Goal: Task Accomplishment & Management: Use online tool/utility

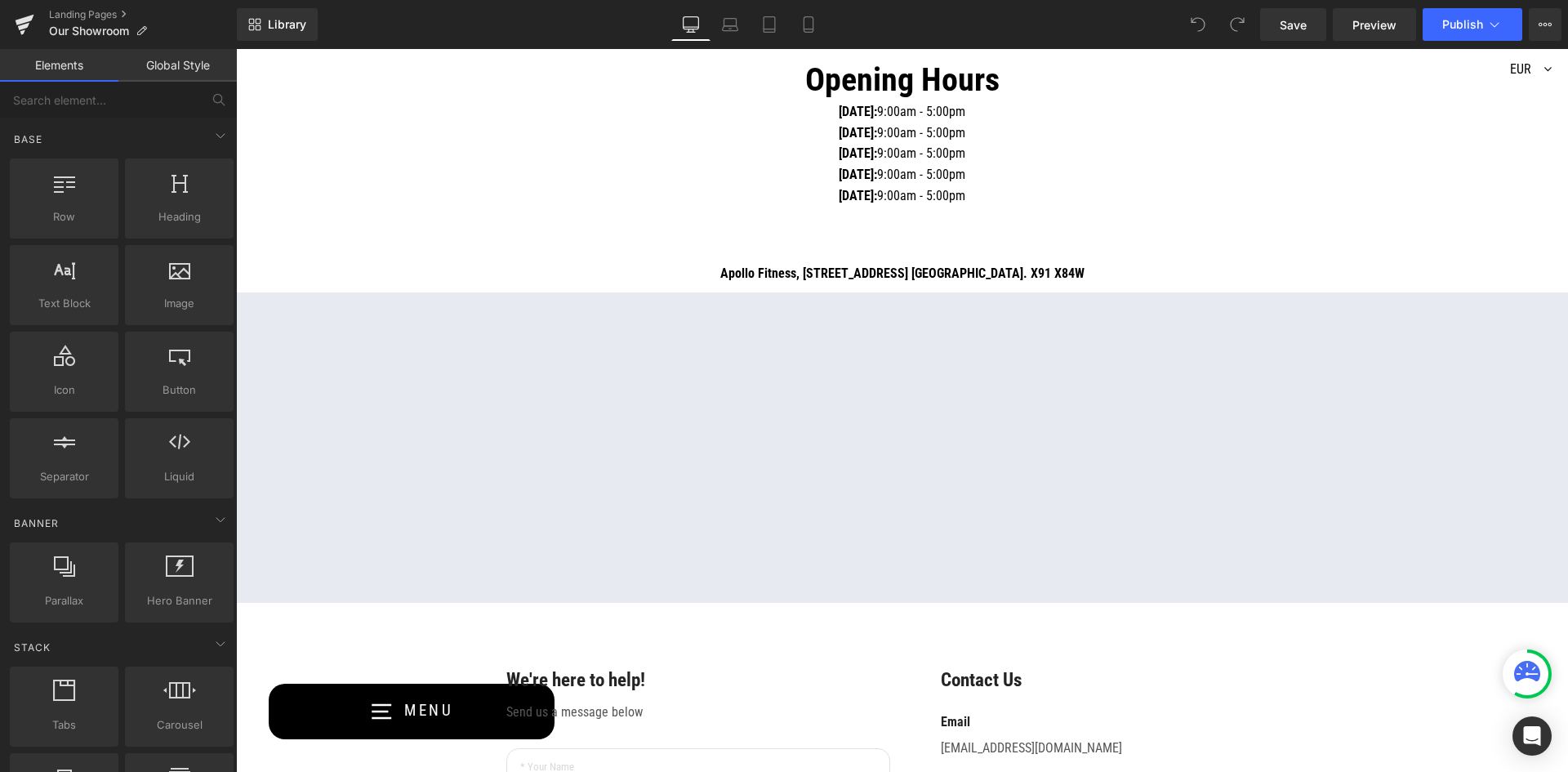
scroll to position [817, 0]
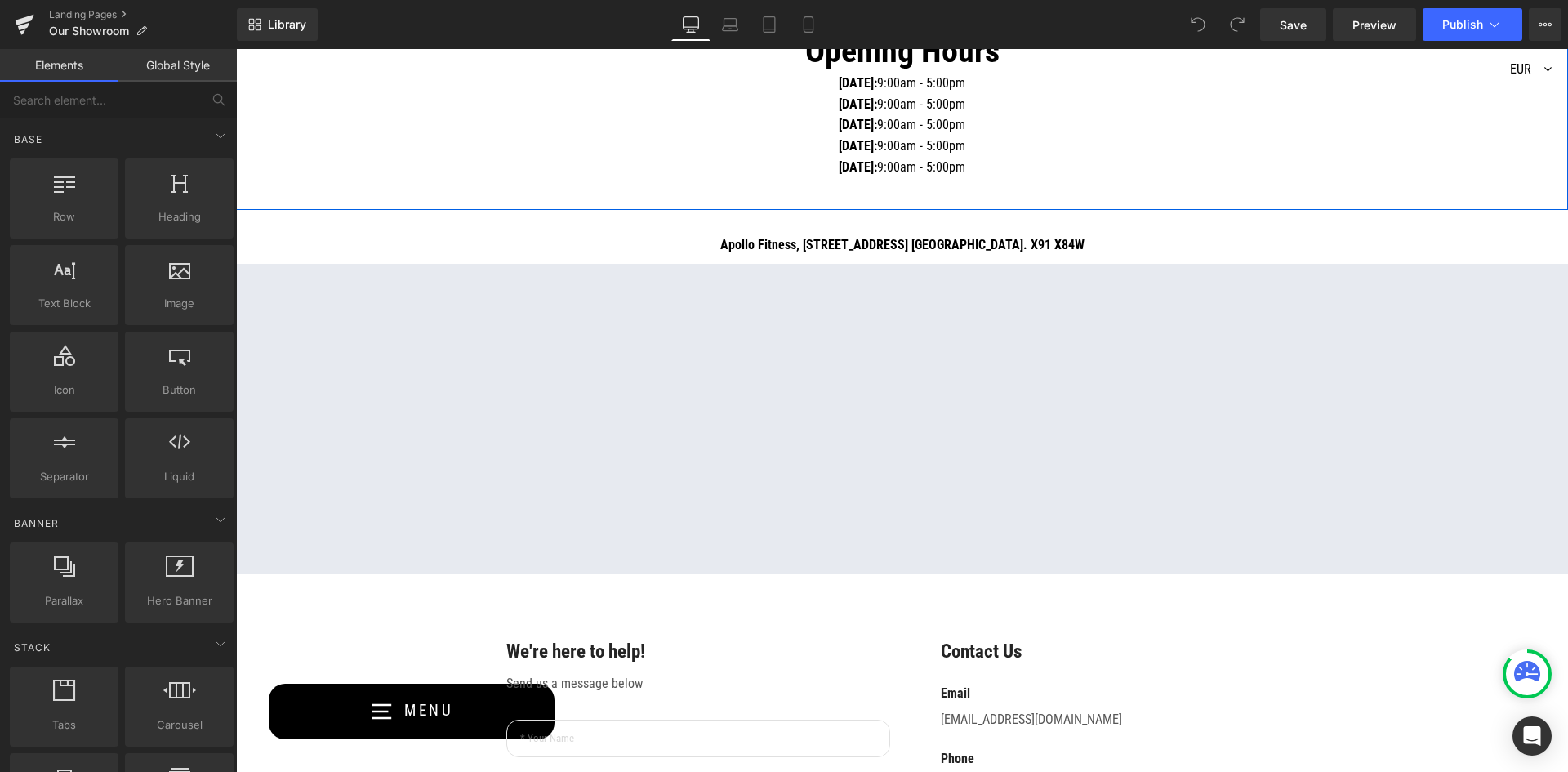
click at [1195, 190] on div "Explore our wide range of fitness equipment at our showroom, from high-performa…" at bounding box center [902, 57] width 1332 height 308
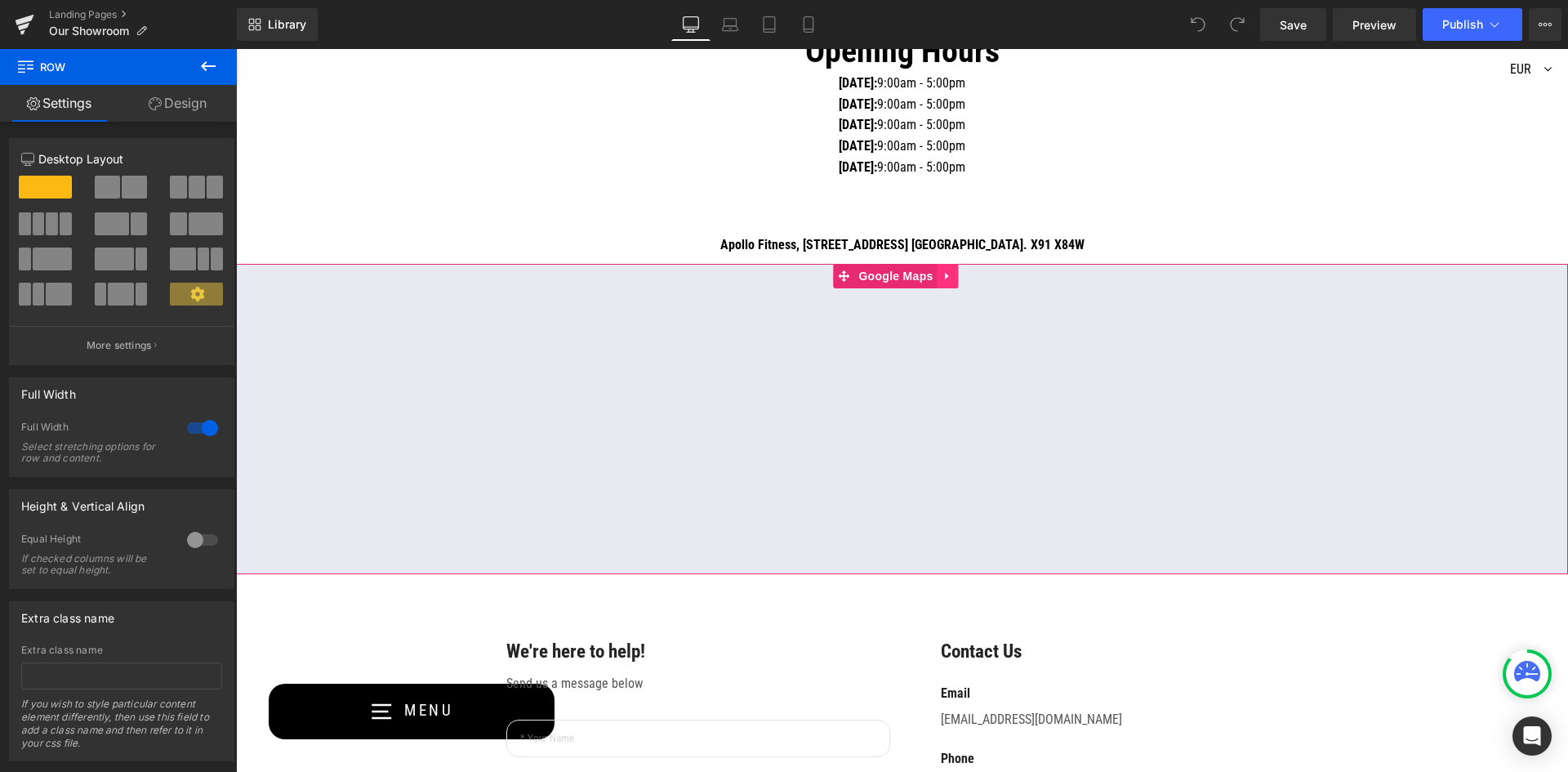
click at [951, 283] on link at bounding box center [947, 276] width 21 height 25
click at [940, 282] on icon at bounding box center [937, 276] width 11 height 11
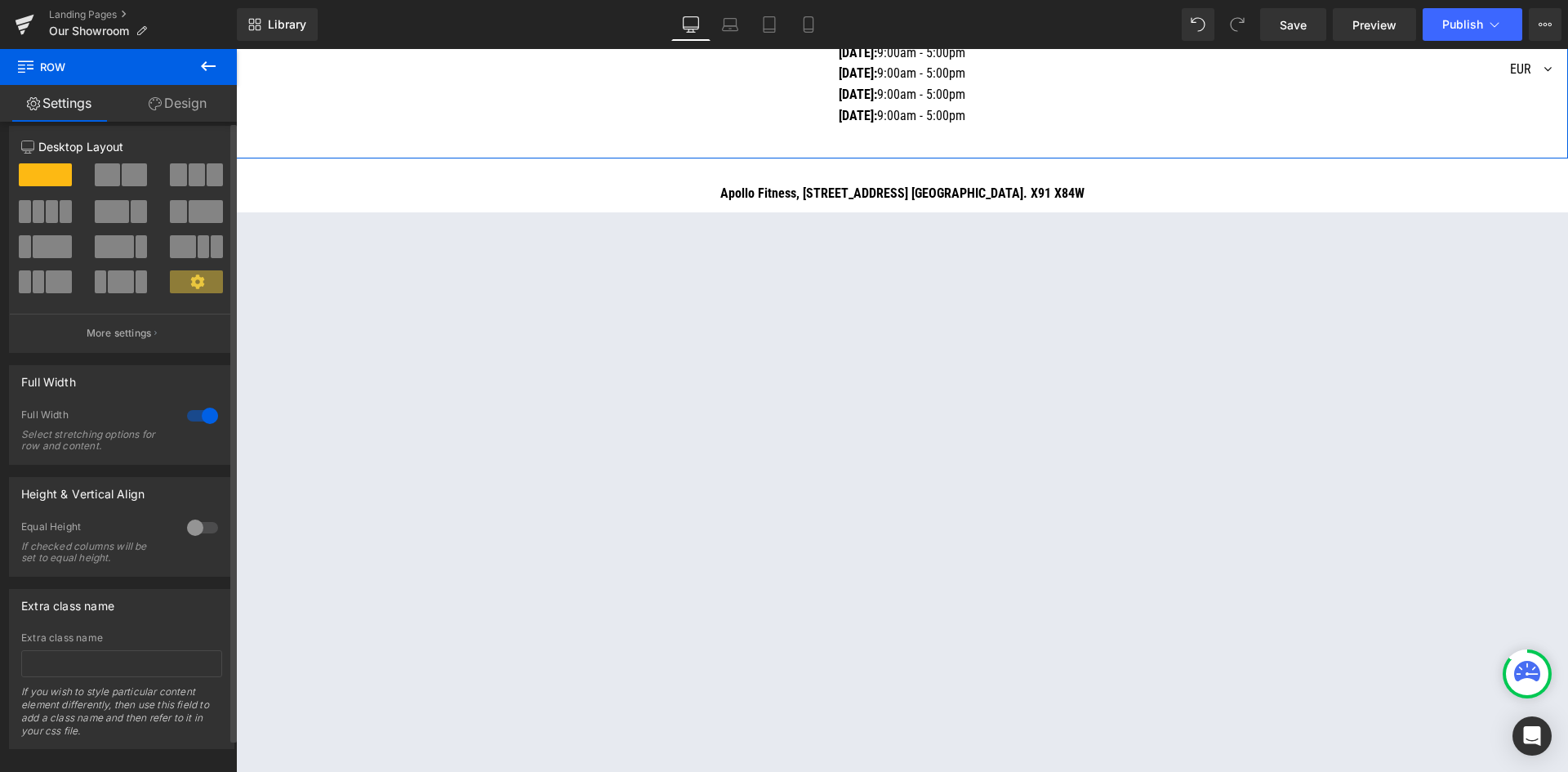
scroll to position [0, 0]
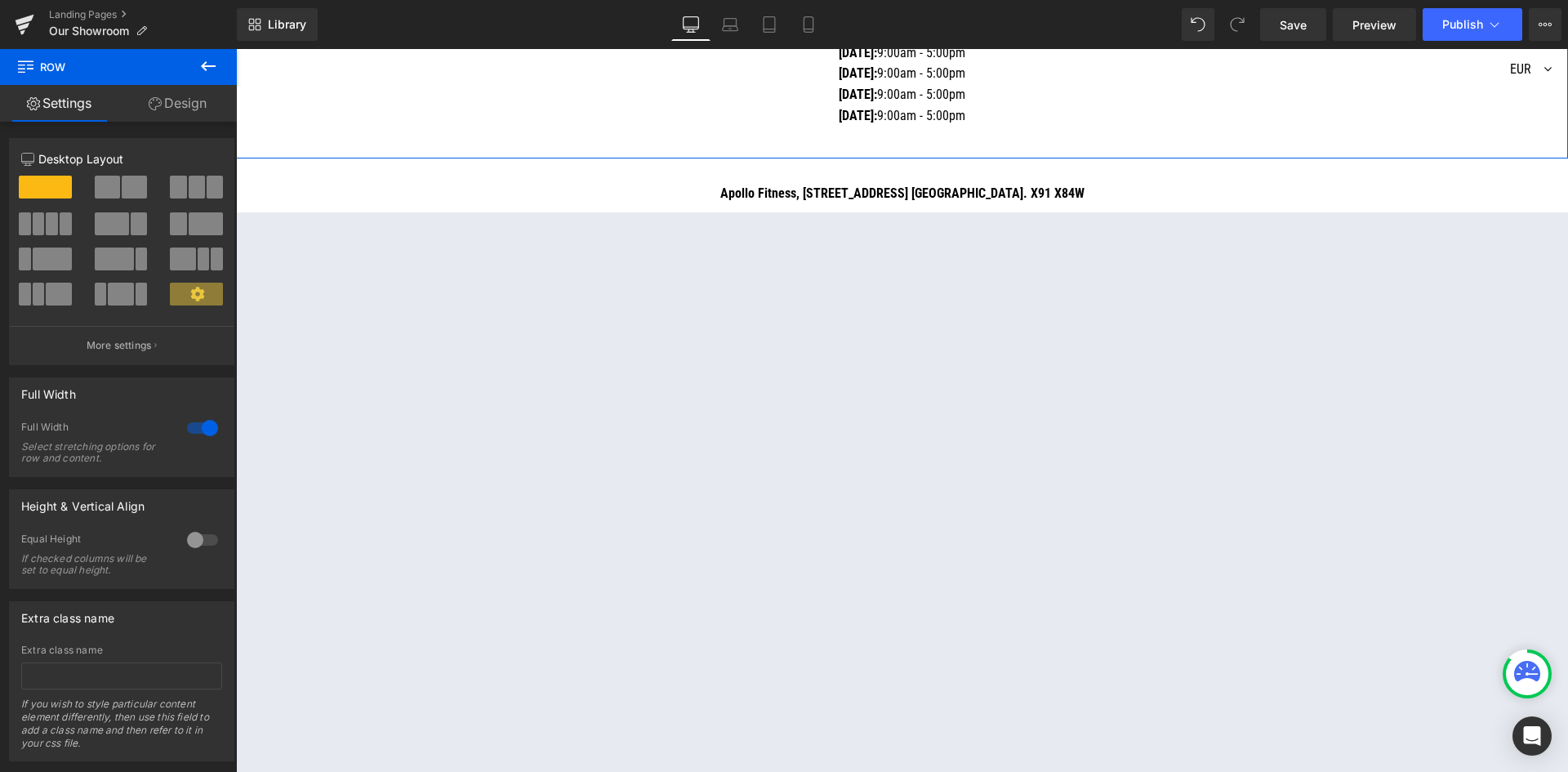
click at [167, 107] on link "Design" at bounding box center [177, 103] width 118 height 37
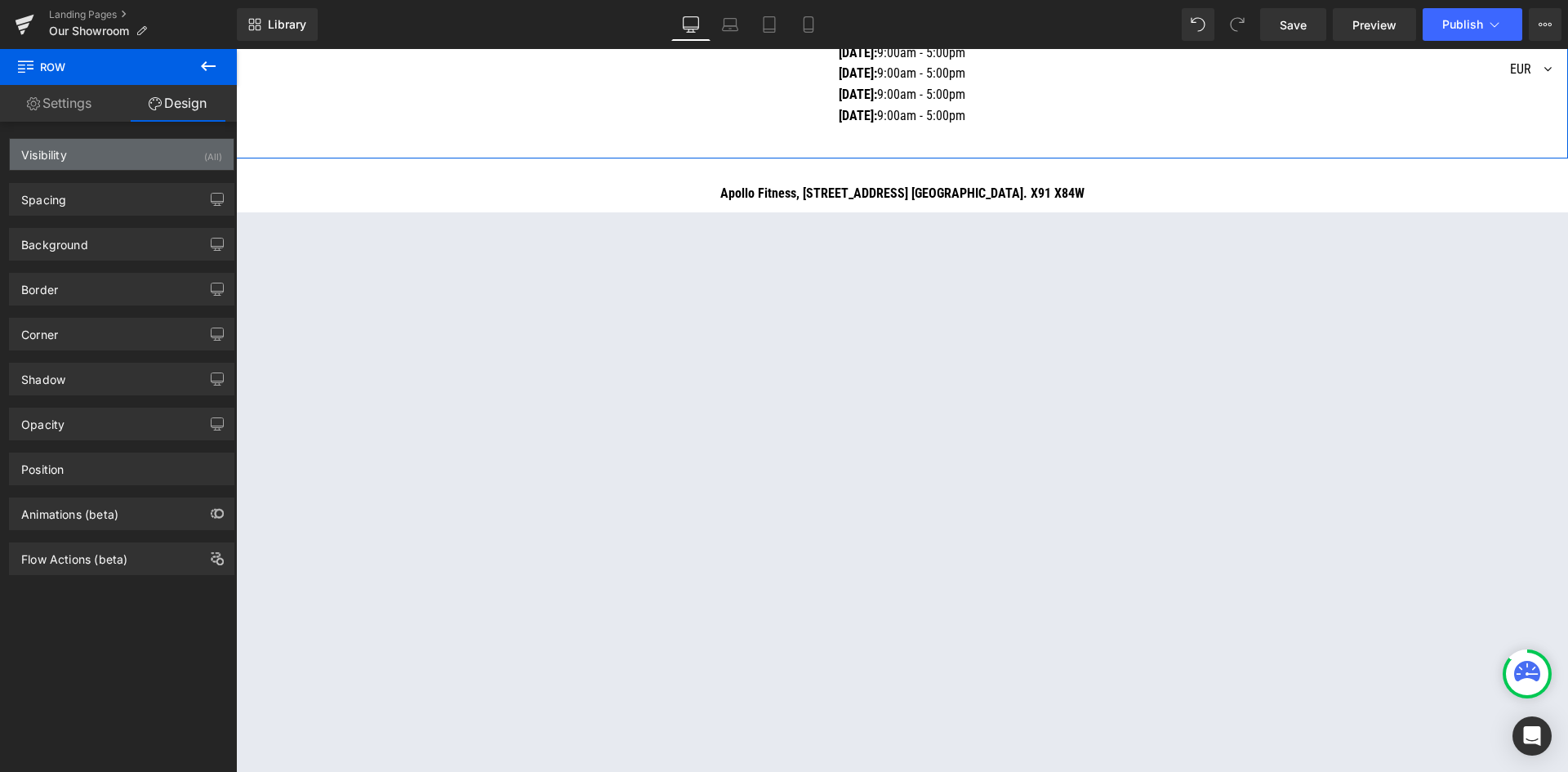
click at [114, 160] on div "Visibility (All)" at bounding box center [122, 155] width 224 height 31
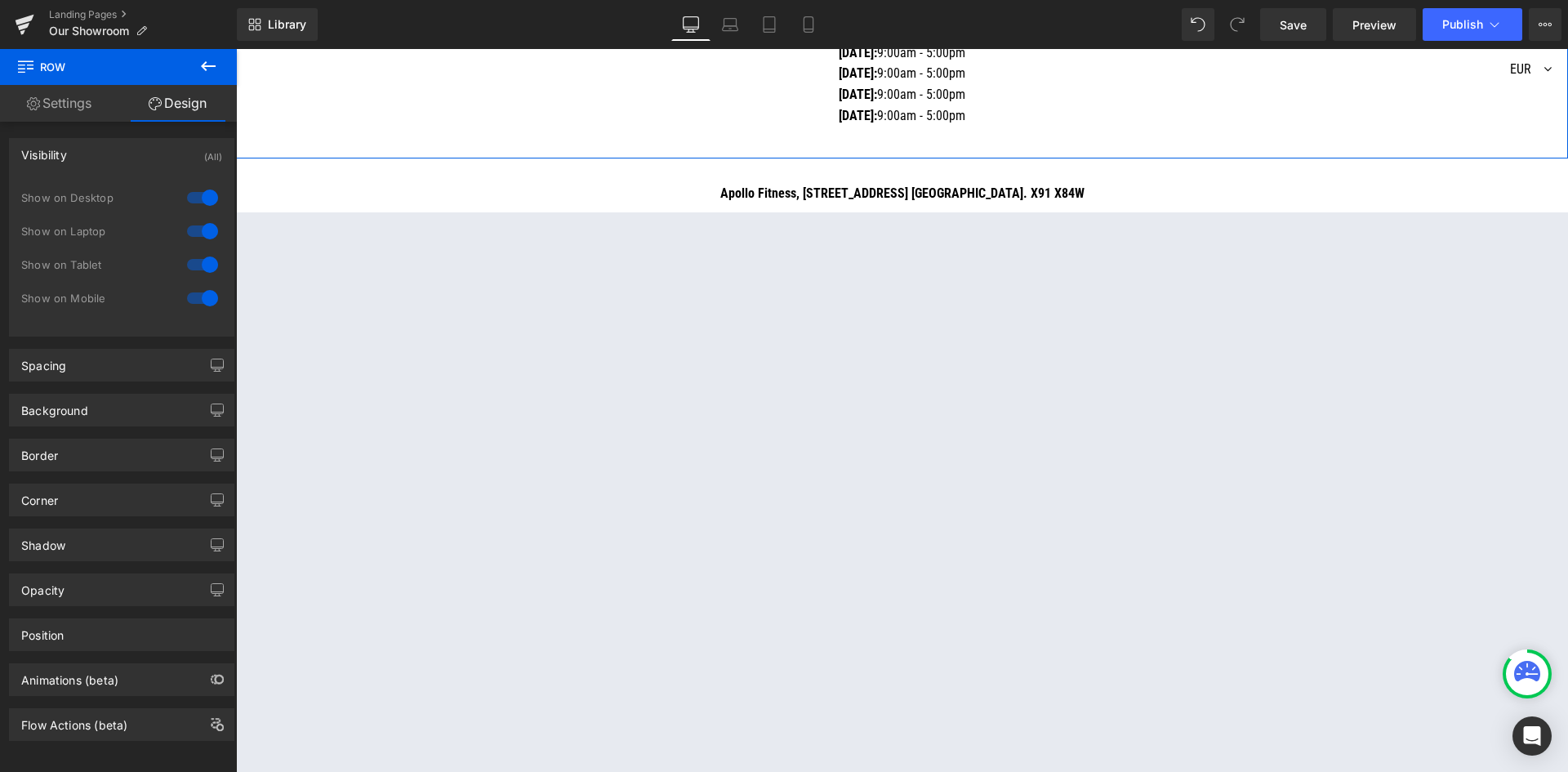
click at [114, 160] on div "Visibility (All)" at bounding box center [122, 155] width 224 height 31
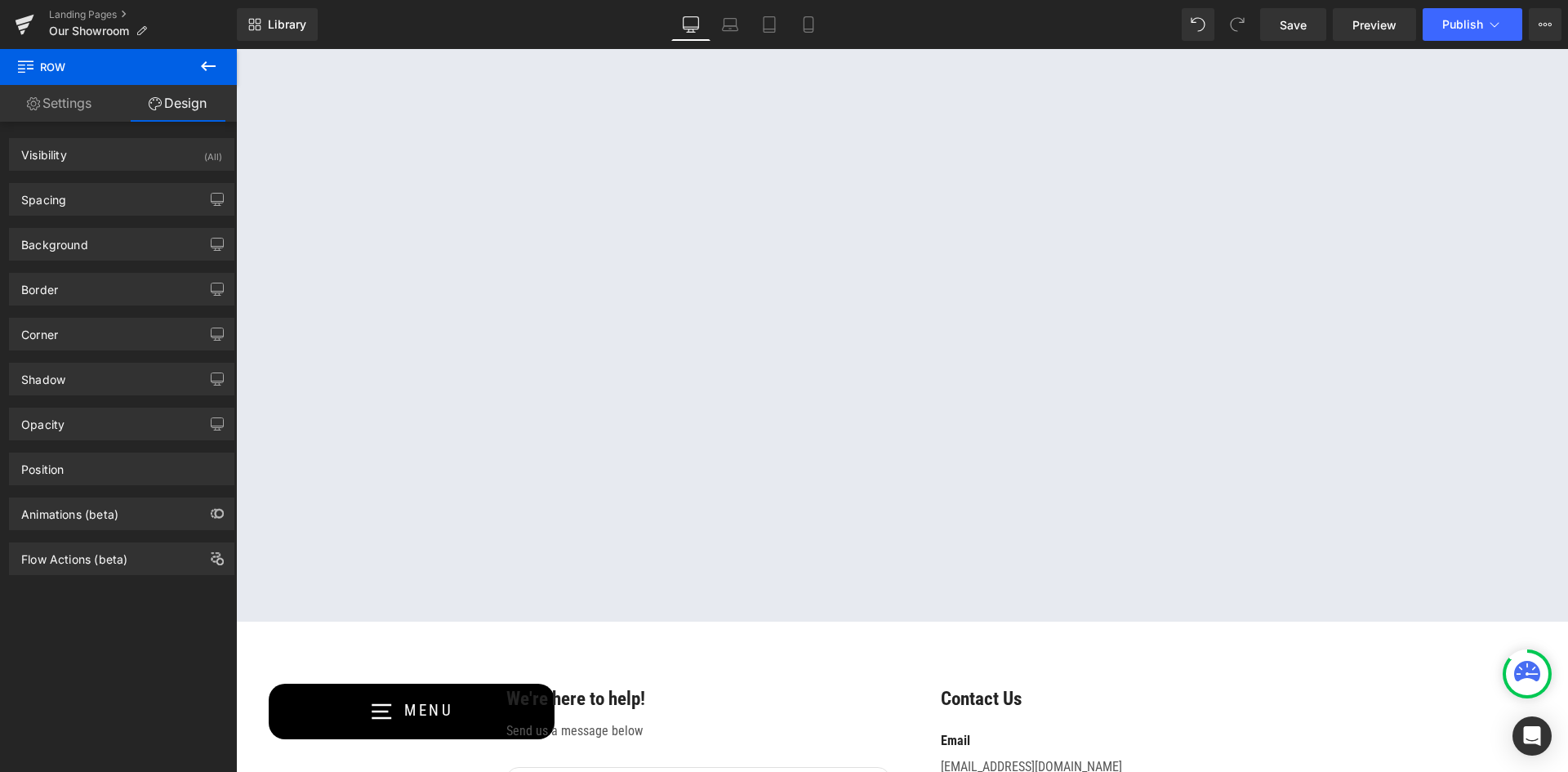
scroll to position [1032, 0]
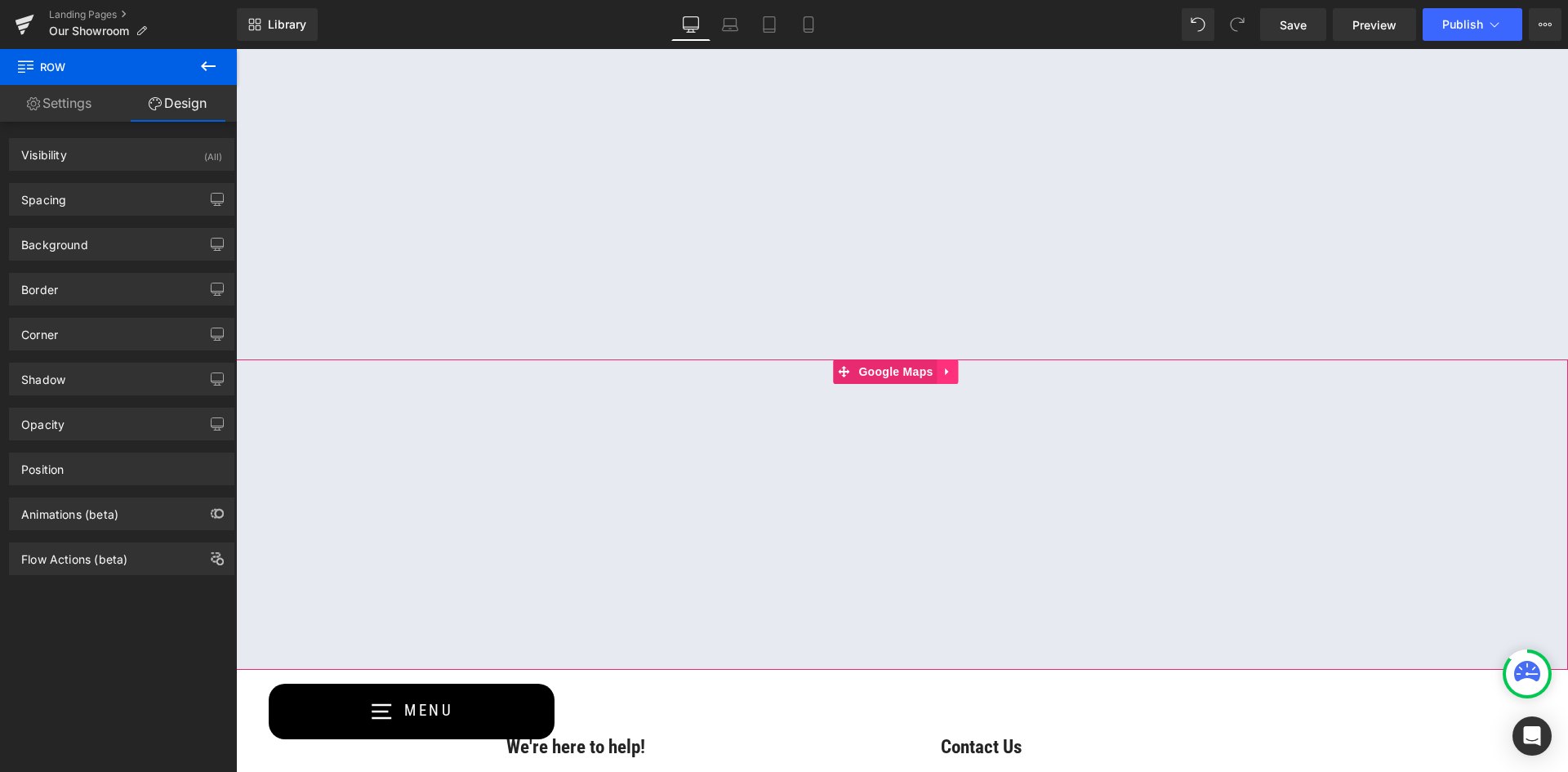
click at [954, 372] on link at bounding box center [947, 372] width 21 height 25
click at [961, 371] on icon at bounding box center [958, 372] width 11 height 11
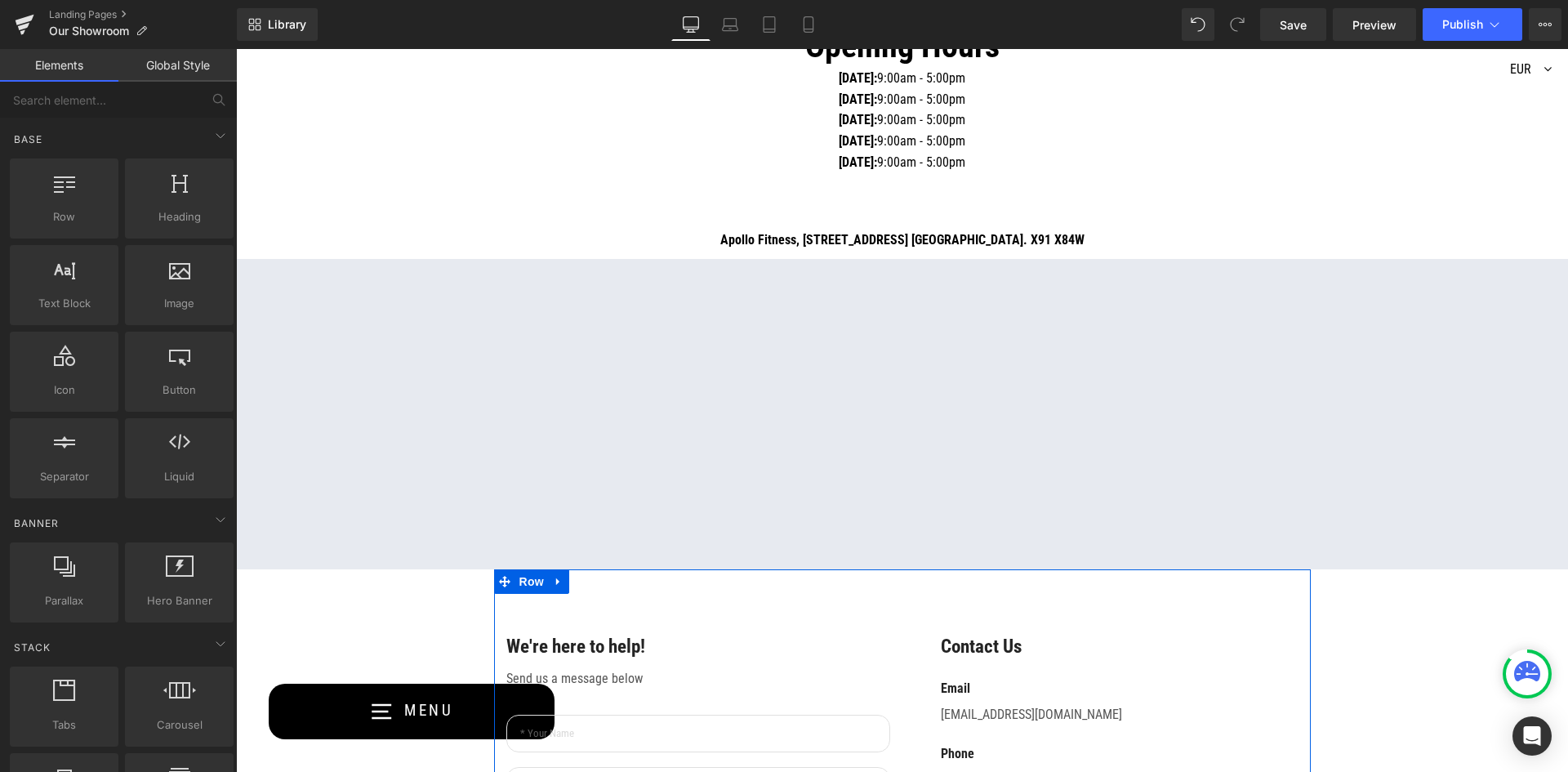
scroll to position [787, 0]
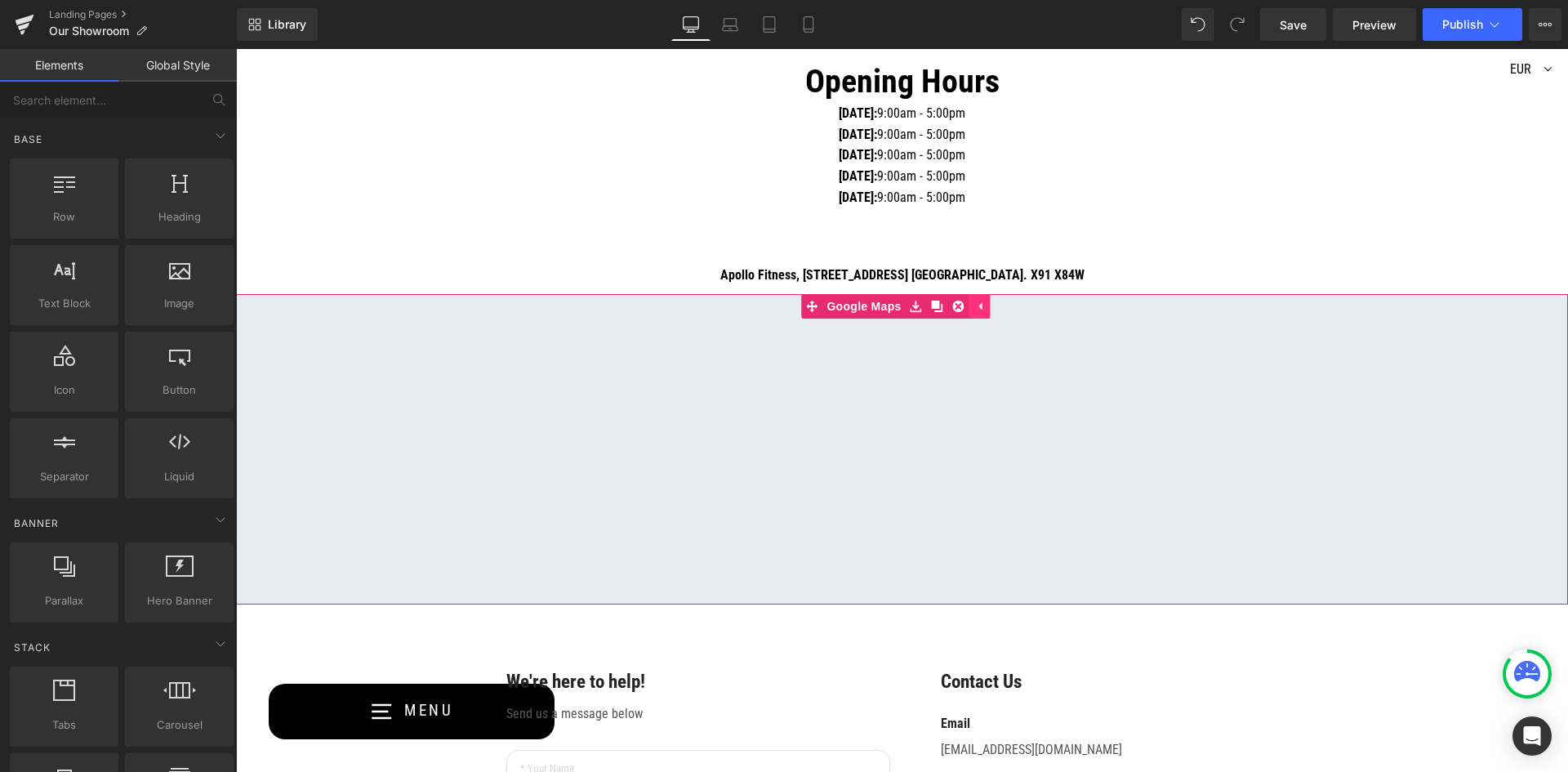
click at [983, 310] on icon at bounding box center [980, 305] width 11 height 12
click at [944, 306] on icon at bounding box center [948, 305] width 11 height 12
click at [958, 309] on icon at bounding box center [958, 306] width 11 height 11
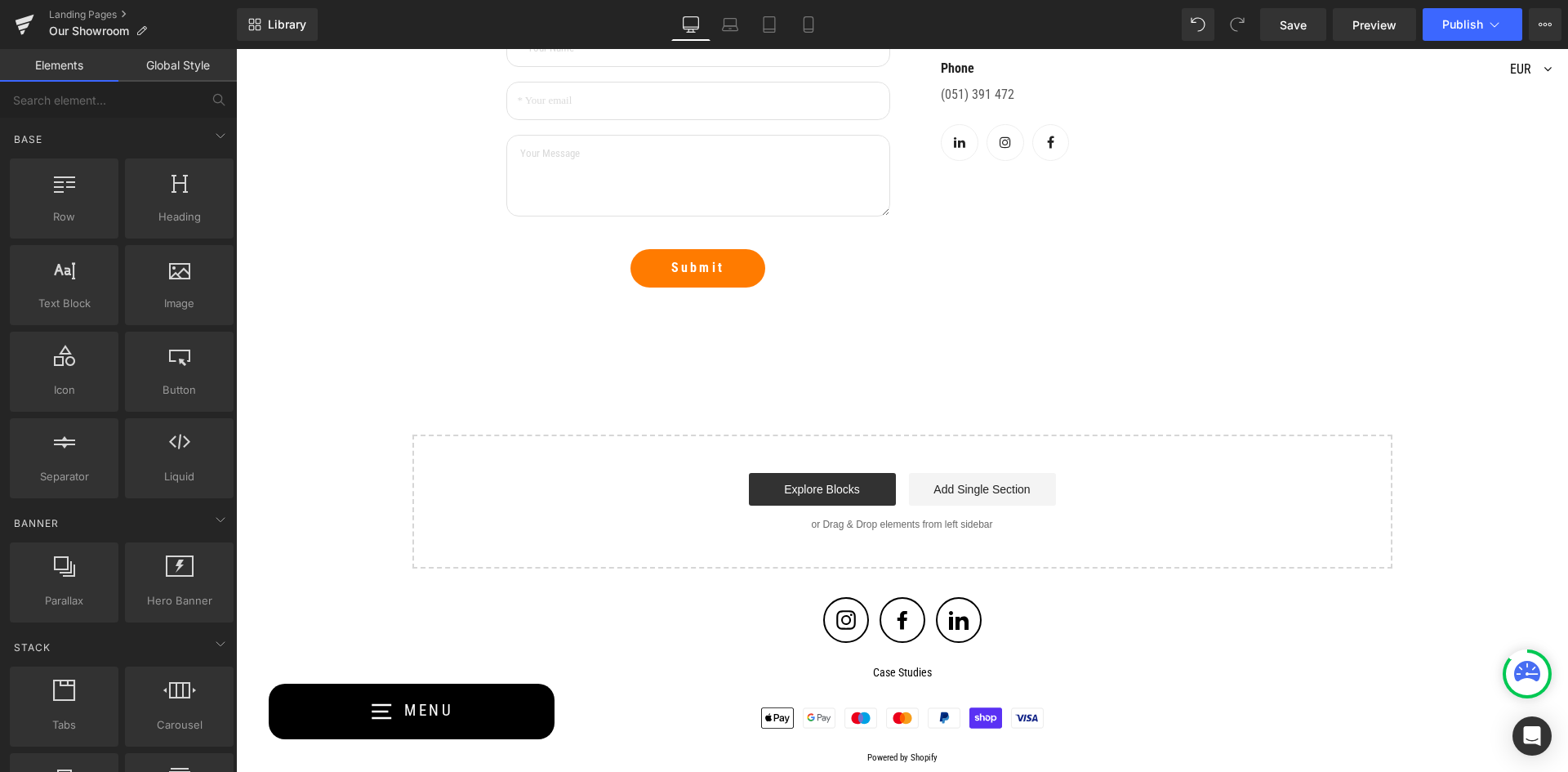
scroll to position [1278, 0]
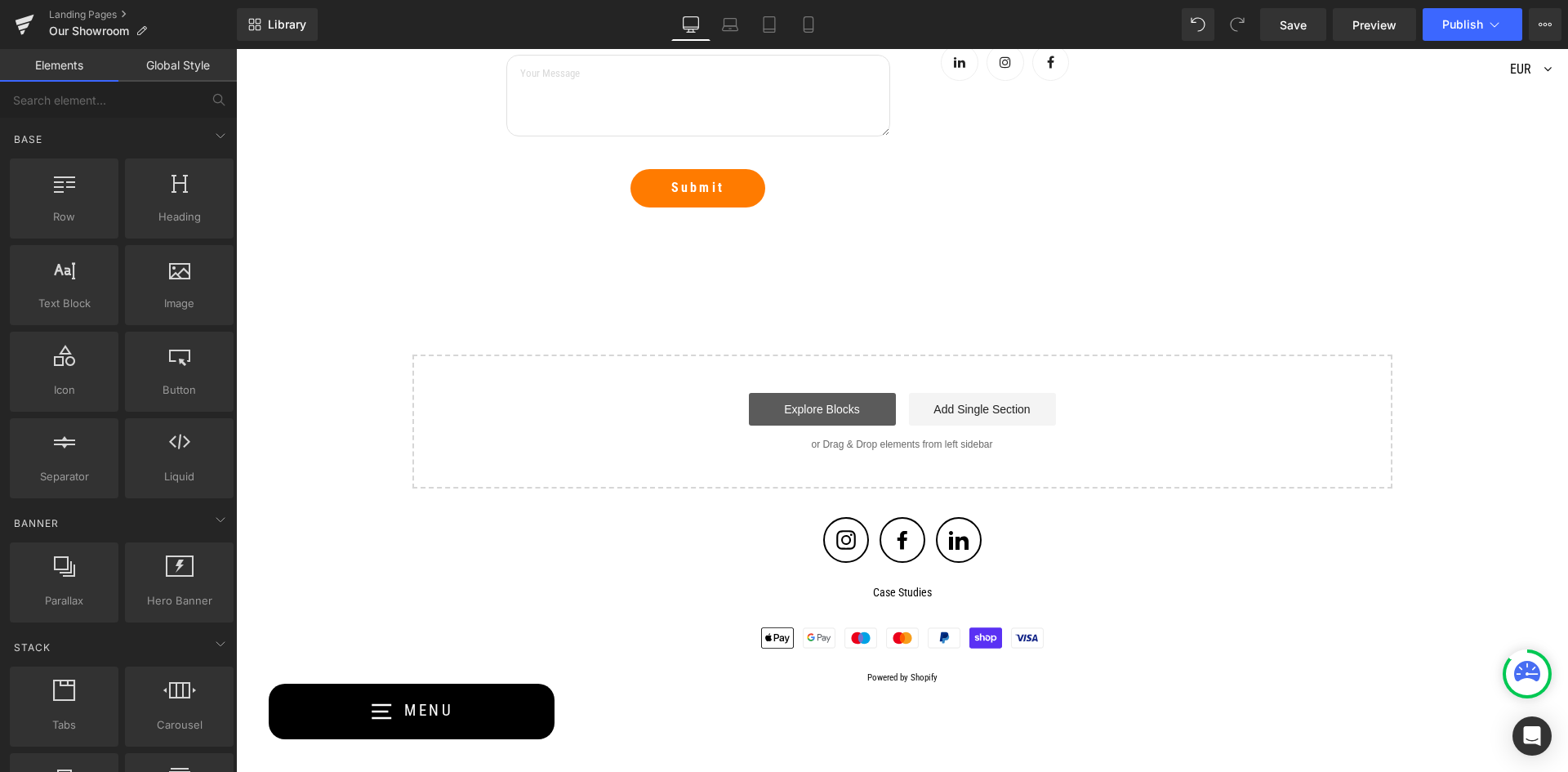
click at [838, 415] on link "Explore Blocks" at bounding box center [822, 409] width 147 height 33
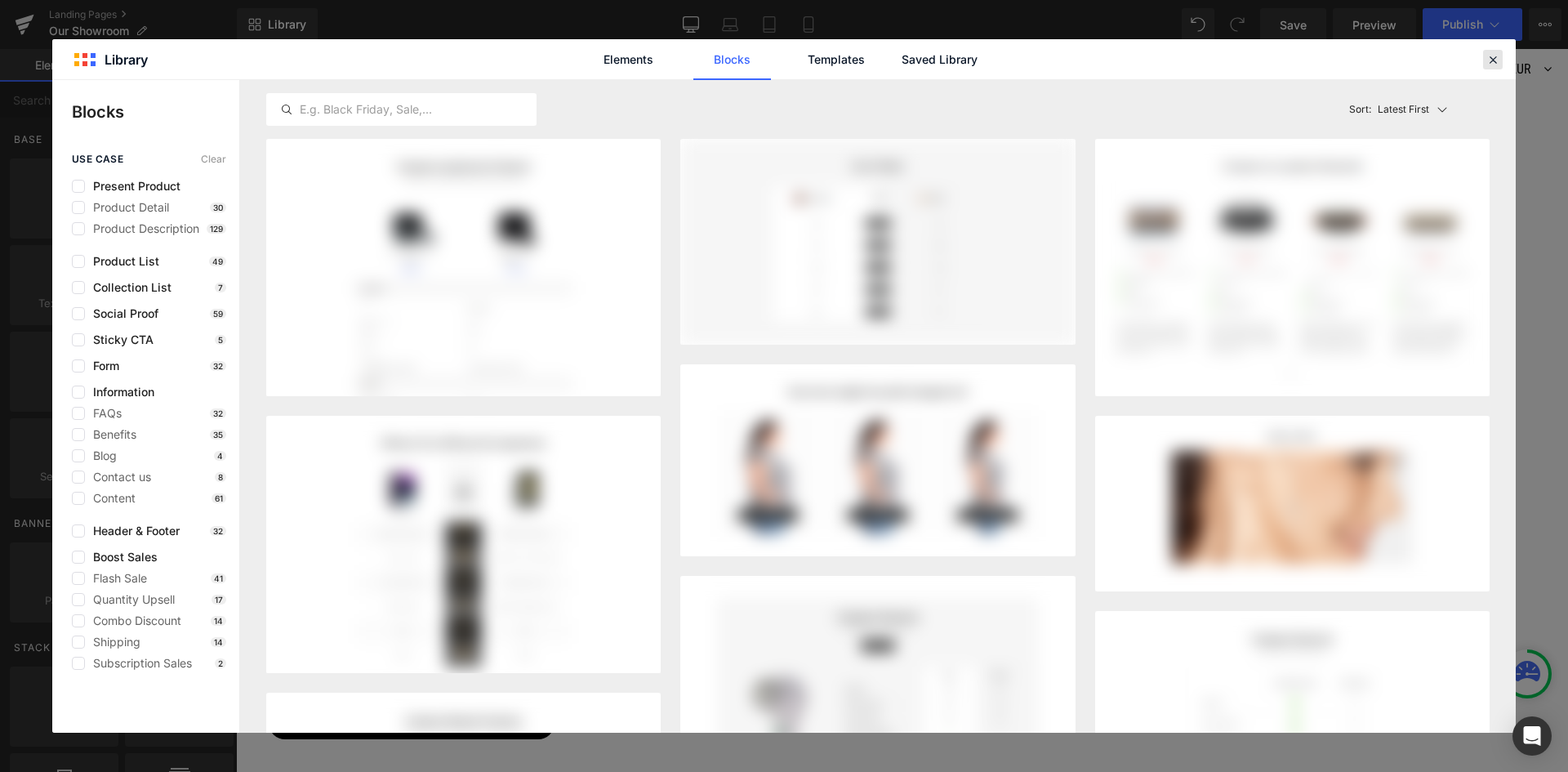
click at [1491, 58] on icon at bounding box center [1493, 60] width 15 height 15
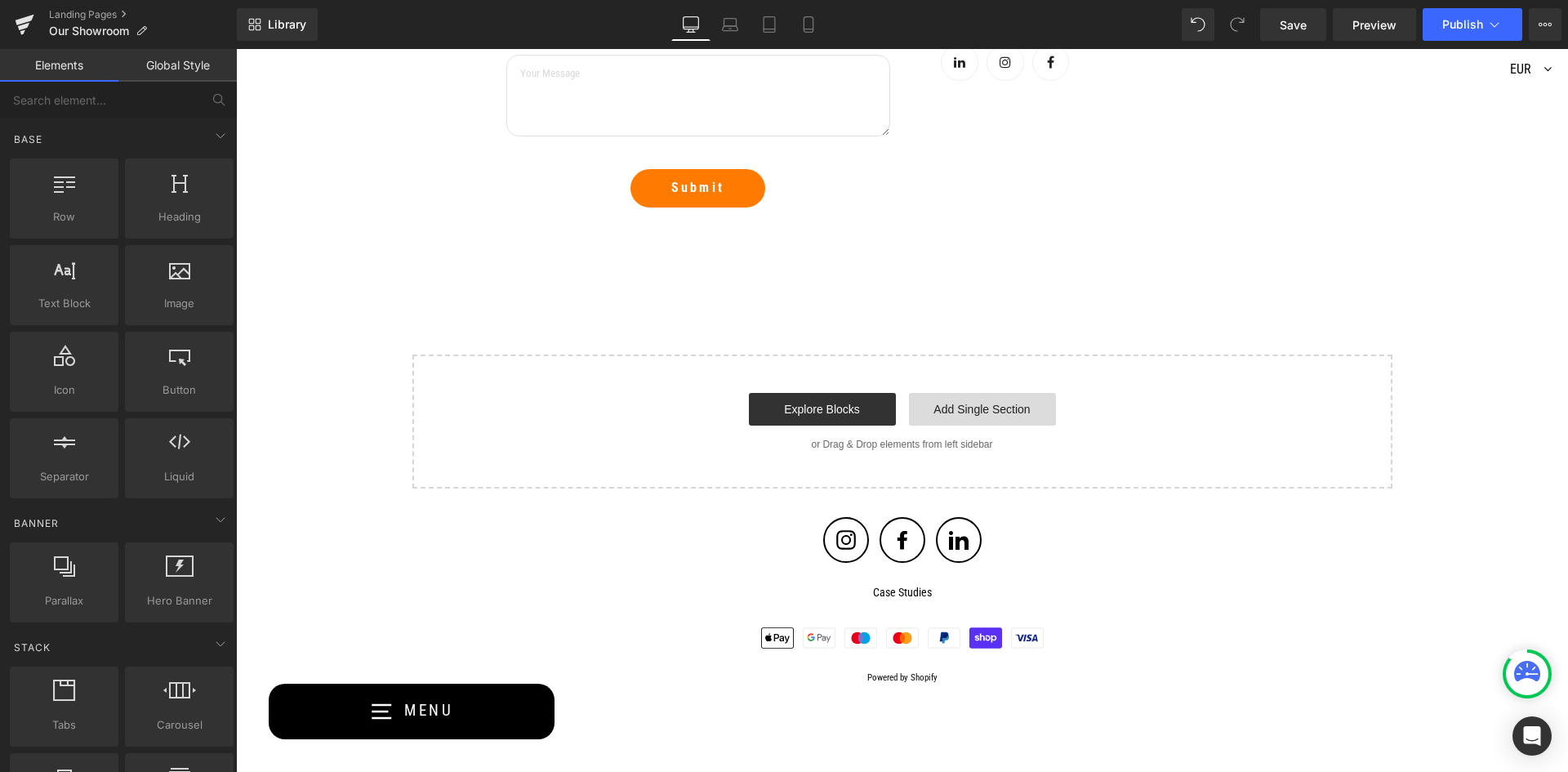
click at [979, 410] on link "Add Single Section" at bounding box center [982, 409] width 147 height 33
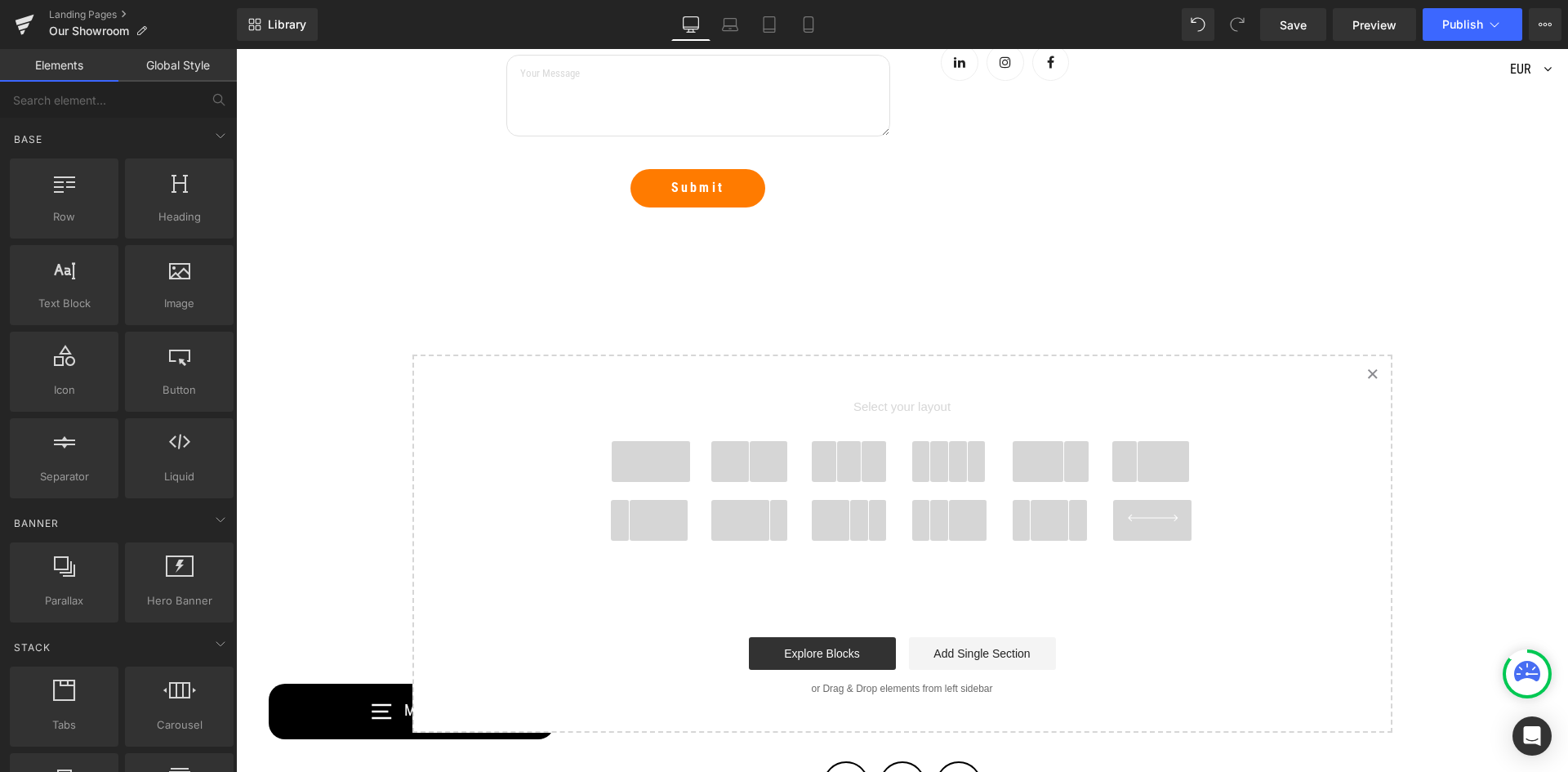
click at [644, 470] on span at bounding box center [651, 462] width 79 height 41
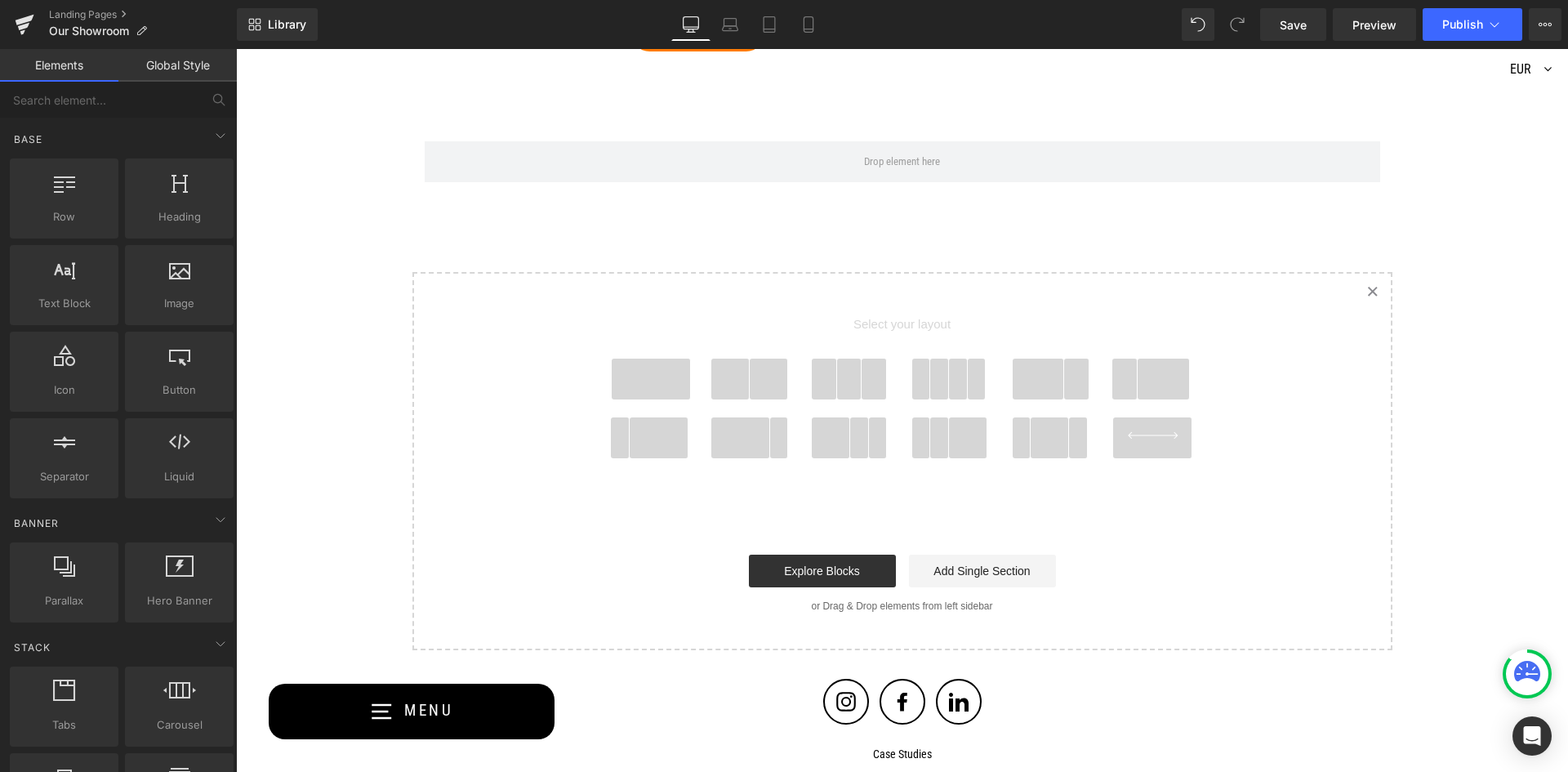
scroll to position [1436, 0]
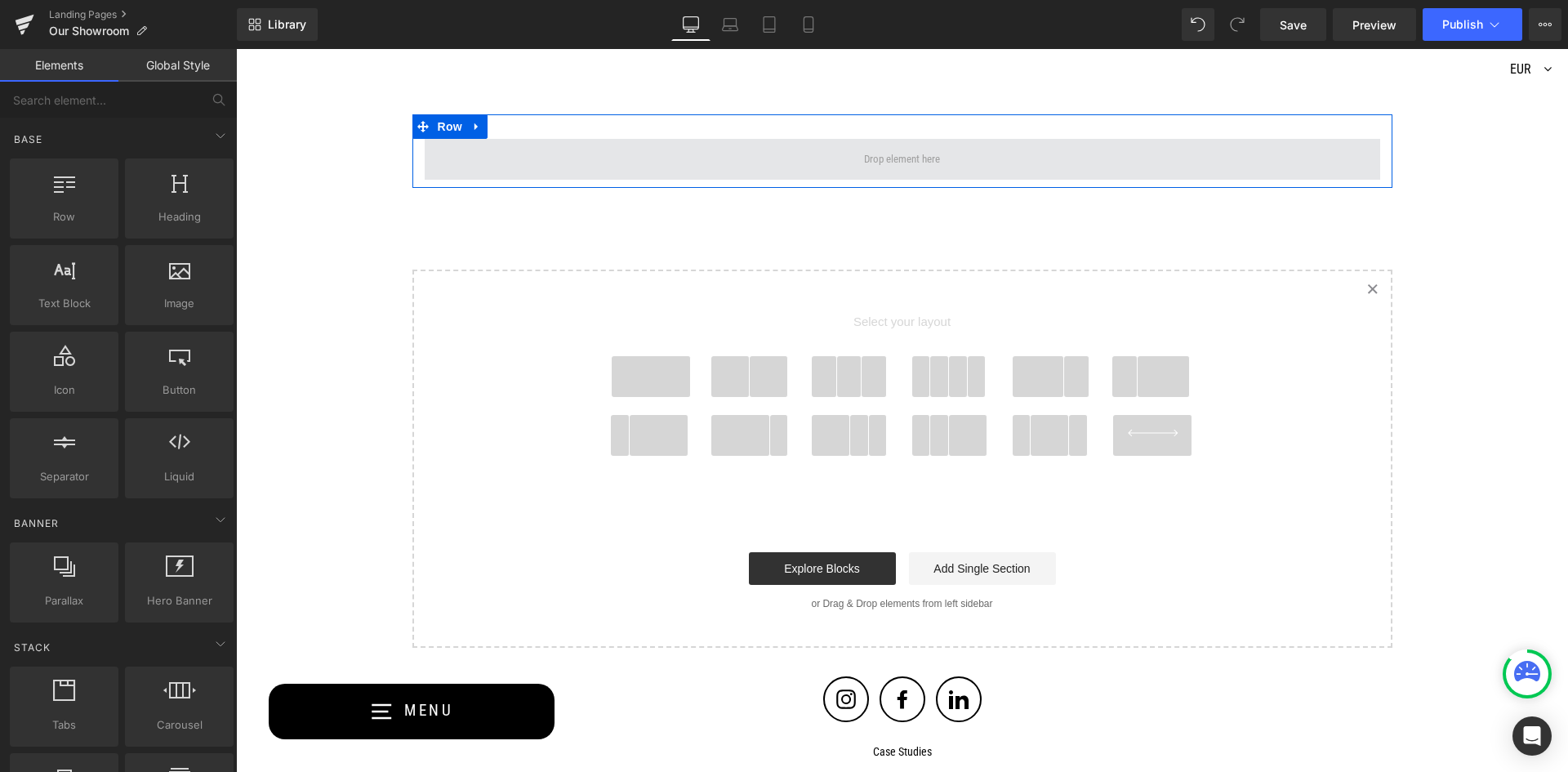
click at [887, 152] on span at bounding box center [902, 159] width 87 height 26
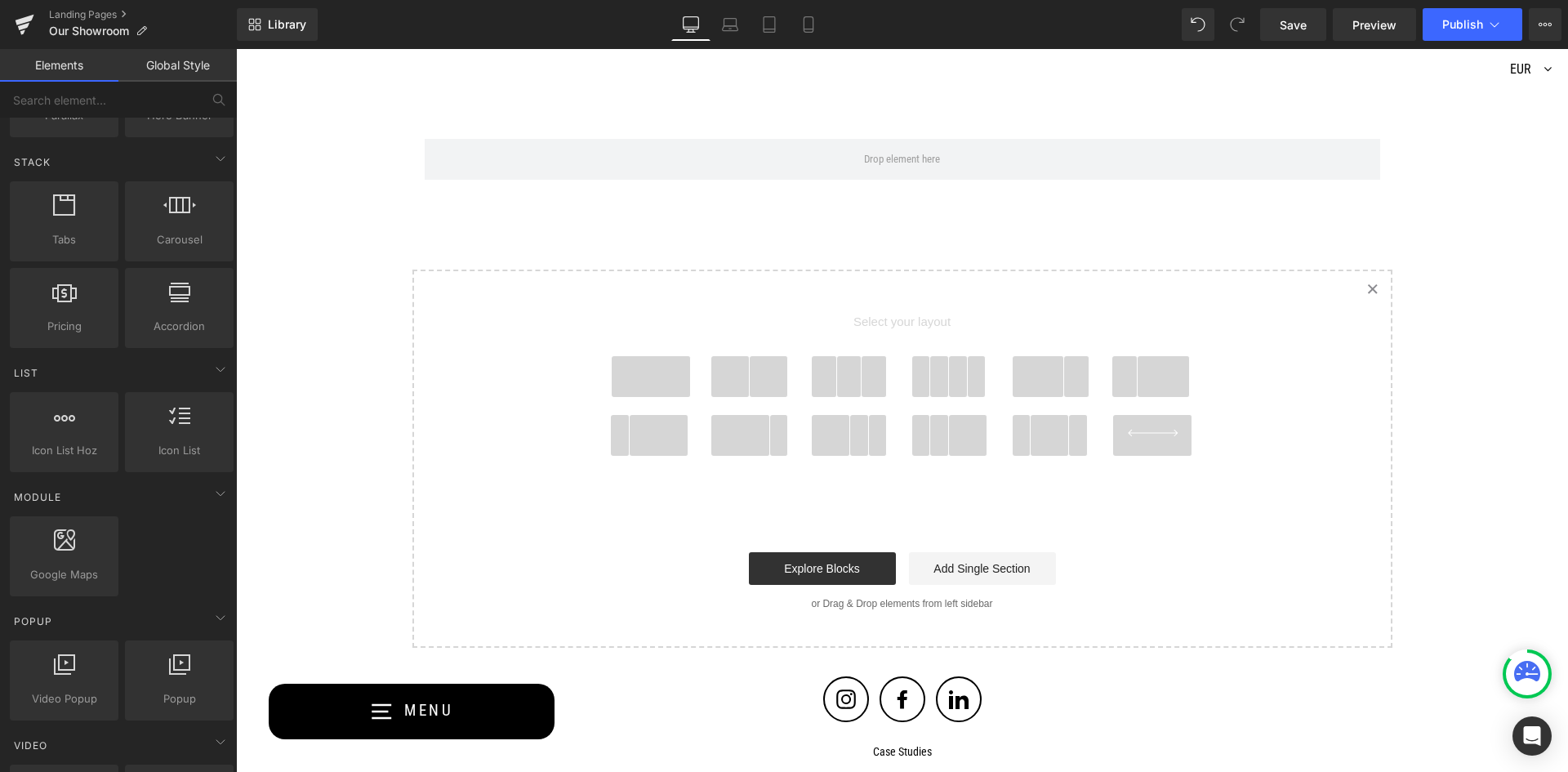
scroll to position [490, 0]
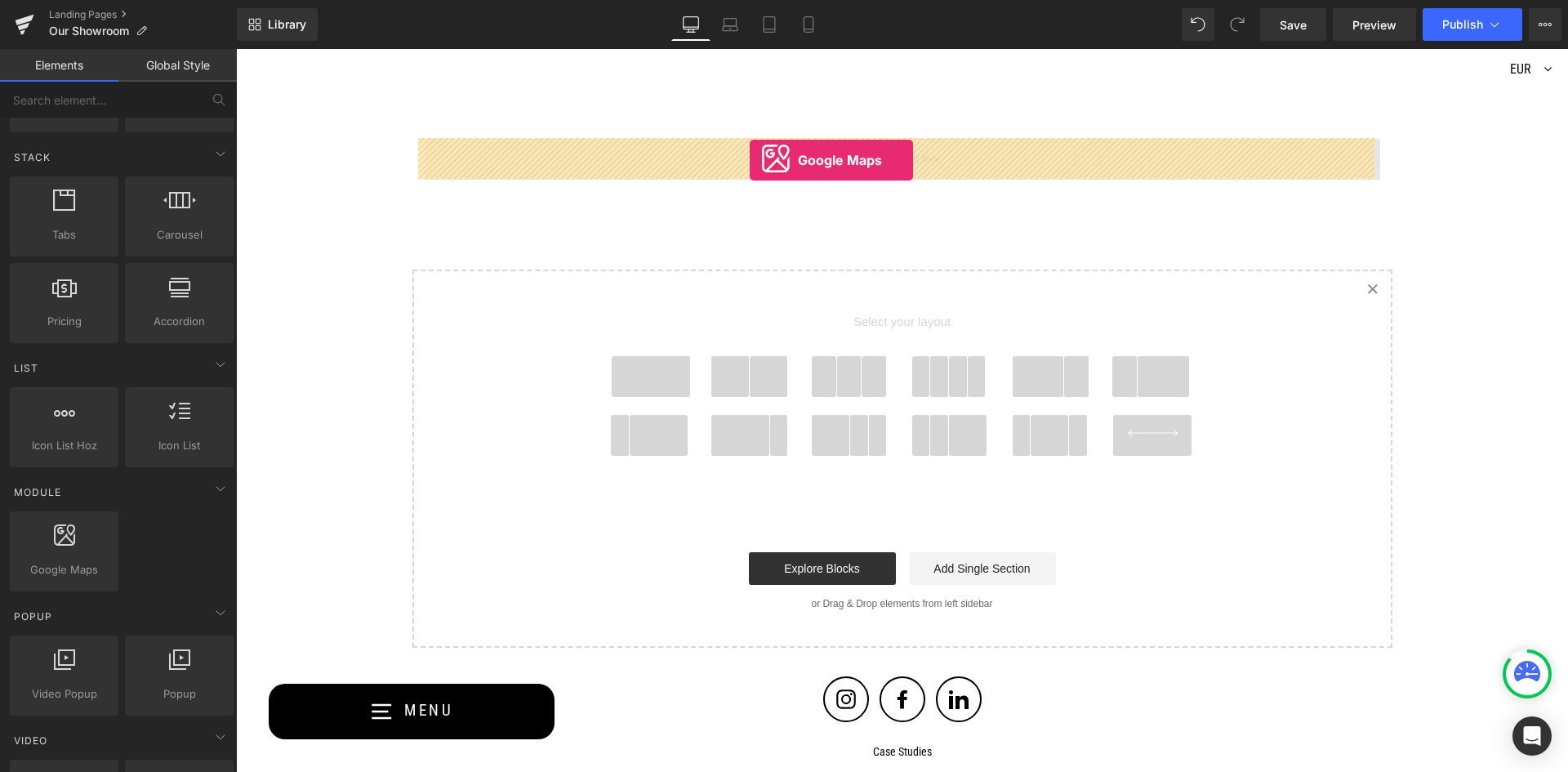
drag, startPoint x: 329, startPoint y: 588, endPoint x: 750, endPoint y: 160, distance: 600.4
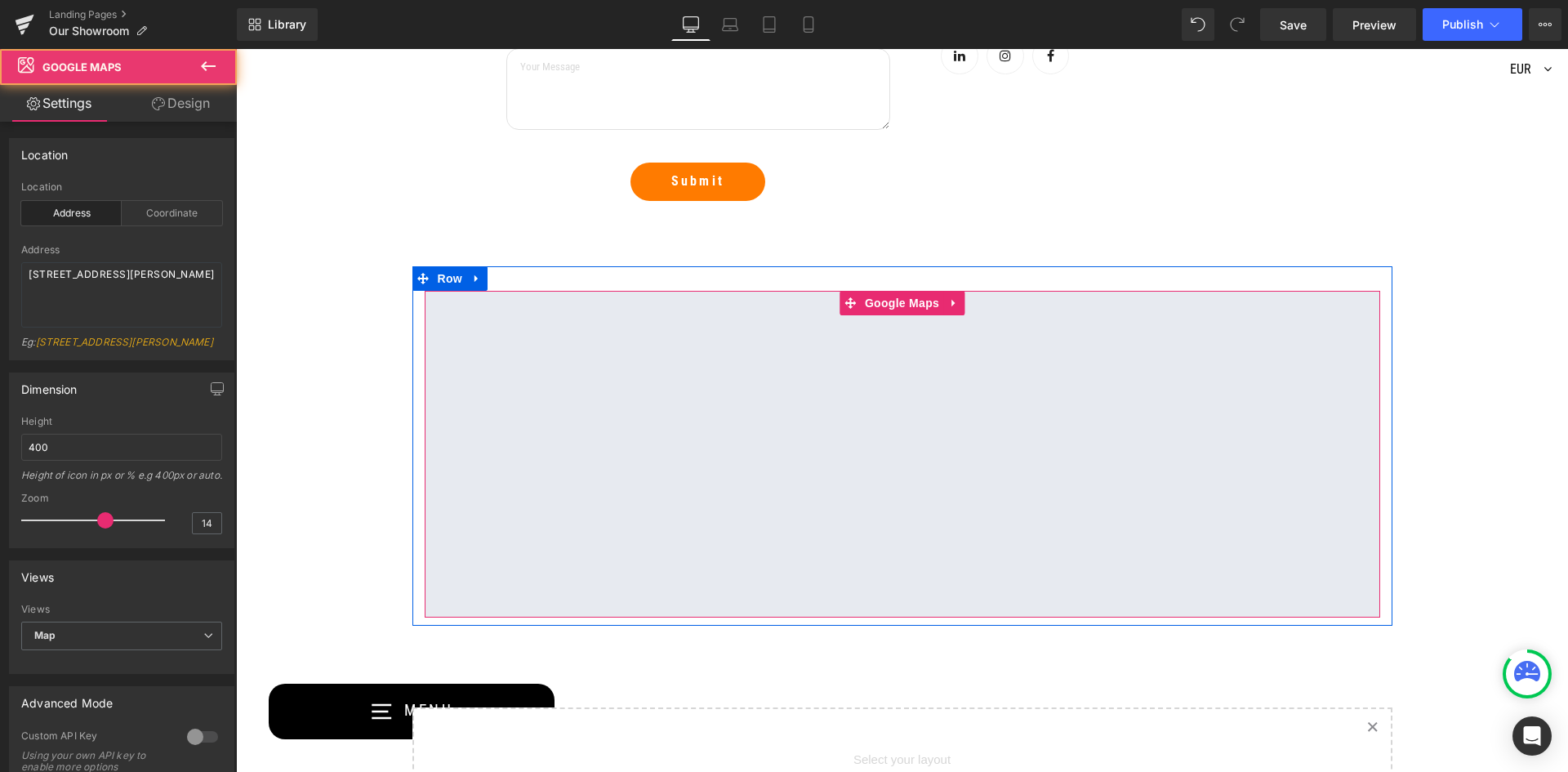
scroll to position [1272, 0]
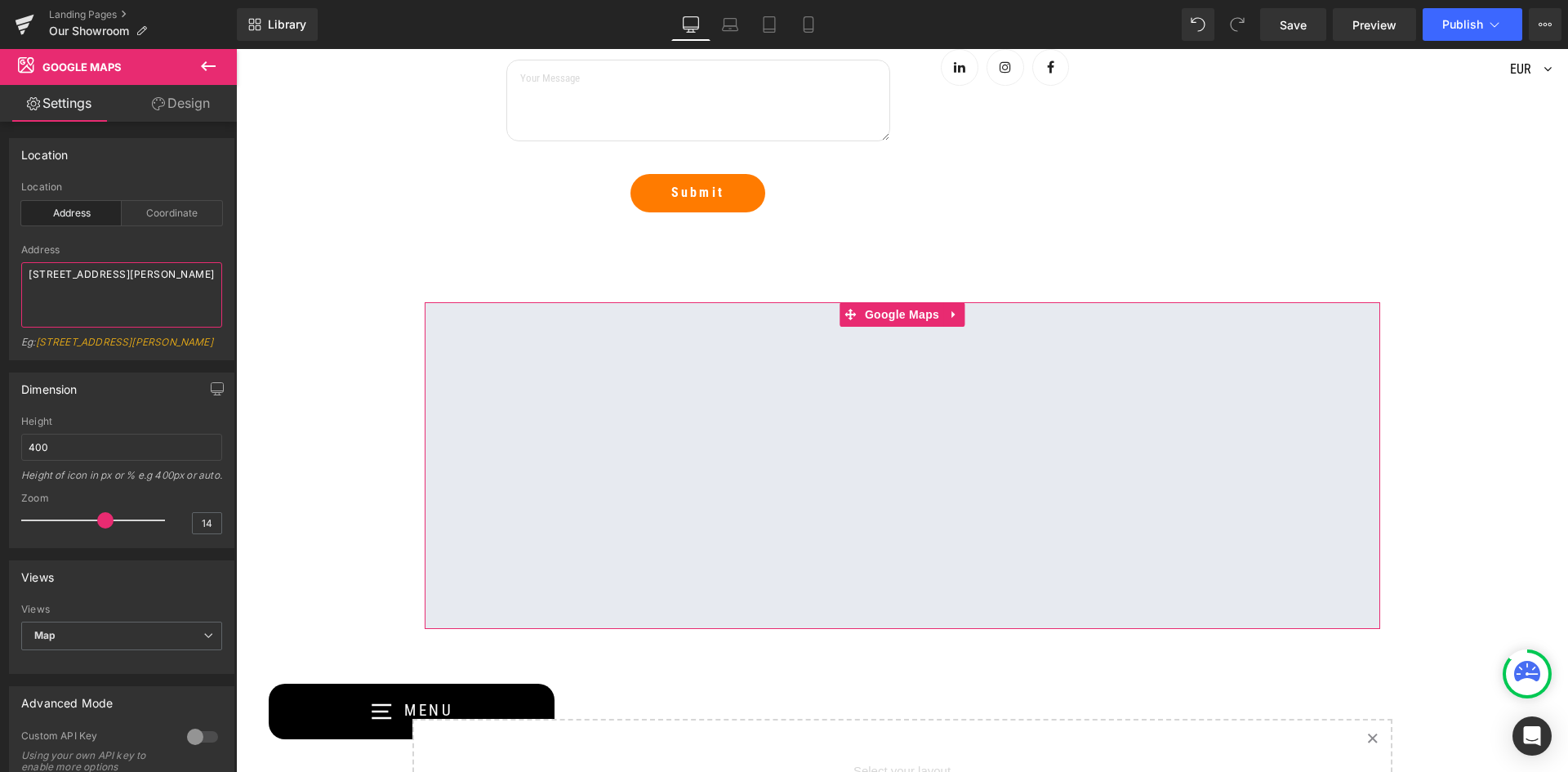
click at [92, 280] on textarea "[STREET_ADDRESS][PERSON_NAME]" at bounding box center [122, 294] width 201 height 65
drag, startPoint x: 88, startPoint y: 297, endPoint x: 19, endPoint y: 268, distance: 74.8
click at [19, 268] on div "address Location Address Coordinate Address [STREET_ADDRESS][GEOGRAPHIC_DATA][P…" at bounding box center [122, 270] width 224 height 179
click at [110, 284] on textarea "Apollo Fitness" at bounding box center [122, 294] width 201 height 65
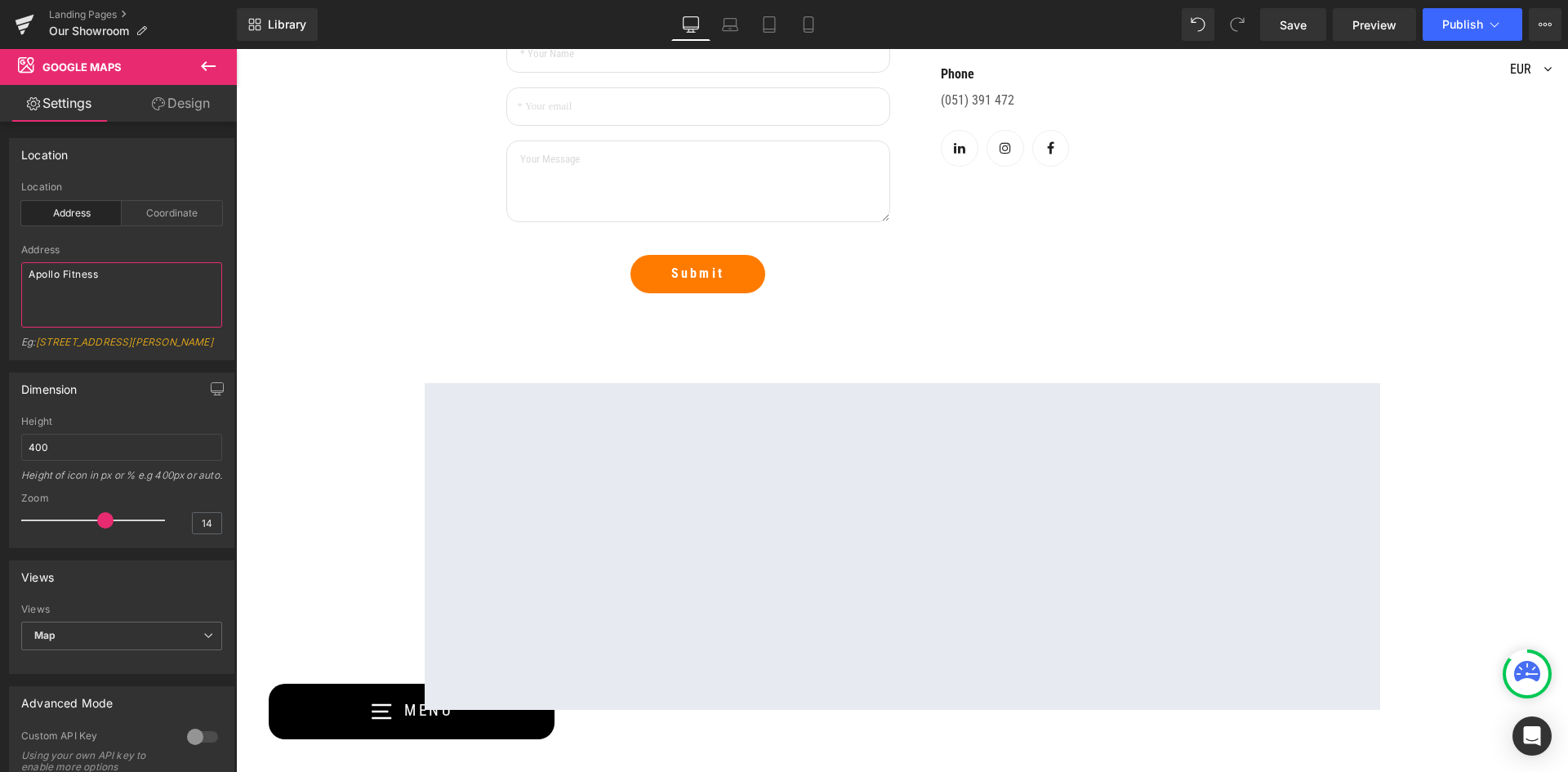
scroll to position [1191, 0]
click at [135, 286] on textarea "Apollo Fitness" at bounding box center [122, 294] width 201 height 65
type textarea "Apollo Fitness, [STREET_ADDRESS]. X91 X84W"
click at [286, 299] on div "Visit Our Showroom [DATE] Heading Text Block Row Hero Banner Text Block Explore…" at bounding box center [902, 71] width 1332 height 2214
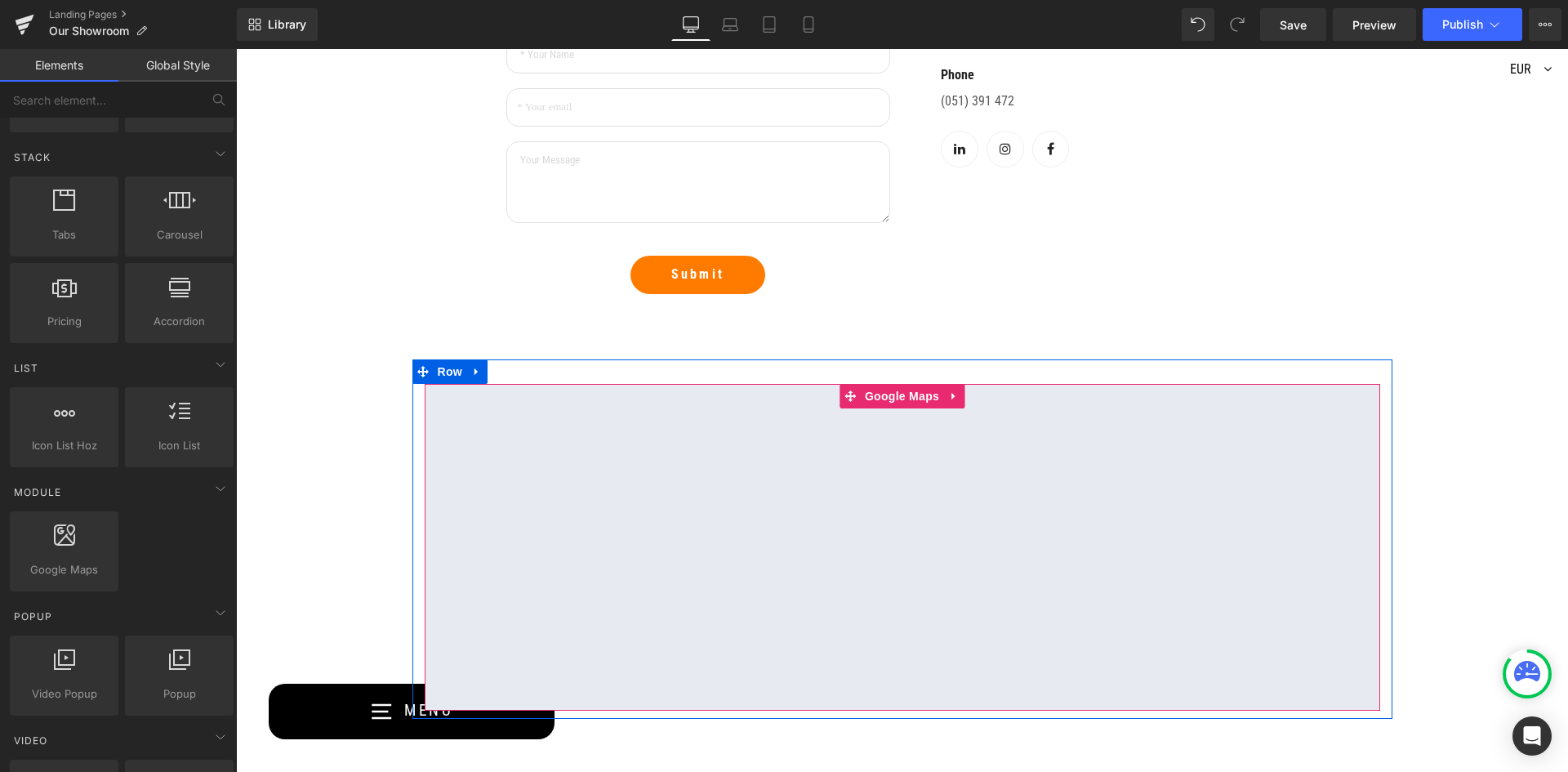
click at [770, 467] on div at bounding box center [903, 547] width 956 height 327
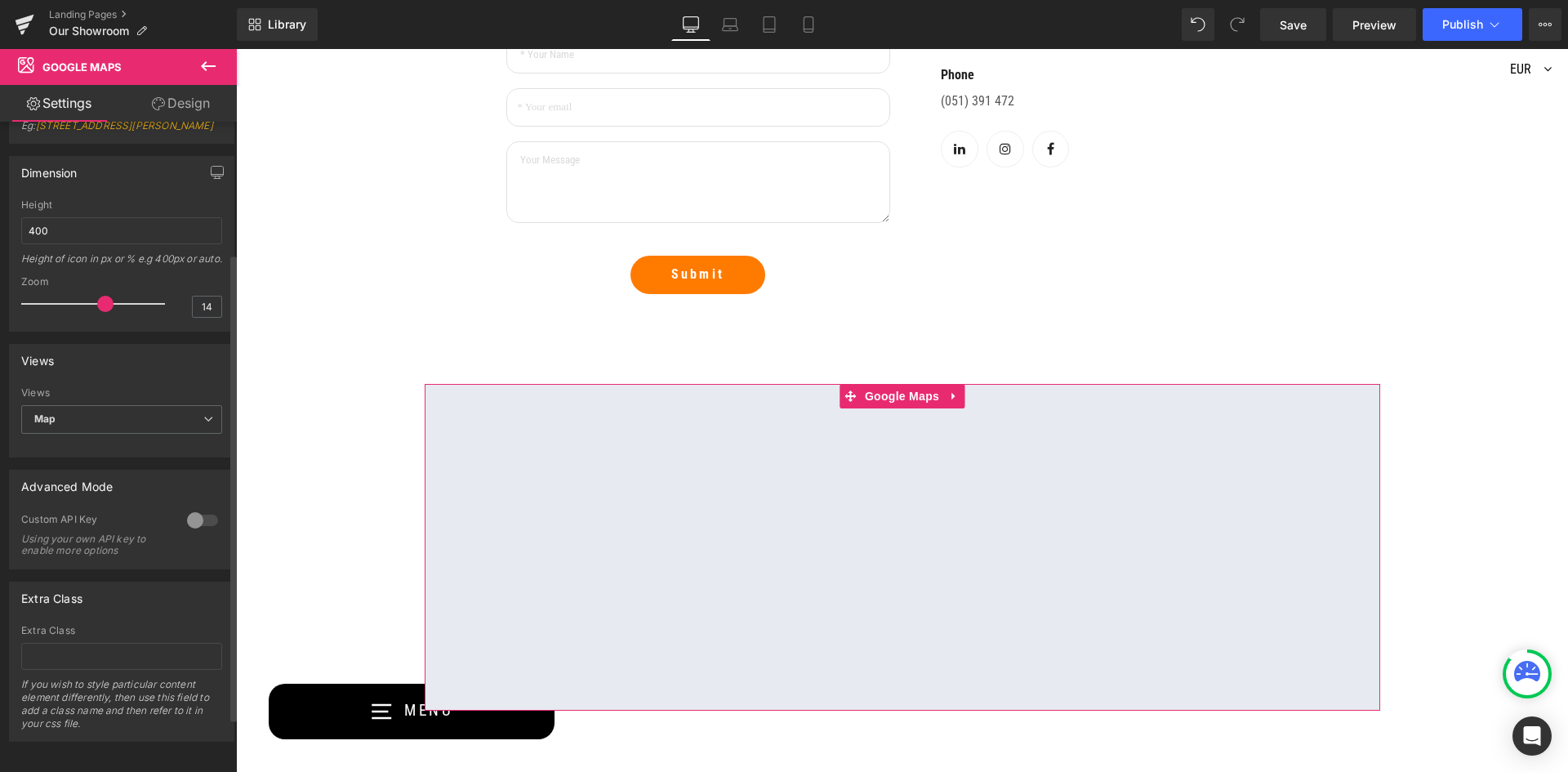
scroll to position [245, 0]
click at [94, 300] on span at bounding box center [100, 300] width 16 height 16
click at [115, 421] on span "Map" at bounding box center [122, 416] width 201 height 28
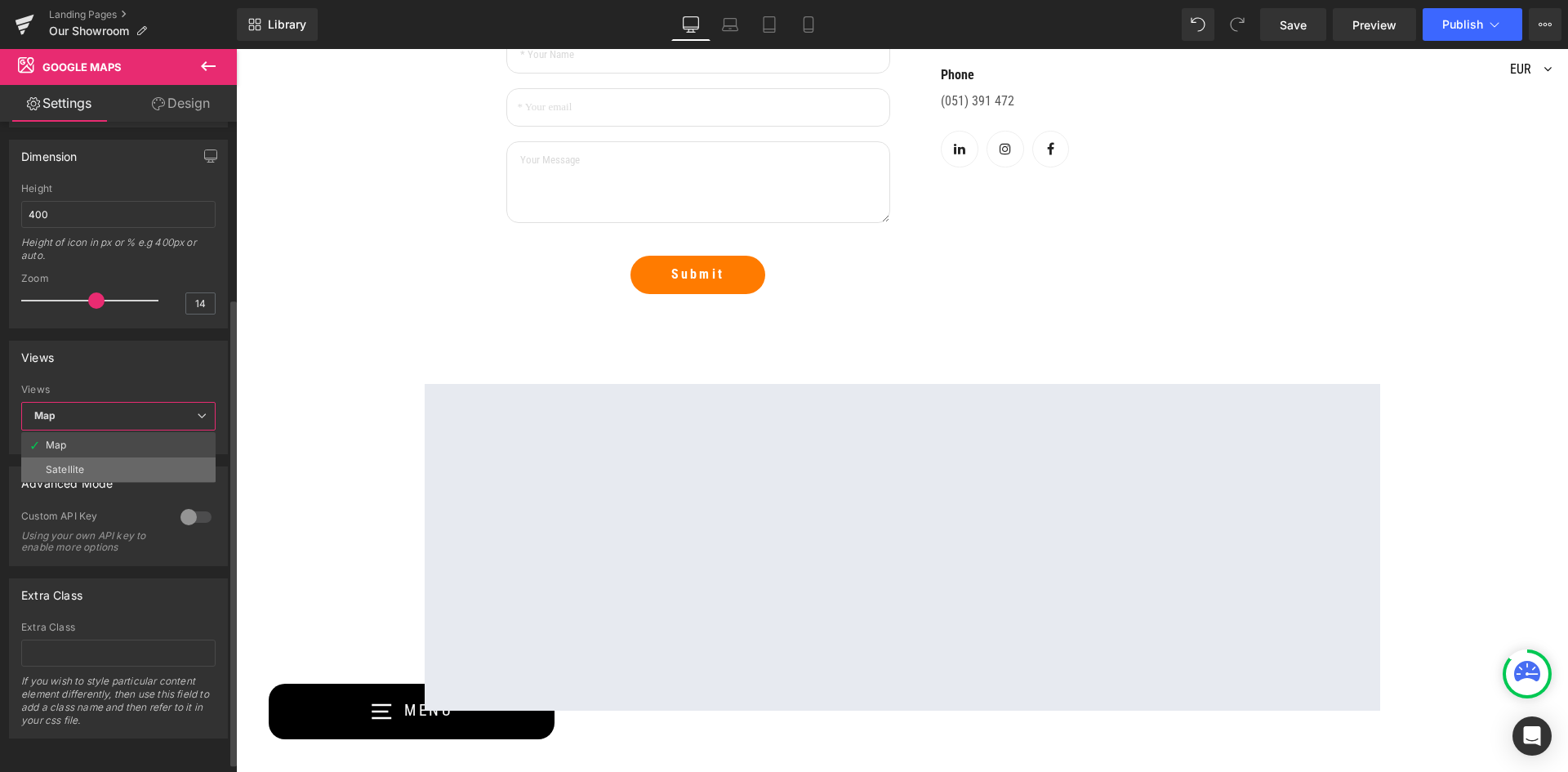
click at [93, 463] on li "Satellite" at bounding box center [118, 470] width 194 height 25
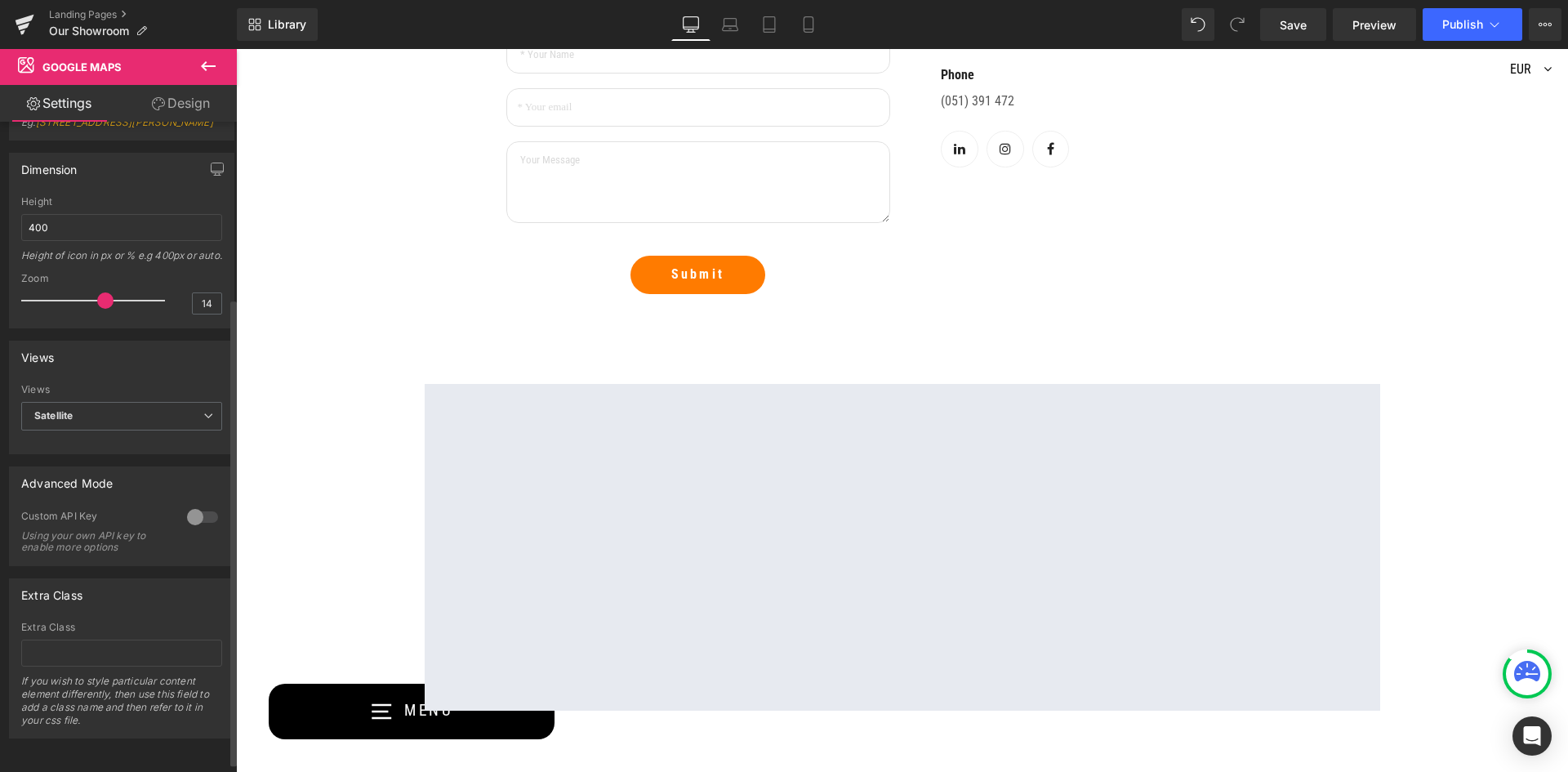
click at [101, 300] on span at bounding box center [105, 300] width 16 height 16
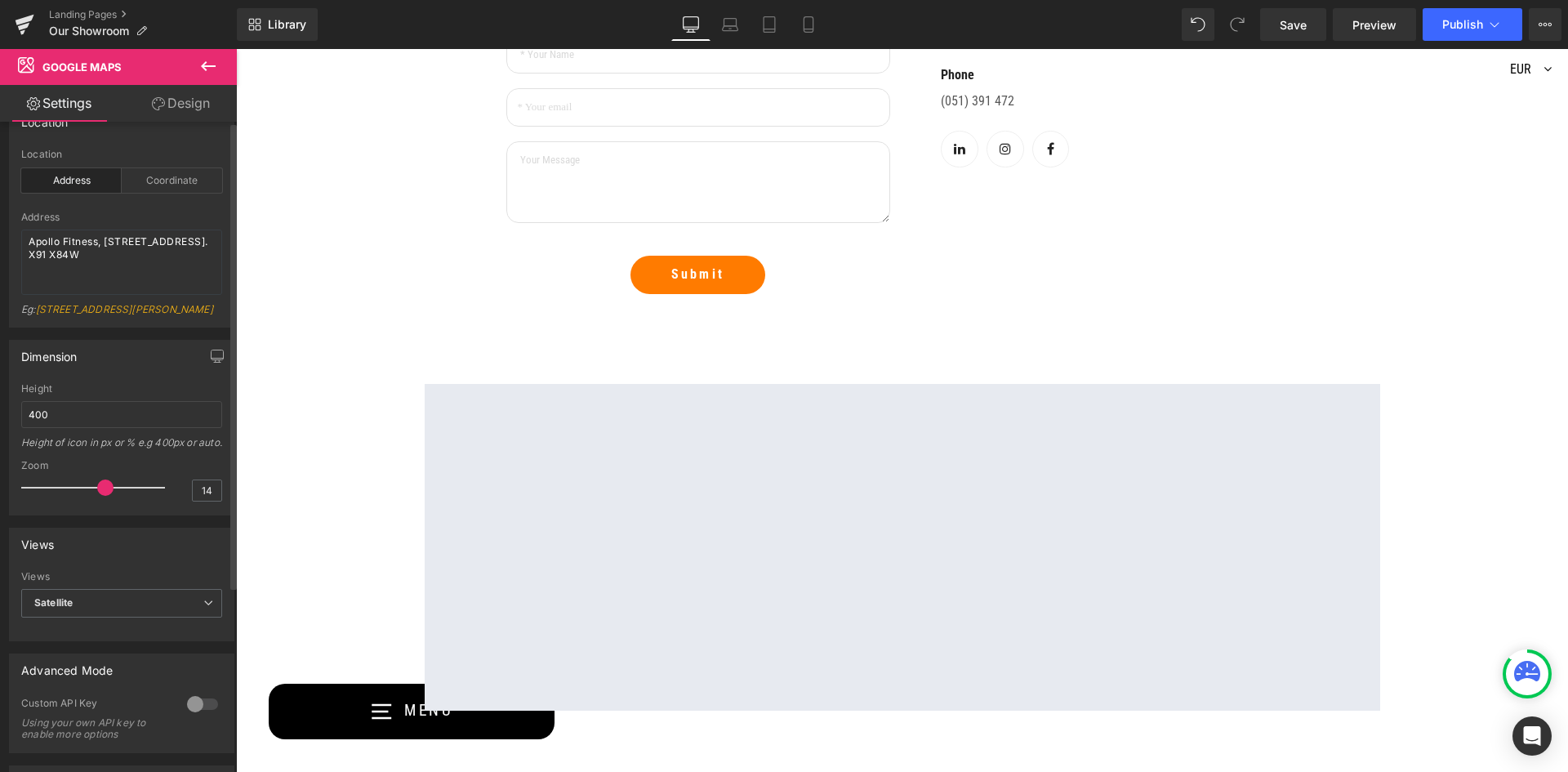
scroll to position [0, 0]
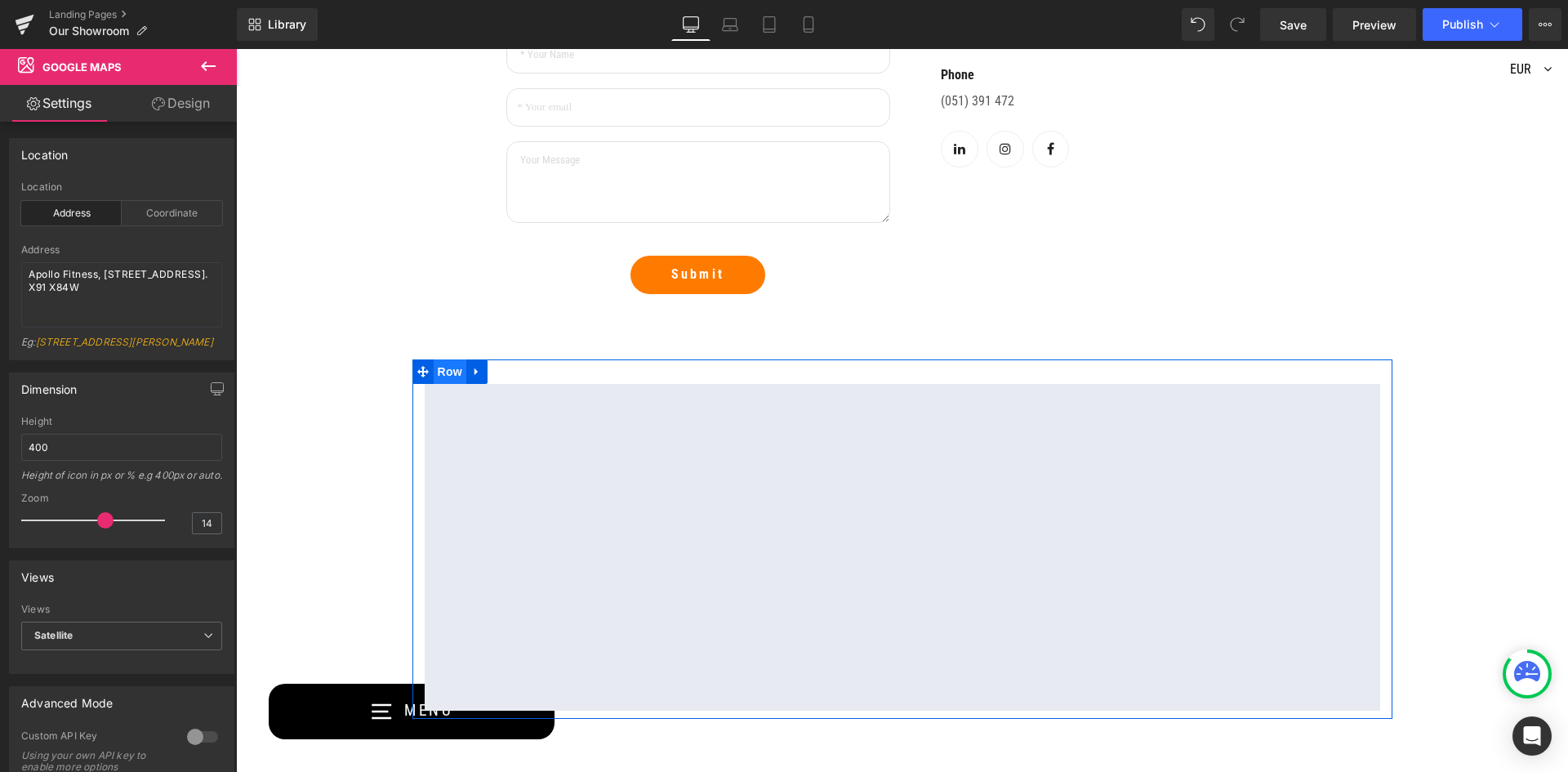
click at [442, 369] on span "Row" at bounding box center [450, 372] width 33 height 25
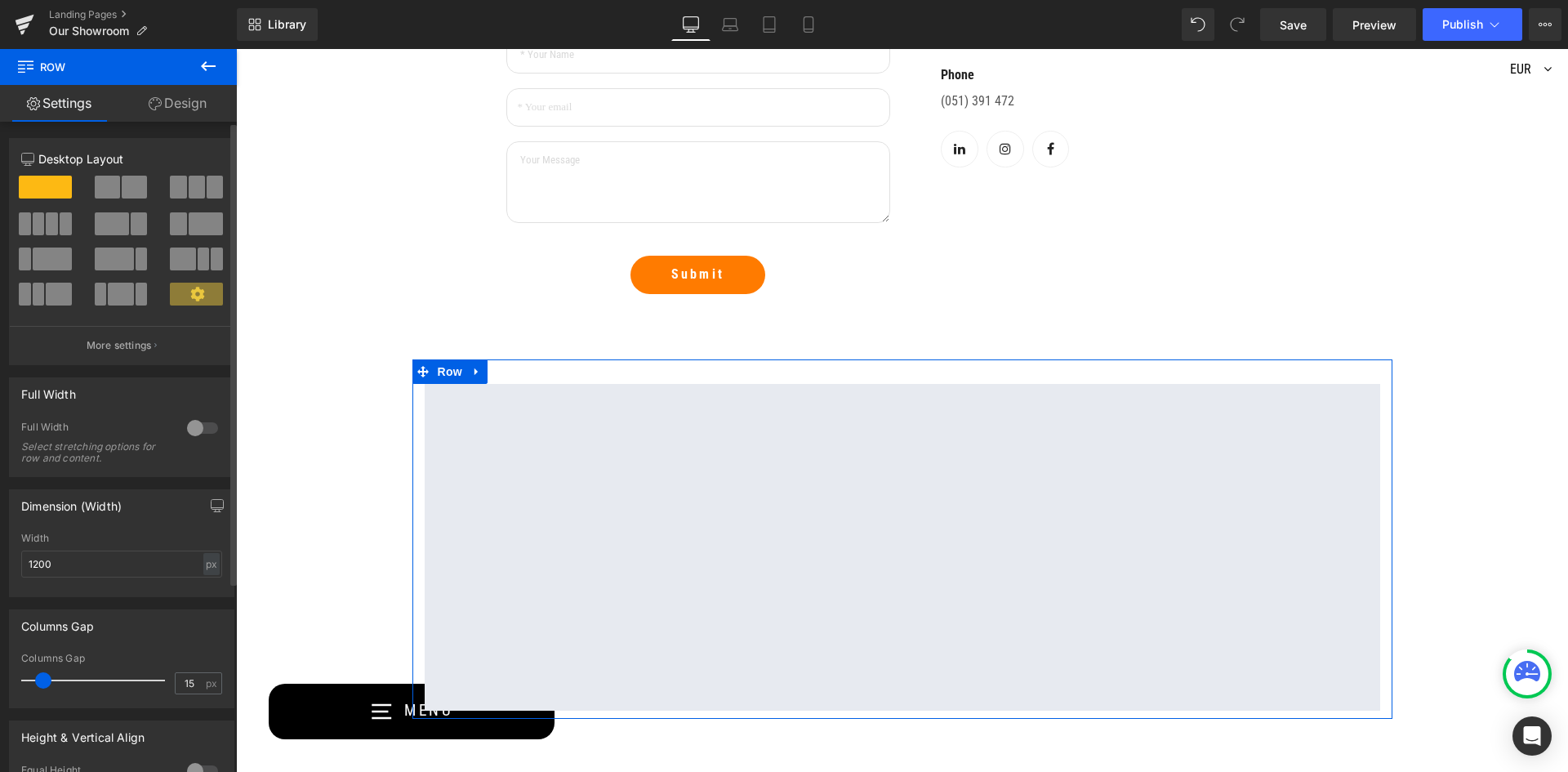
click at [192, 424] on div at bounding box center [202, 428] width 39 height 27
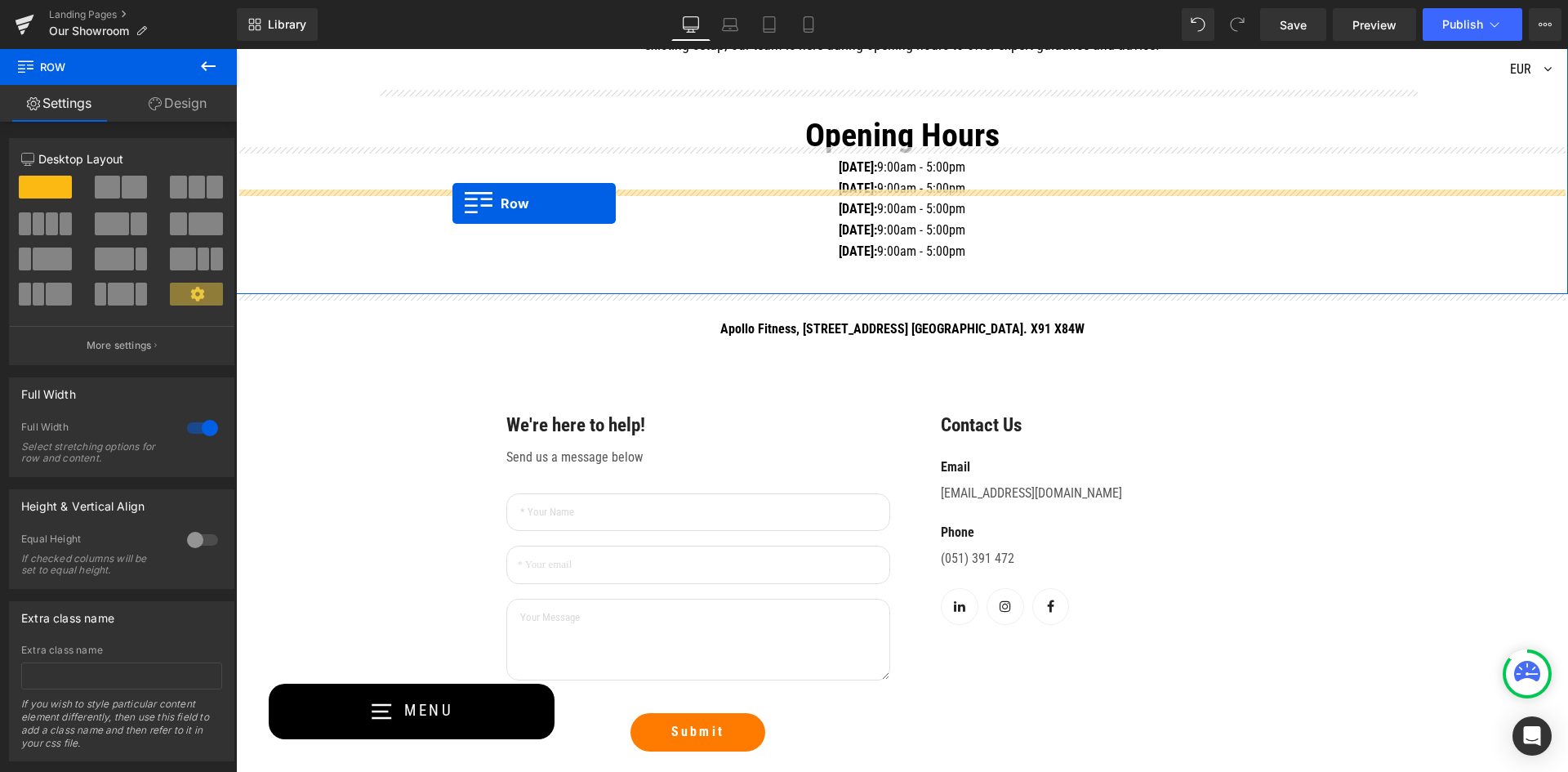
scroll to position [701, 0]
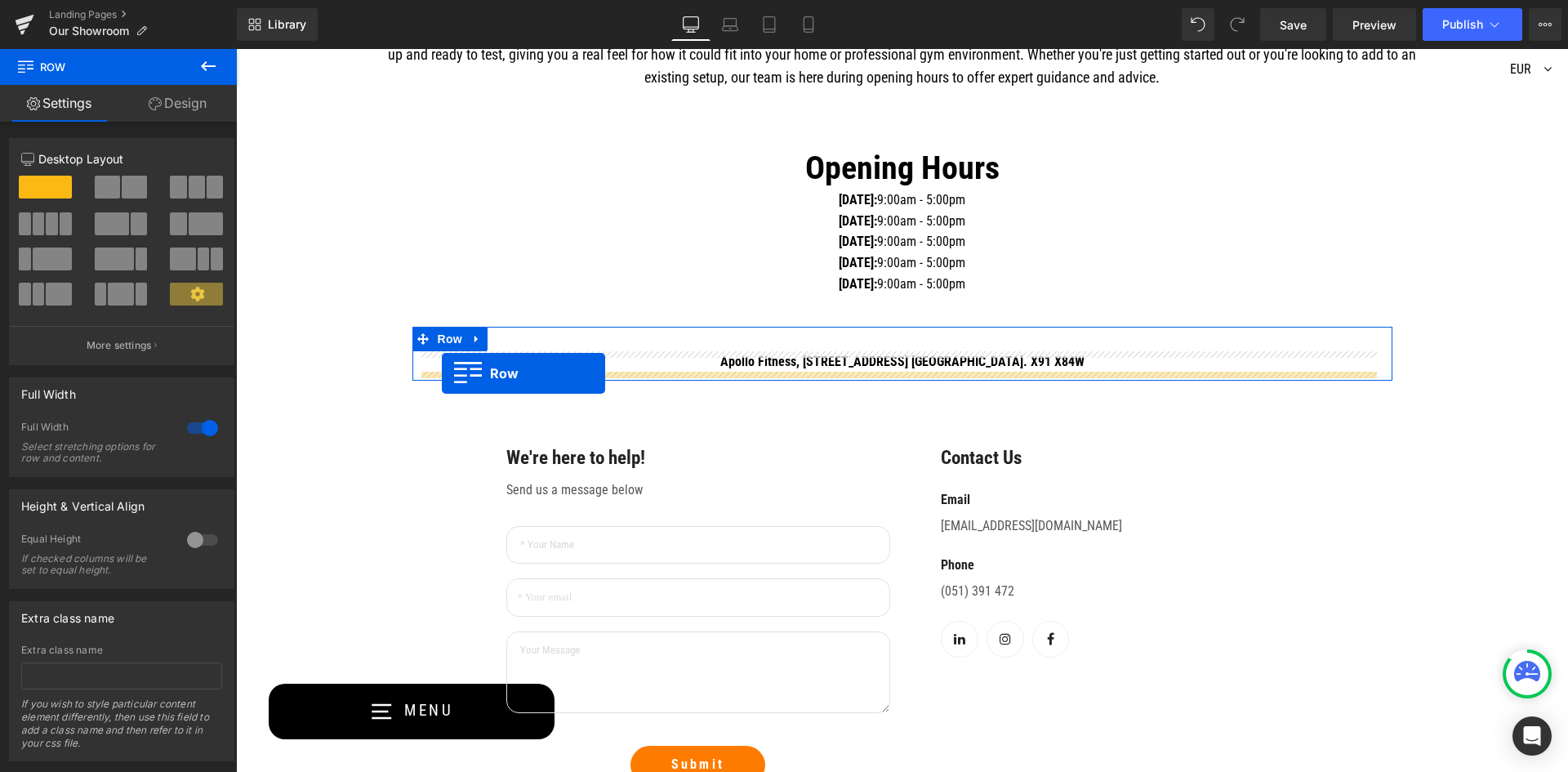
drag, startPoint x: 269, startPoint y: 531, endPoint x: 442, endPoint y: 374, distance: 233.6
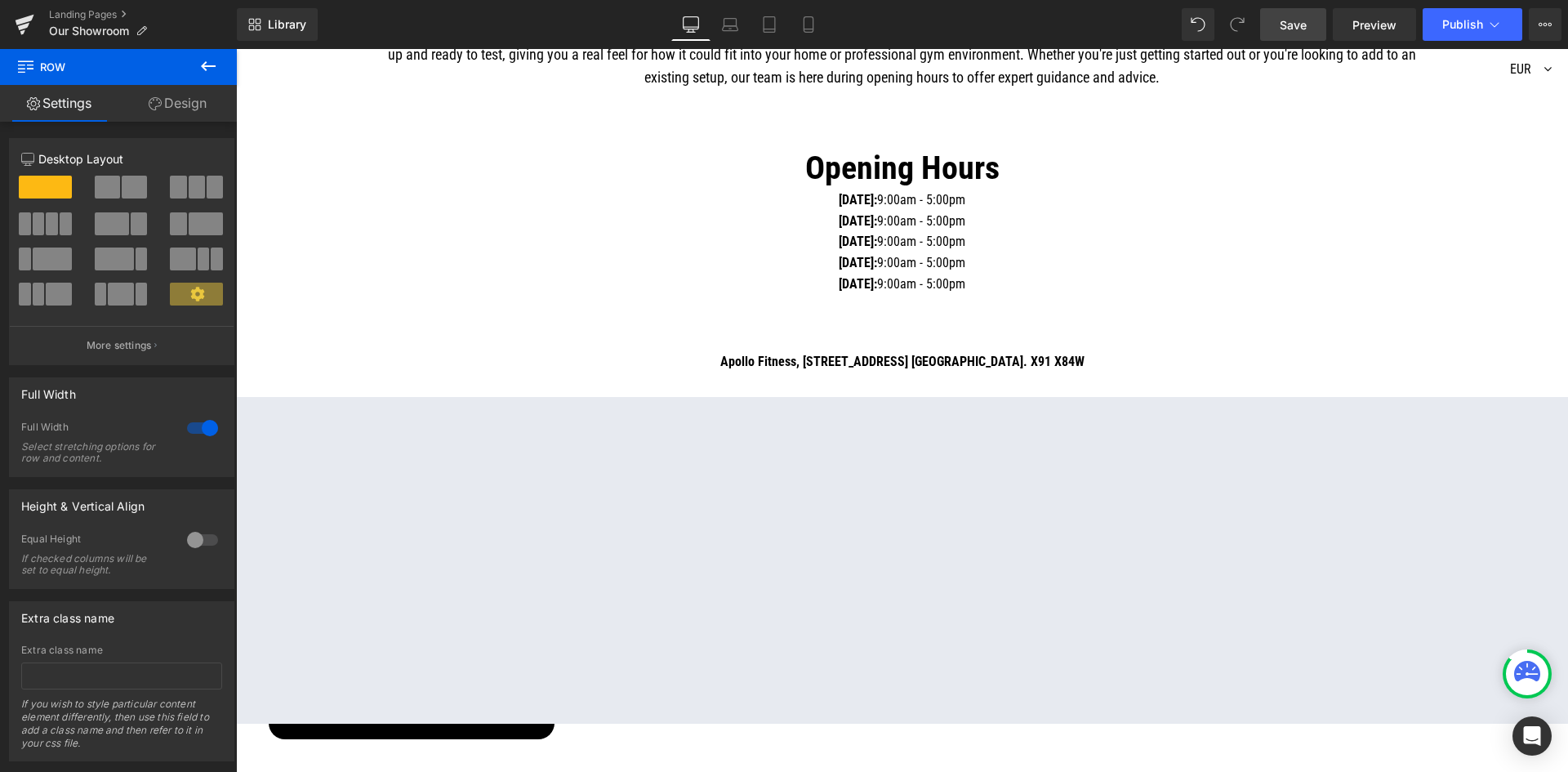
click at [1290, 21] on span "Save" at bounding box center [1292, 25] width 27 height 17
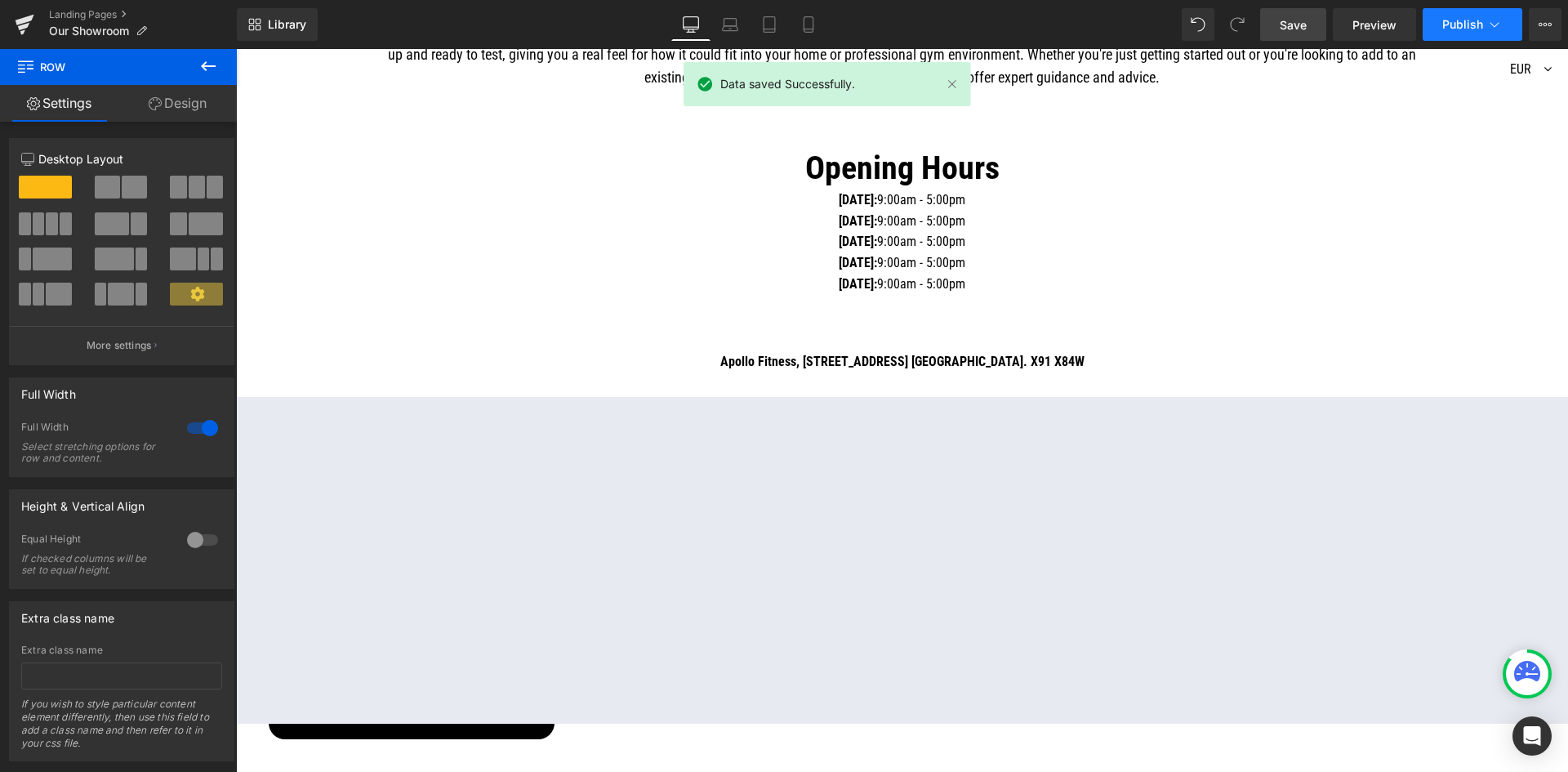
click at [1443, 26] on span "Publish" at bounding box center [1463, 25] width 41 height 13
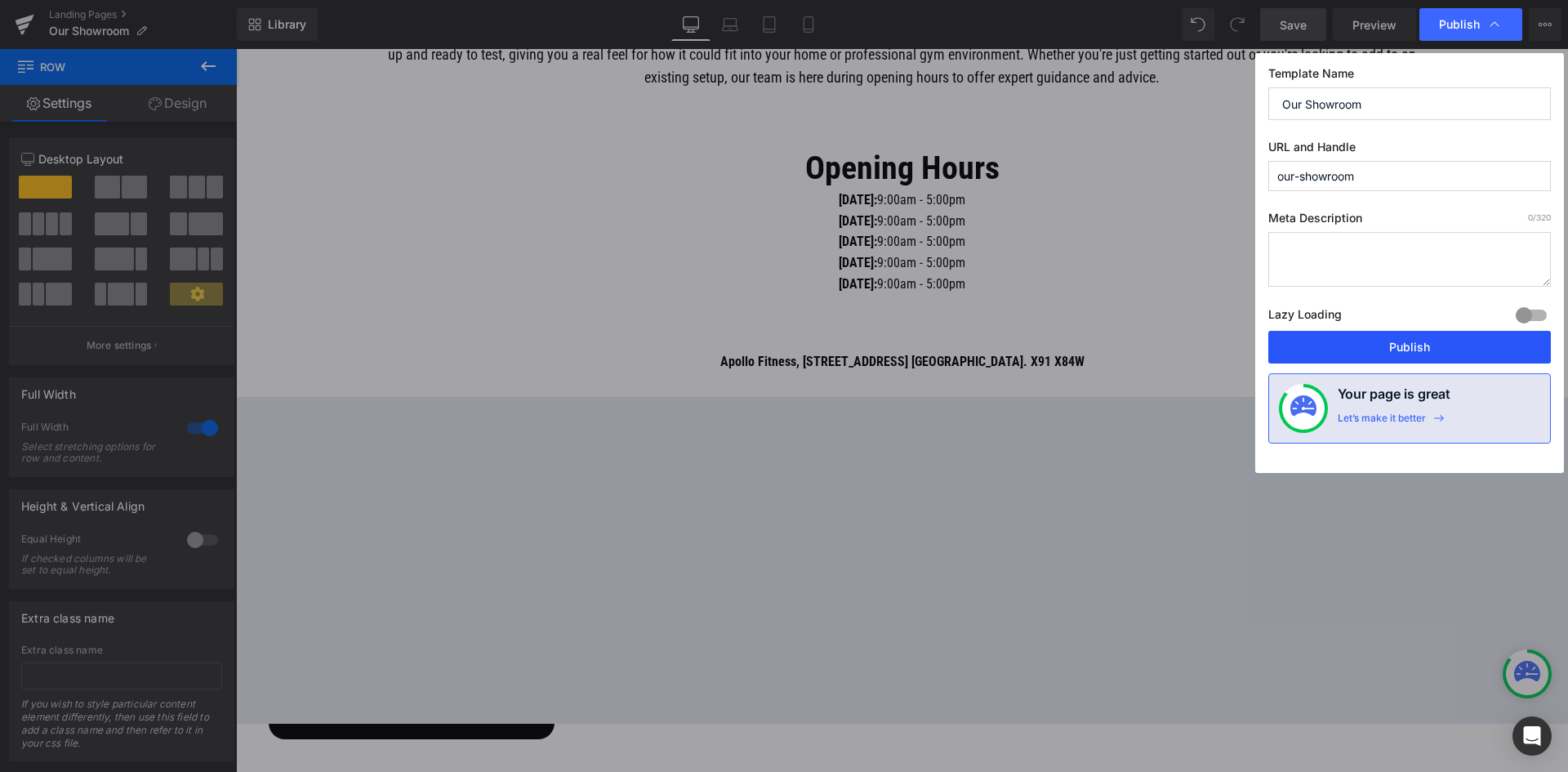
click at [1398, 346] on button "Publish" at bounding box center [1410, 347] width 283 height 33
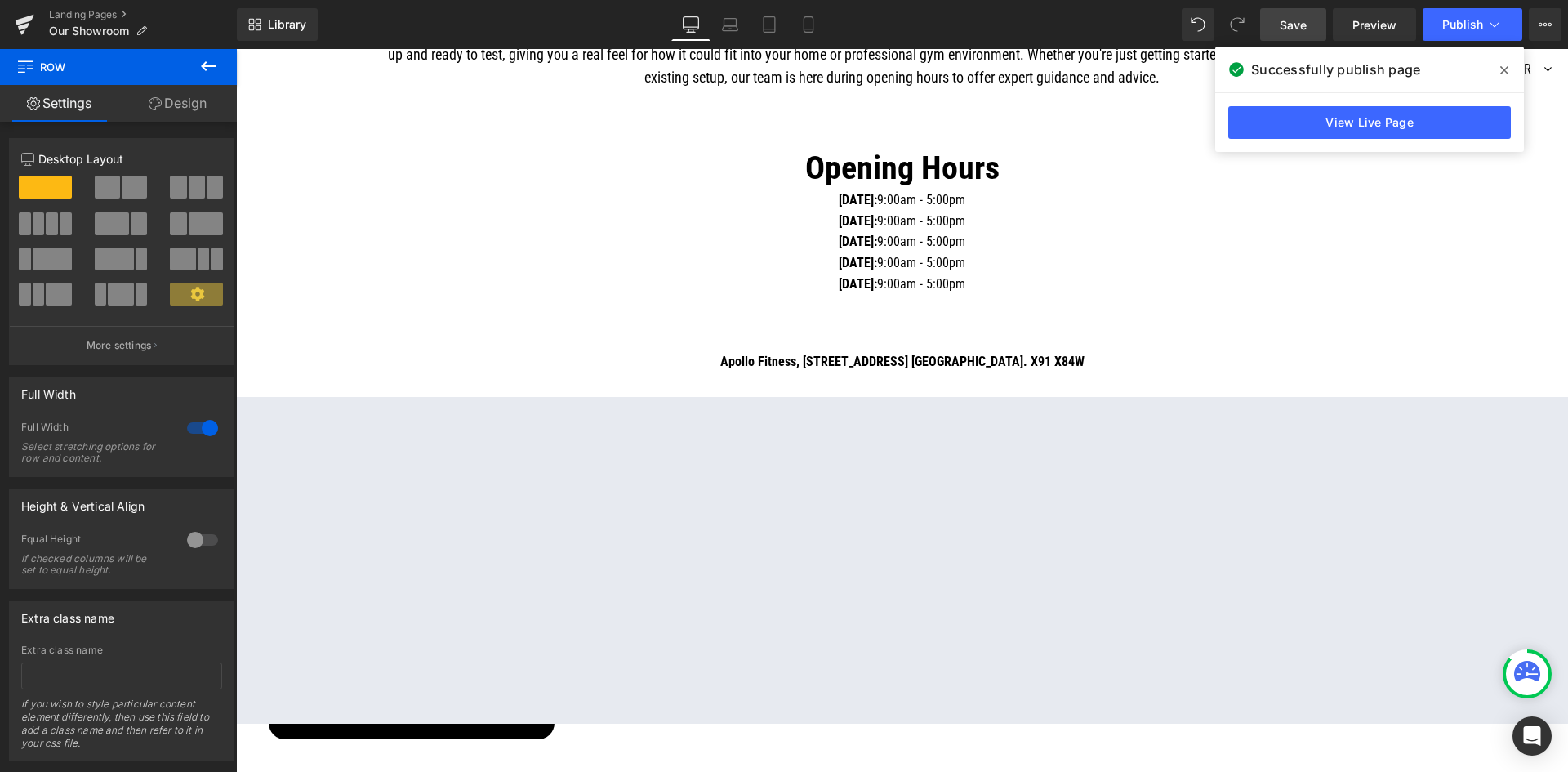
click at [112, 65] on span "Row" at bounding box center [98, 67] width 163 height 36
click at [209, 64] on icon at bounding box center [208, 66] width 19 height 19
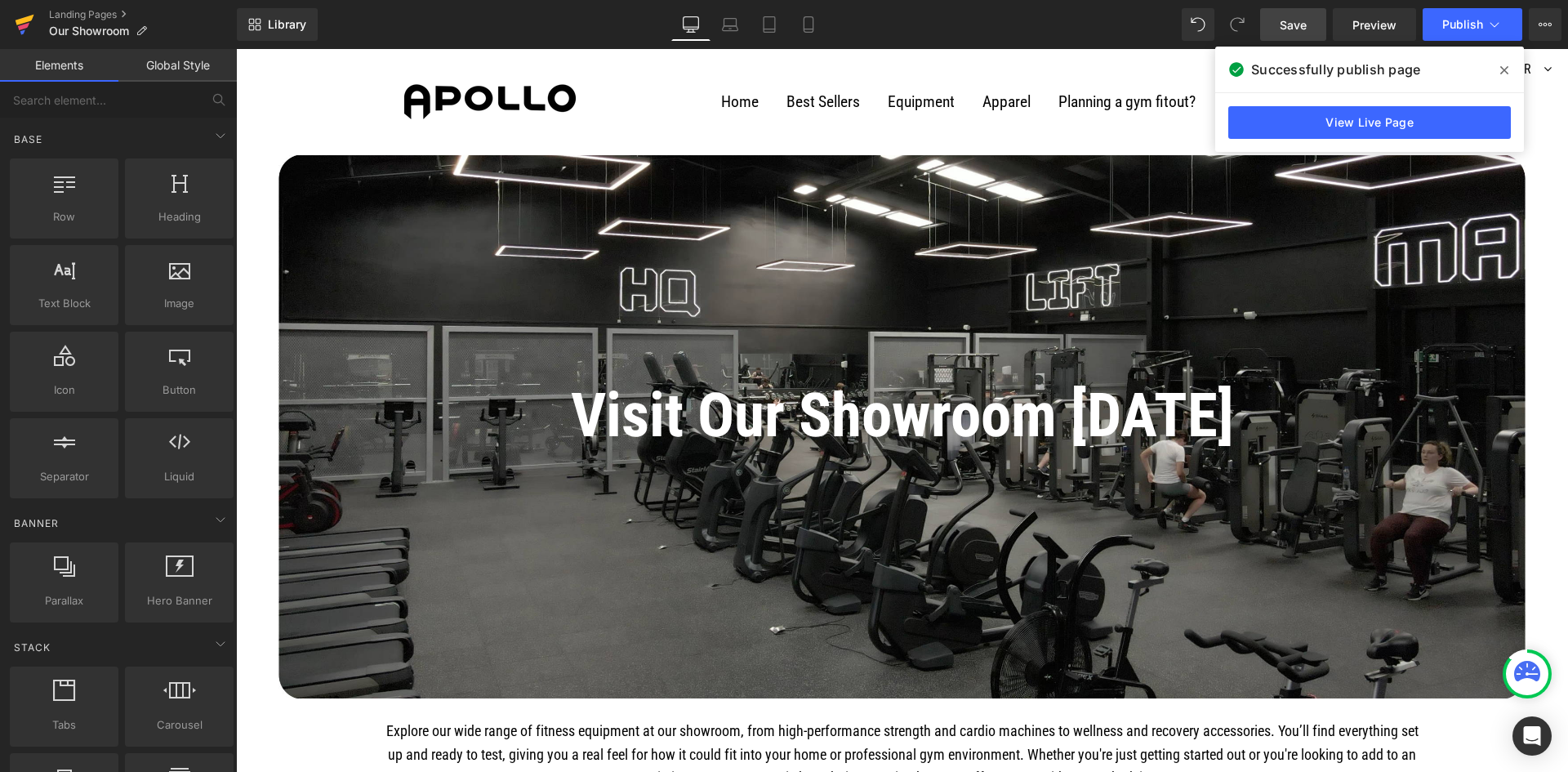
click at [16, 30] on icon at bounding box center [24, 24] width 19 height 41
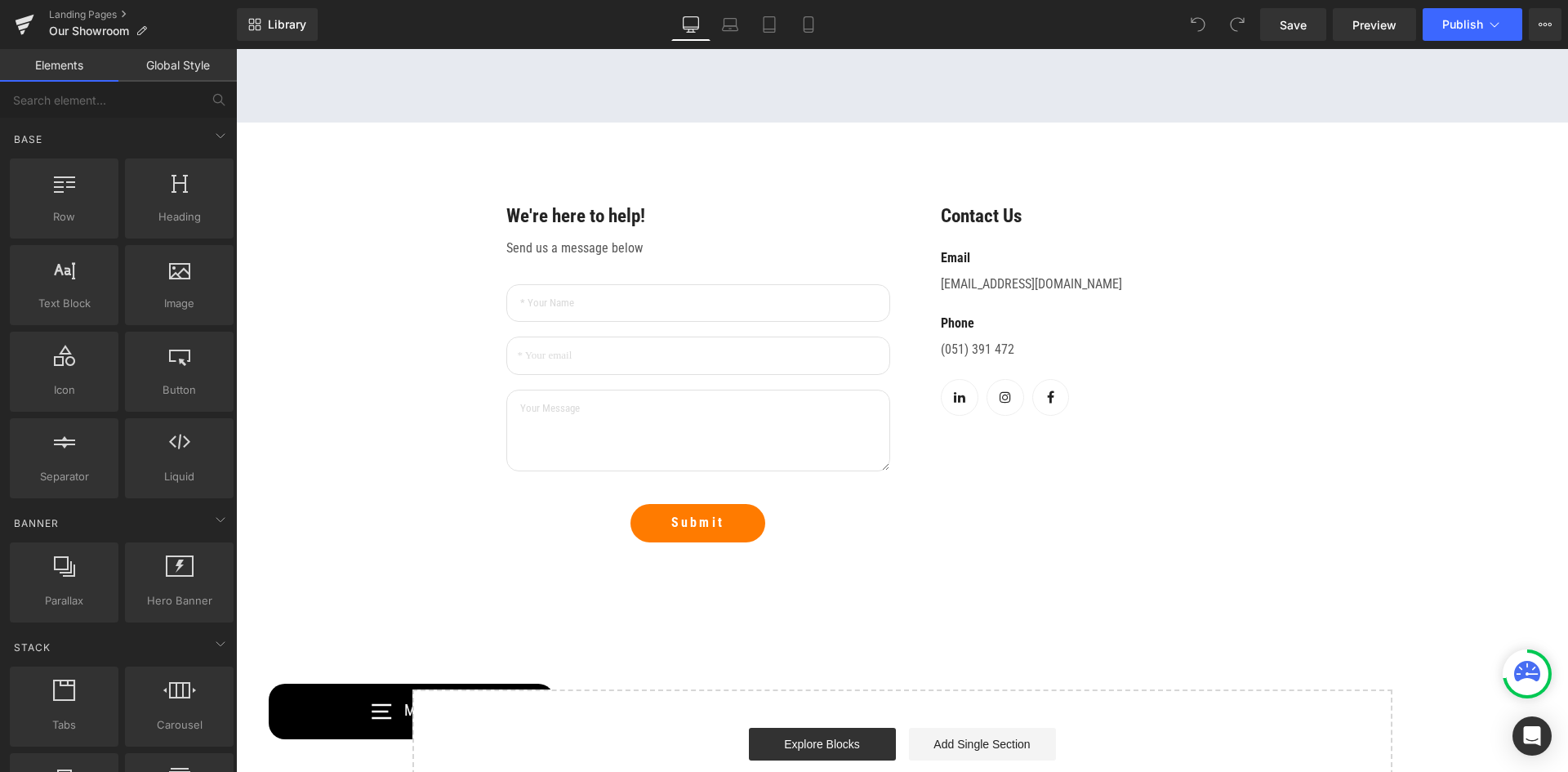
scroll to position [1308, 0]
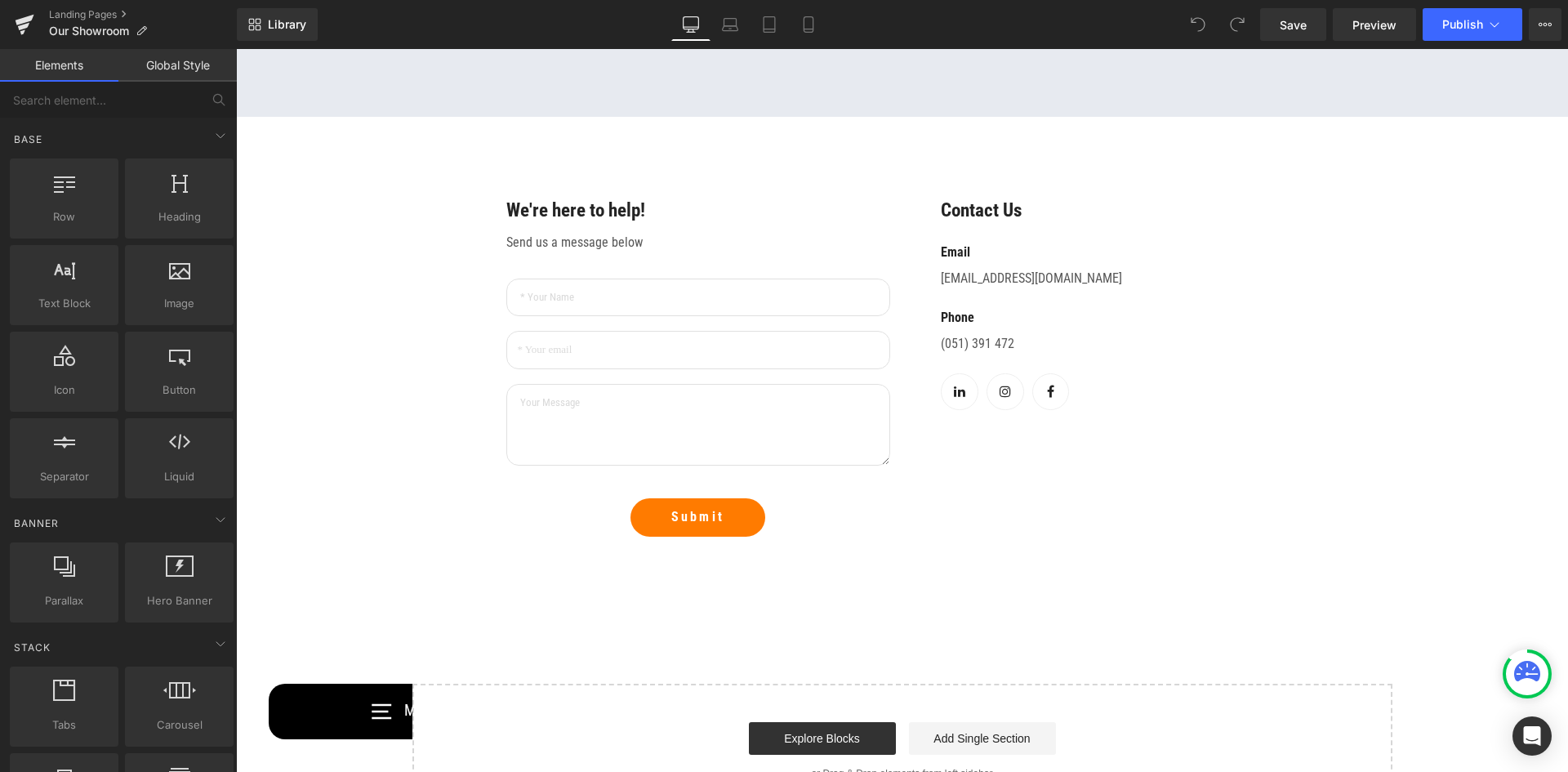
click at [799, 208] on p "We're here to help!" at bounding box center [697, 211] width 384 height 25
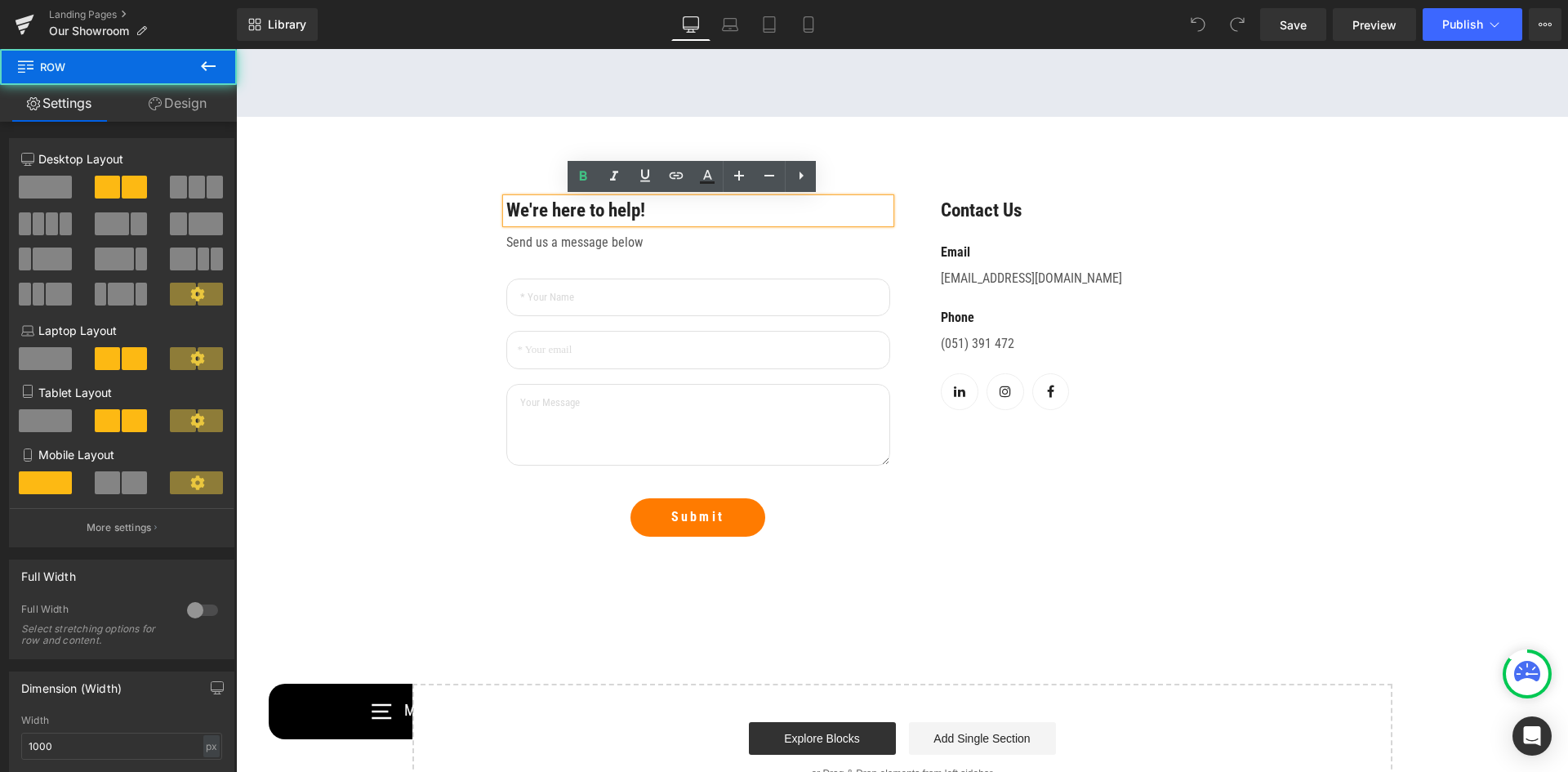
click at [863, 163] on div "We're here to help! Text Block Send us a message below Text Block Text Field Em…" at bounding box center [903, 367] width 816 height 469
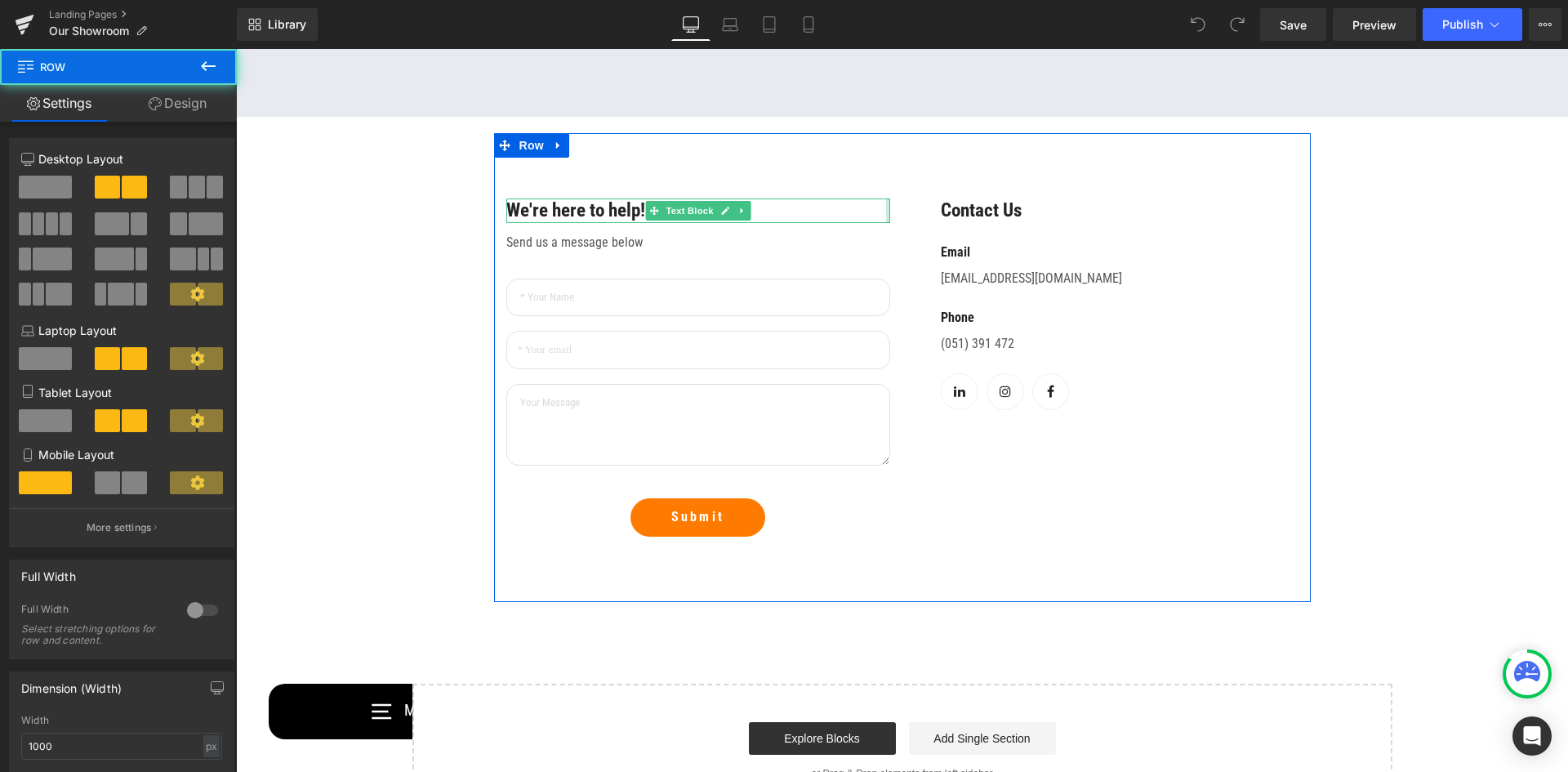
click at [886, 200] on div at bounding box center [888, 211] width 4 height 25
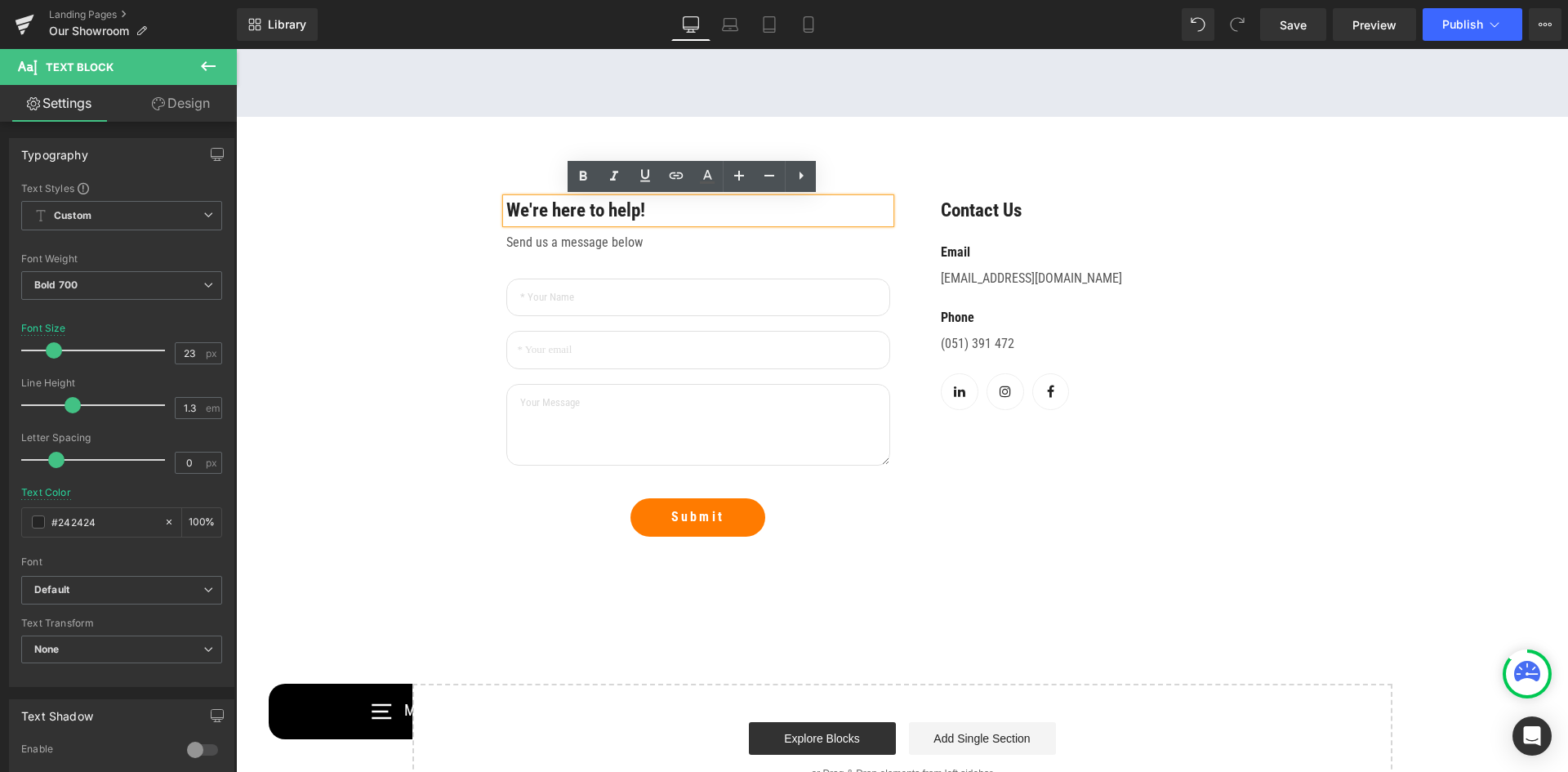
click at [944, 180] on div "We're here to help! Text Block Send us a message below Text Block Text Field Em…" at bounding box center [903, 367] width 816 height 469
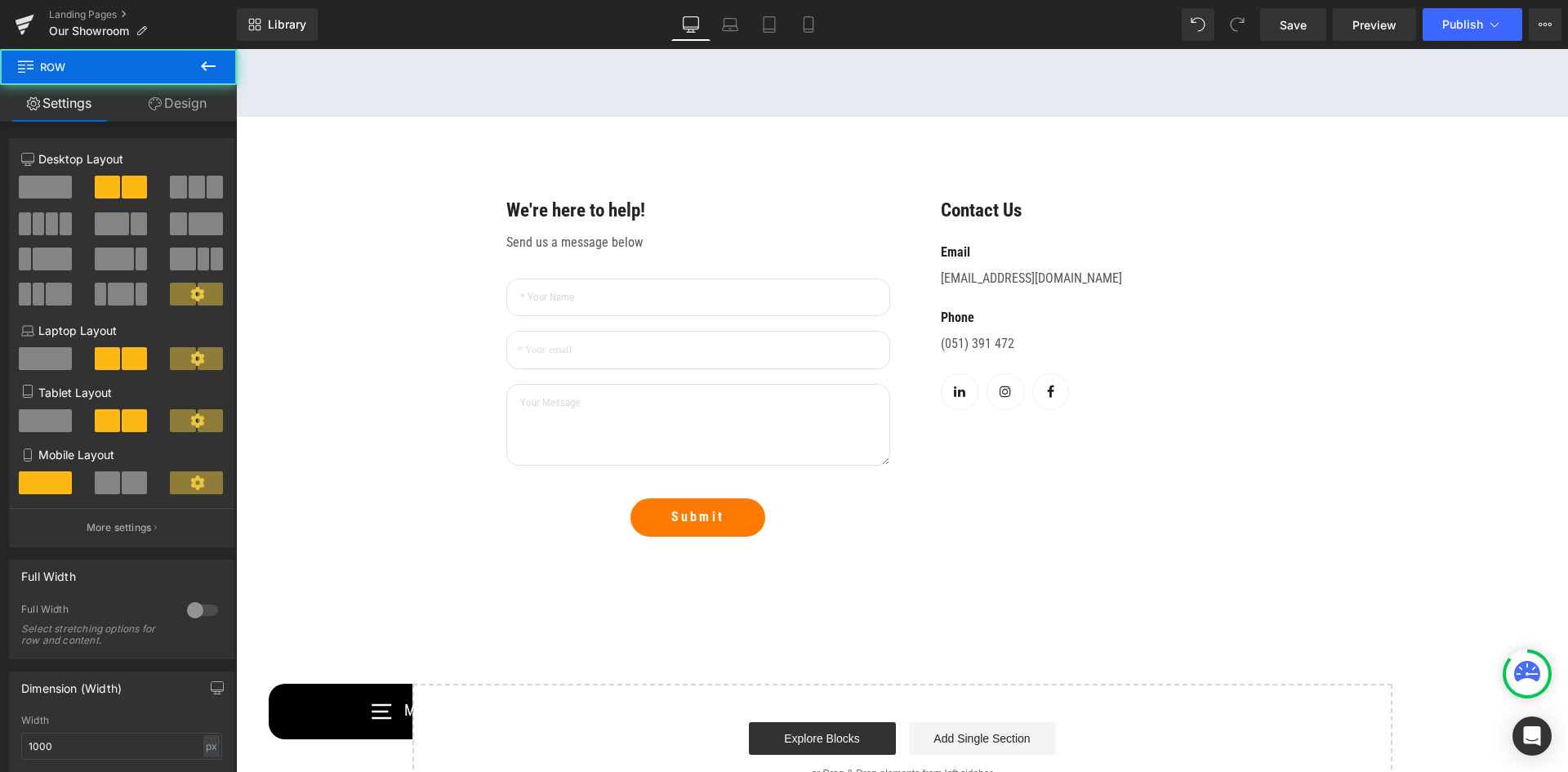
click at [959, 193] on div "We're here to help! Text Block Send us a message below Text Block Text Field Em…" at bounding box center [903, 367] width 816 height 469
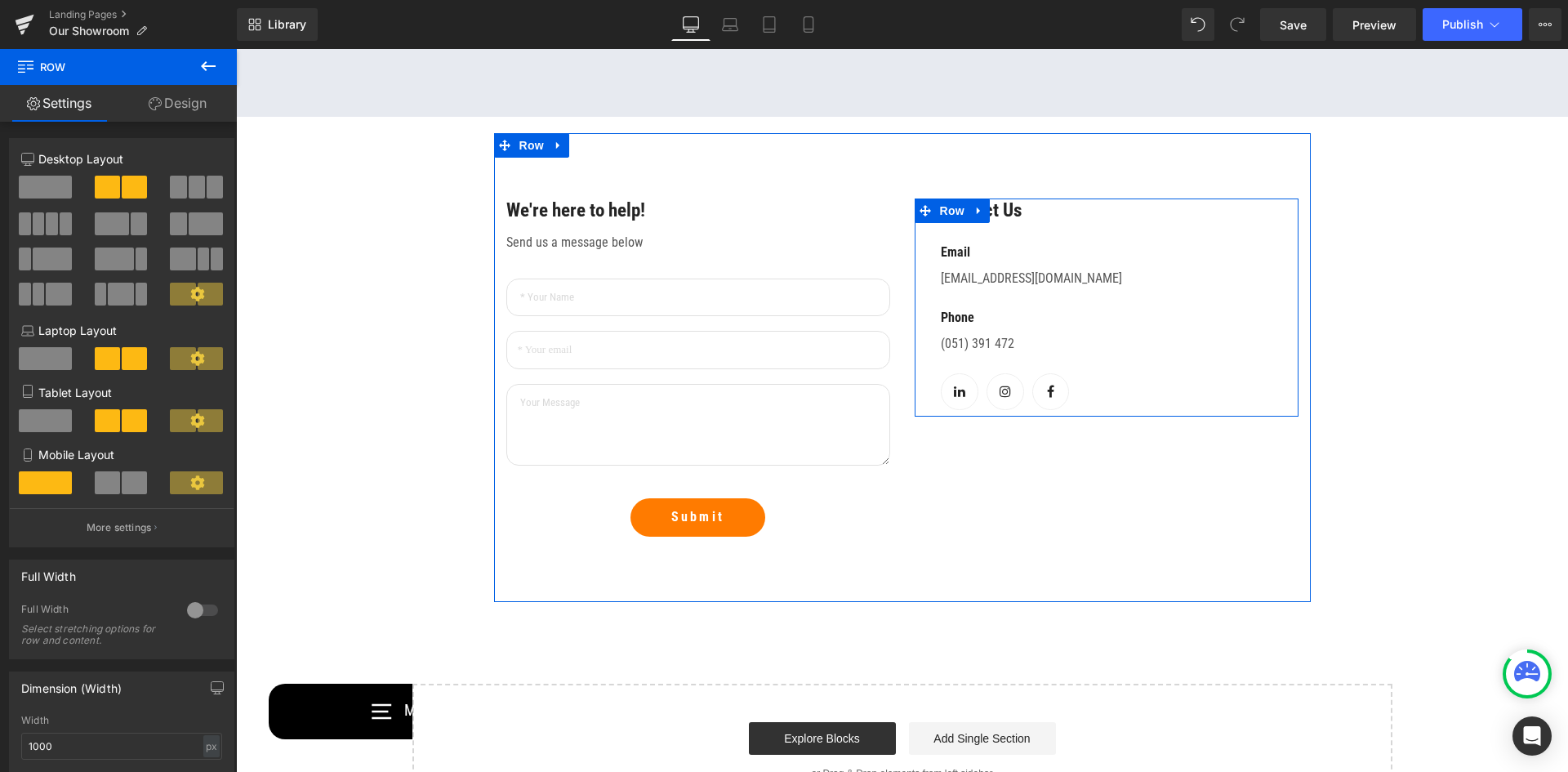
click at [933, 259] on div "Contact Us Text Block Email Text Block info@apollofitness.ie Text Block Phone T…" at bounding box center [1106, 308] width 384 height 218
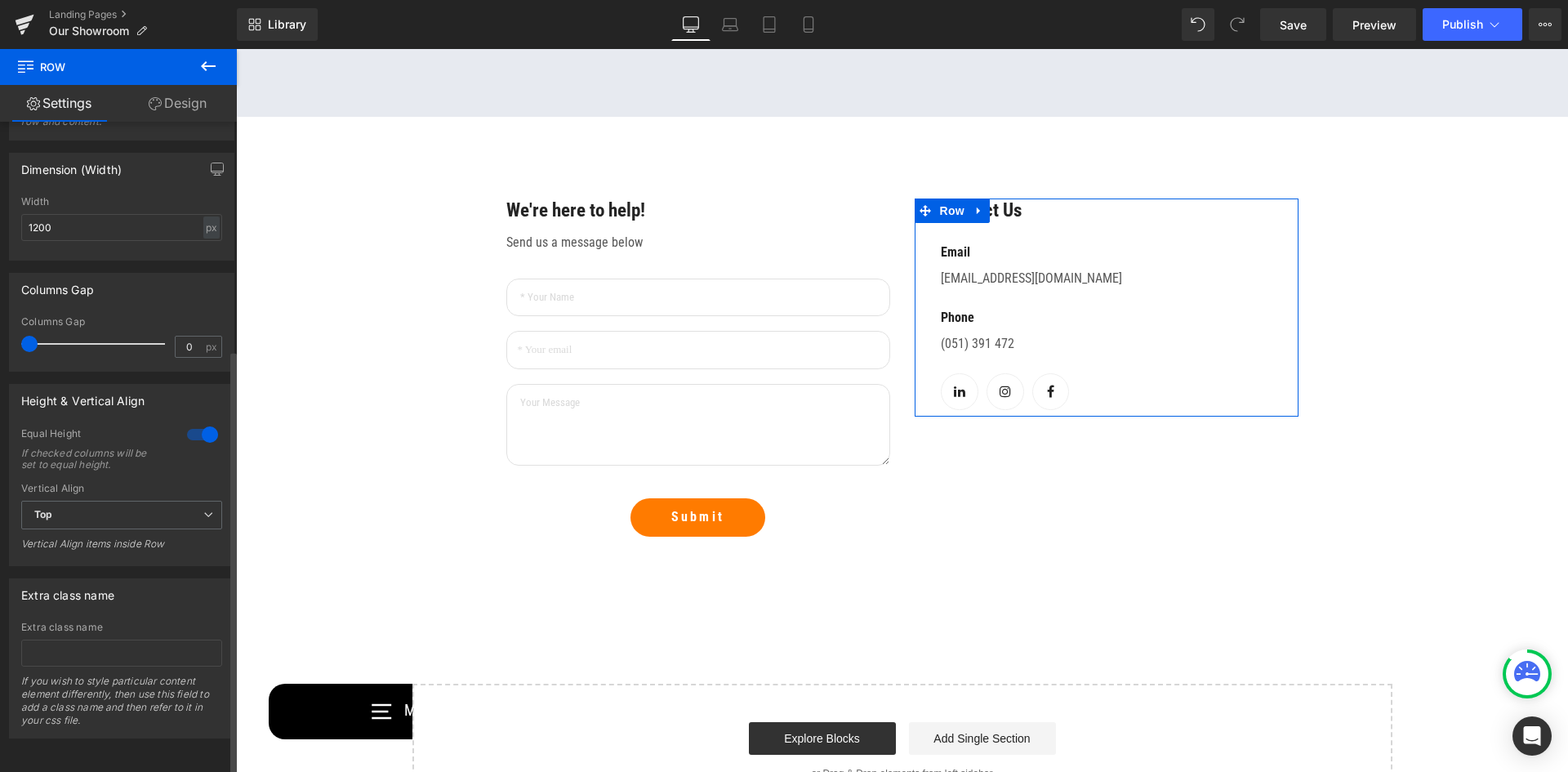
scroll to position [349, 0]
click at [145, 510] on span "Top" at bounding box center [122, 515] width 201 height 28
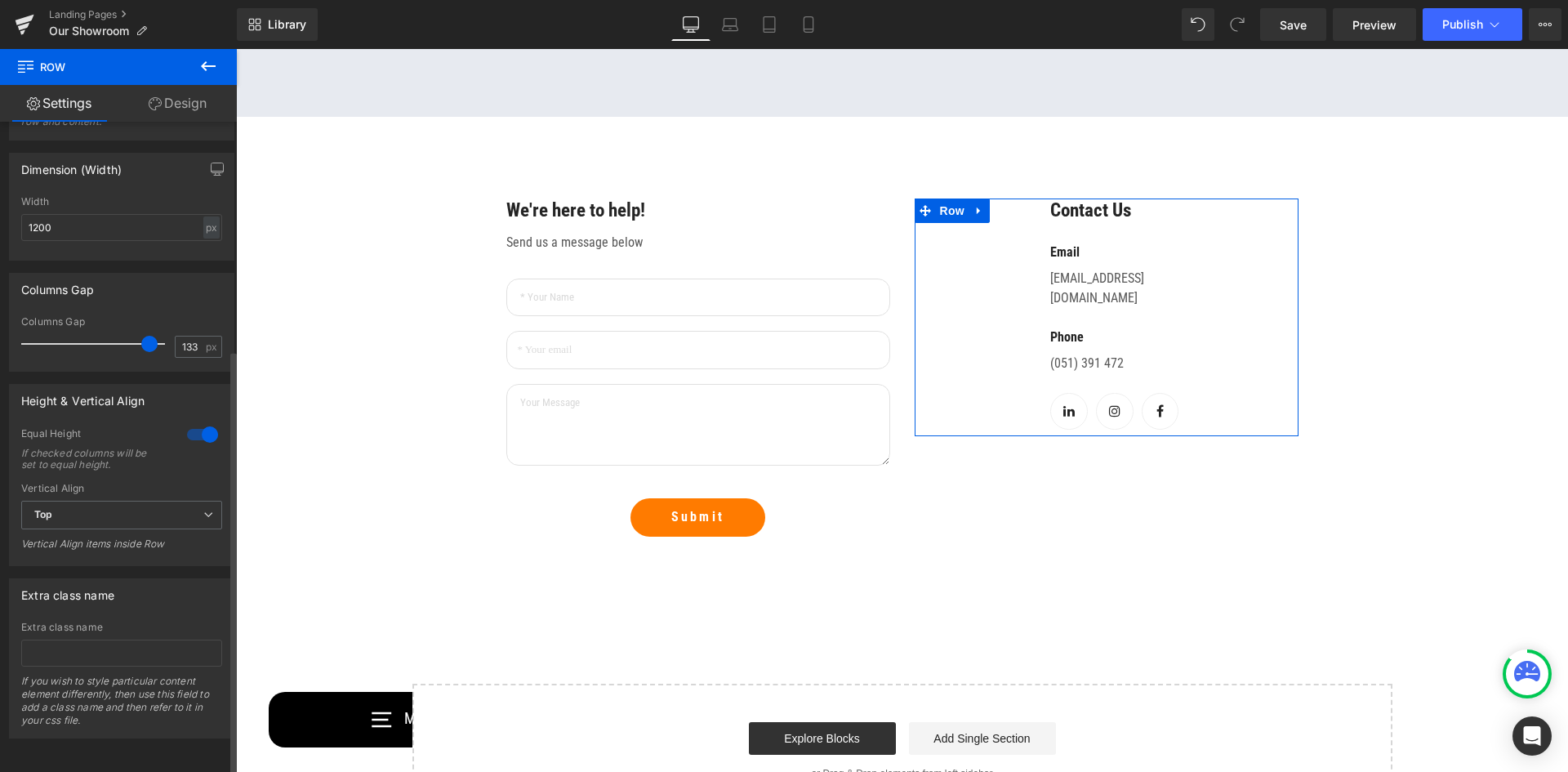
type input "132"
drag, startPoint x: 28, startPoint y: 331, endPoint x: 142, endPoint y: 329, distance: 114.0
click at [142, 336] on span at bounding box center [148, 344] width 16 height 16
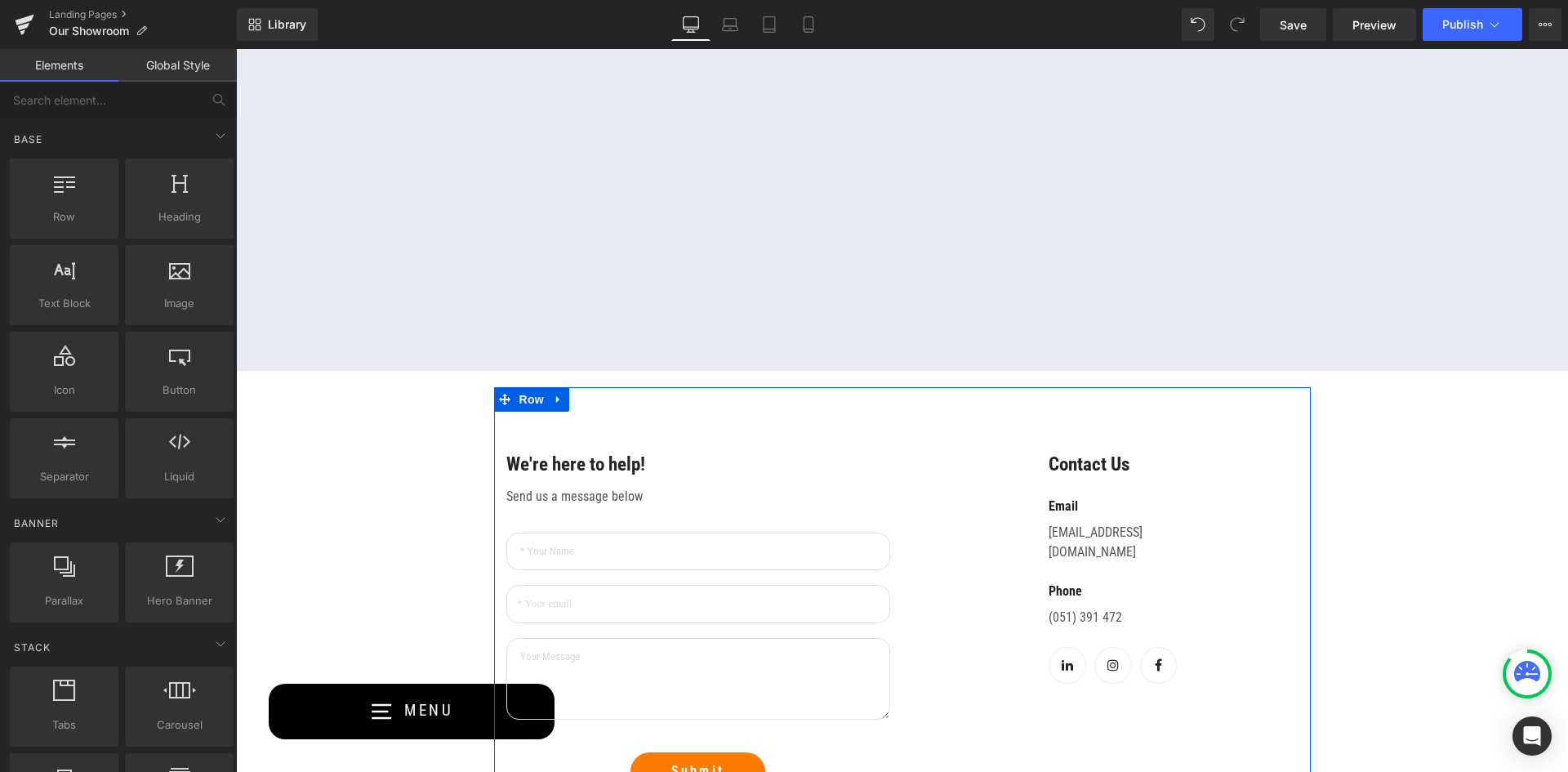
scroll to position [1062, 0]
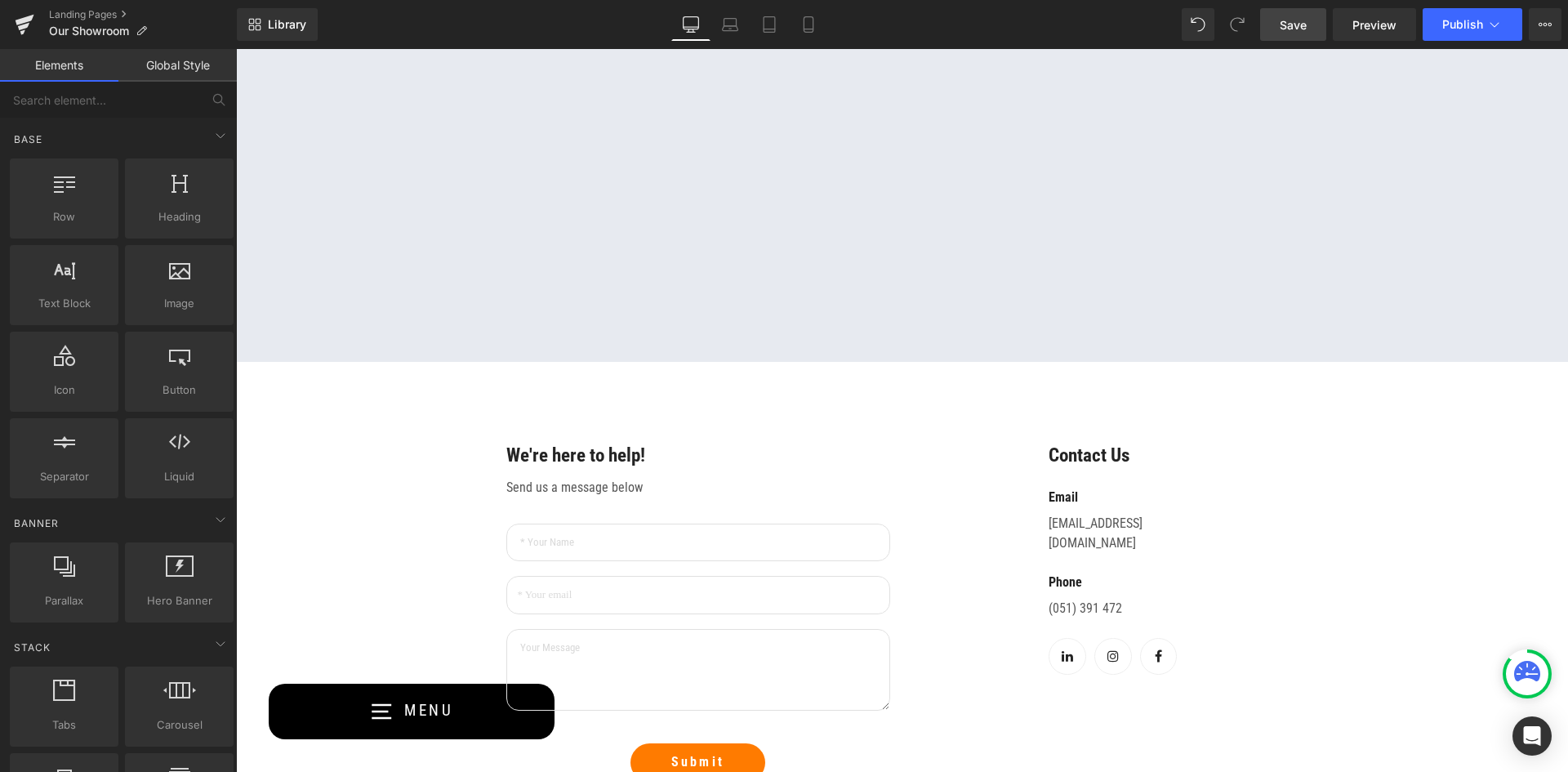
click at [1310, 38] on link "Save" at bounding box center [1293, 25] width 66 height 33
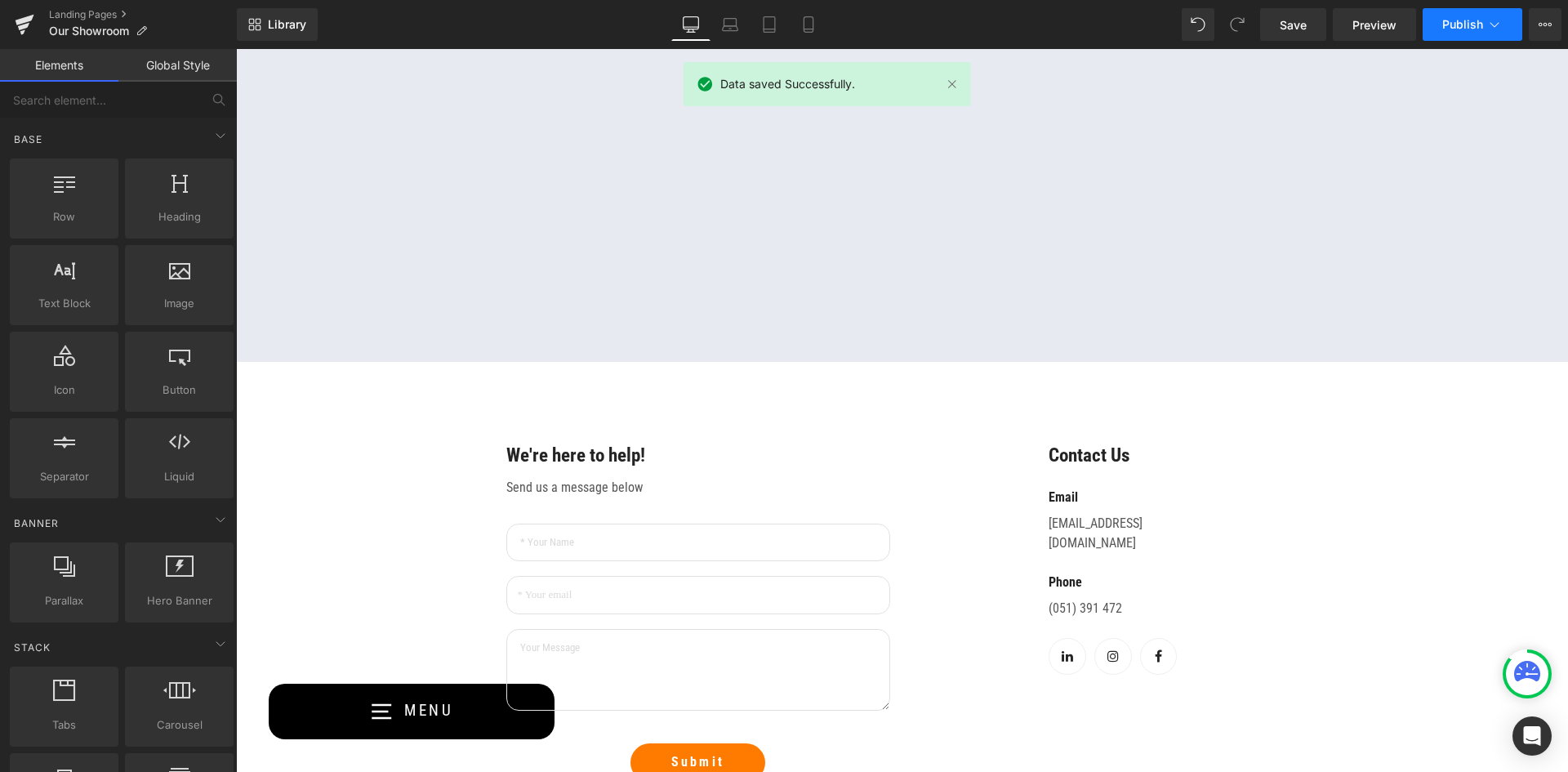
click at [1458, 34] on button "Publish" at bounding box center [1472, 25] width 100 height 33
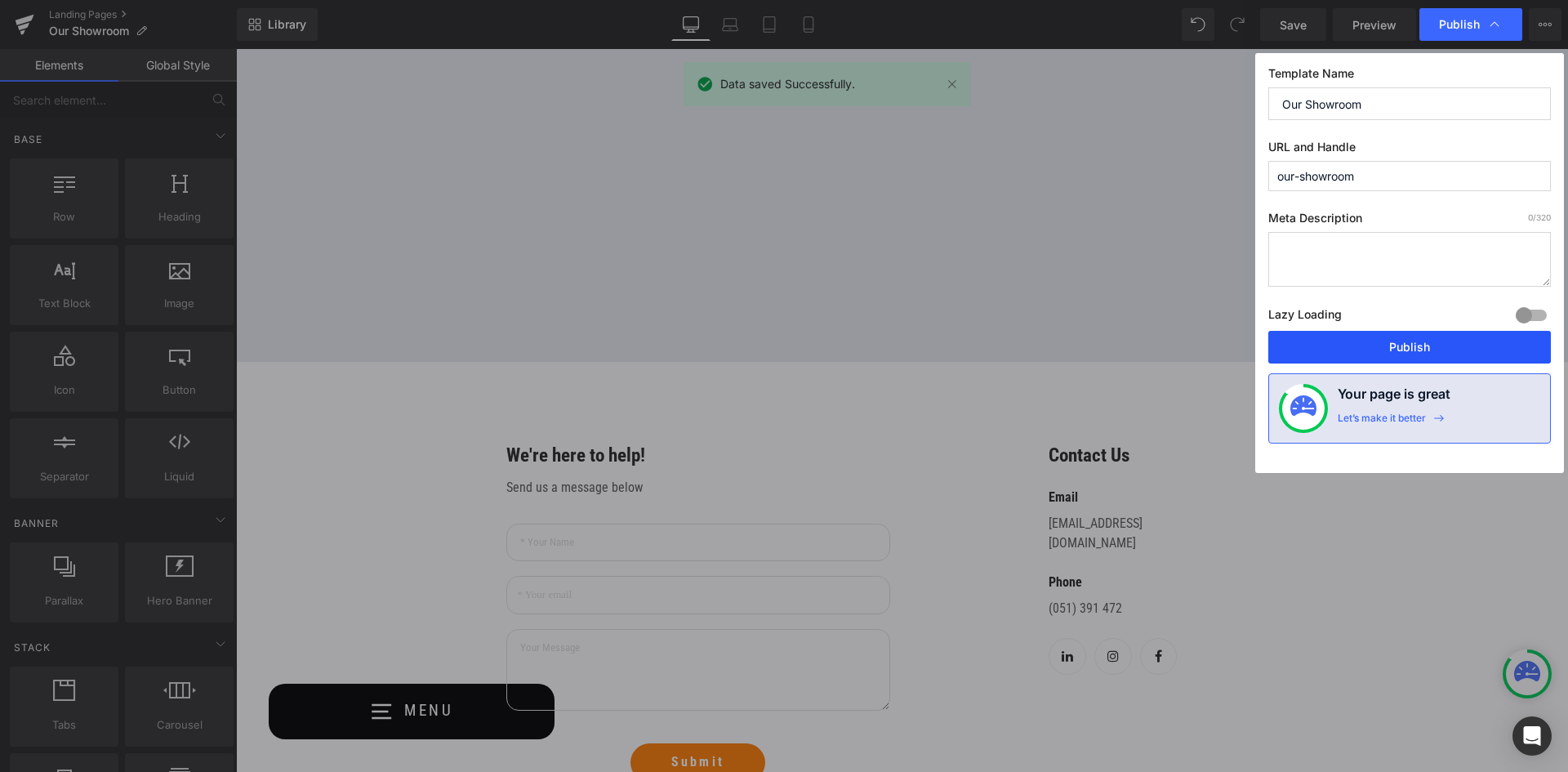
click at [1442, 347] on button "Publish" at bounding box center [1410, 347] width 283 height 33
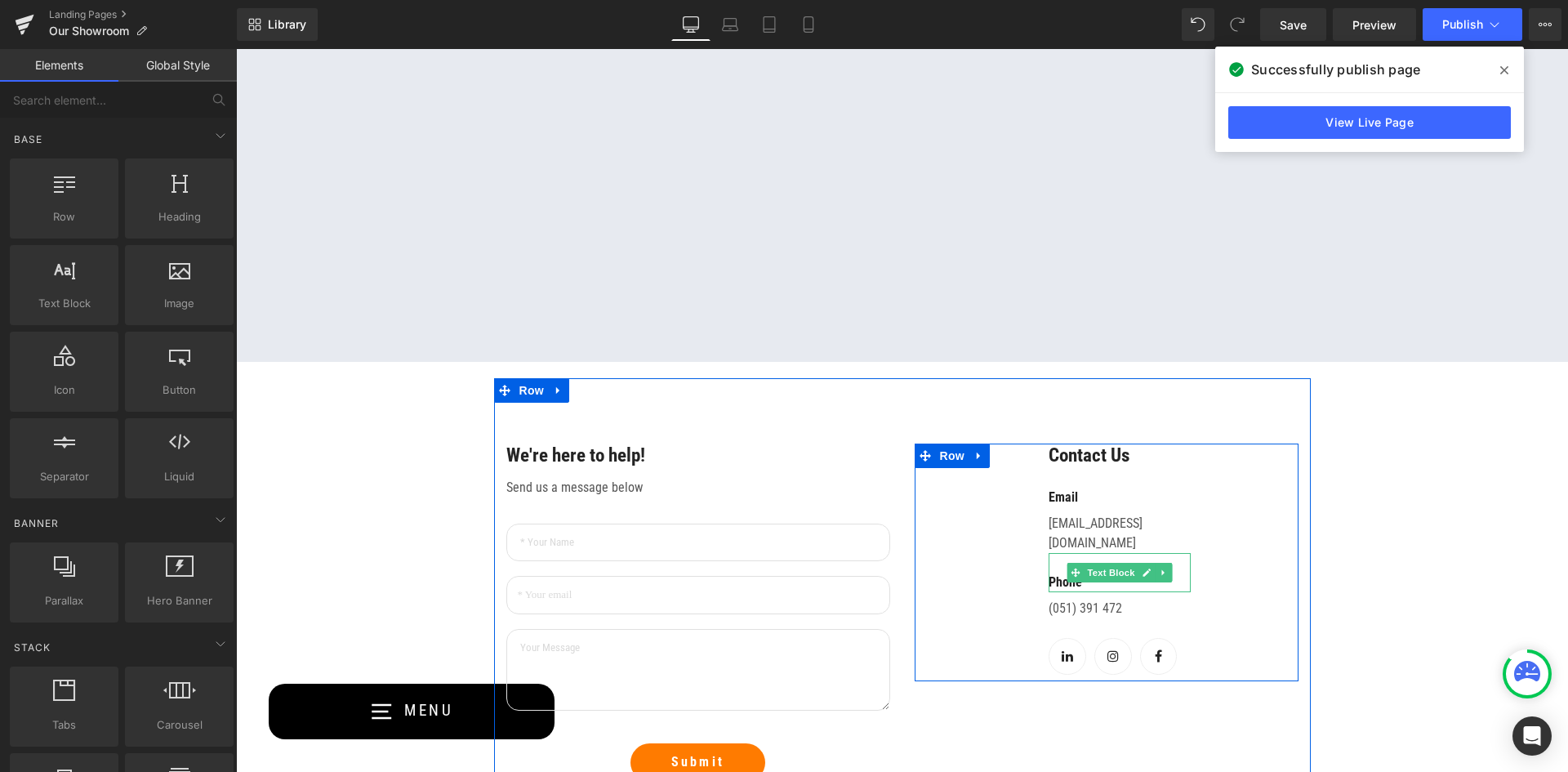
click at [1179, 553] on div "Phone" at bounding box center [1119, 572] width 142 height 39
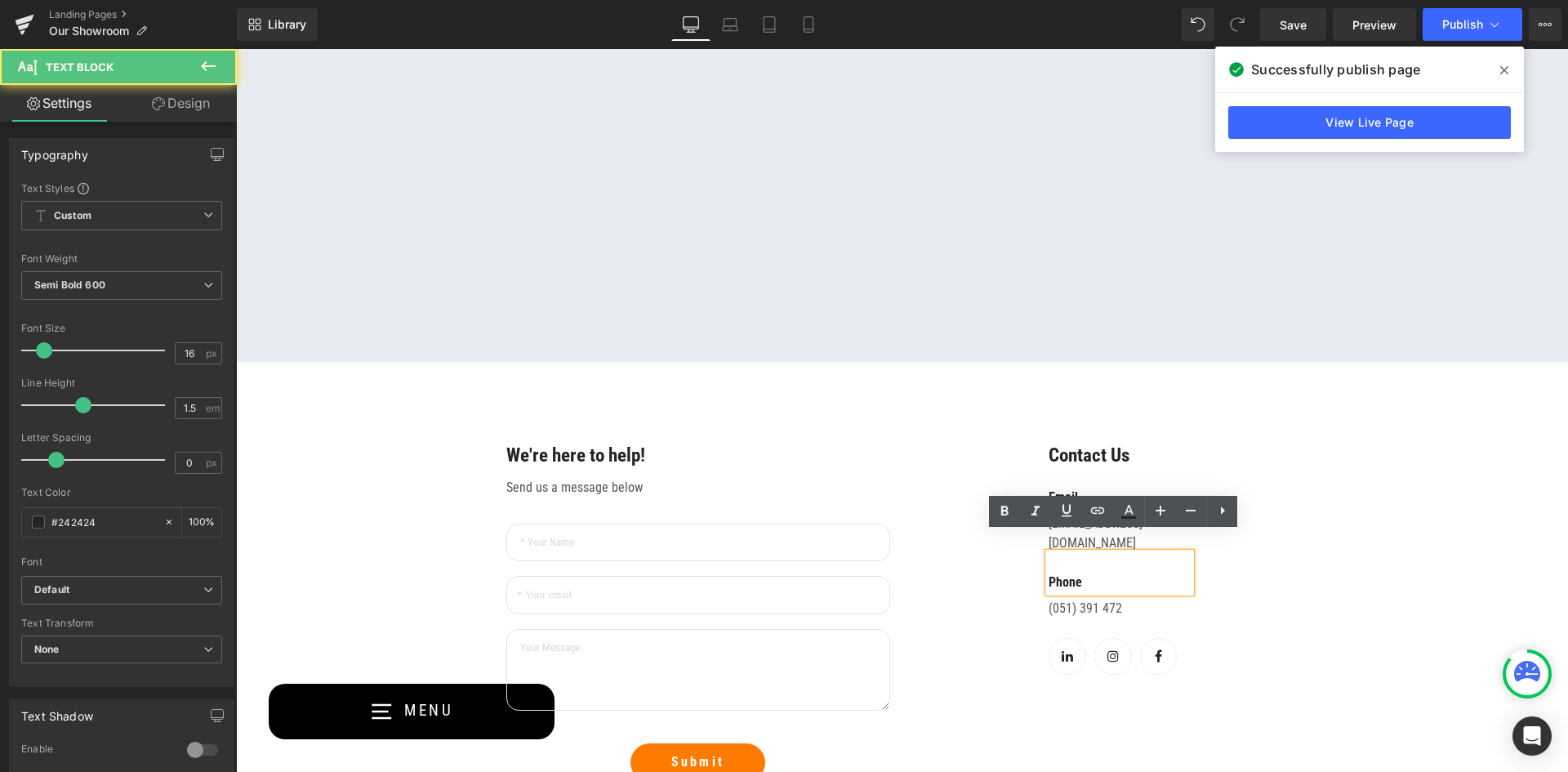
click at [1079, 573] on p "Phone" at bounding box center [1119, 582] width 142 height 19
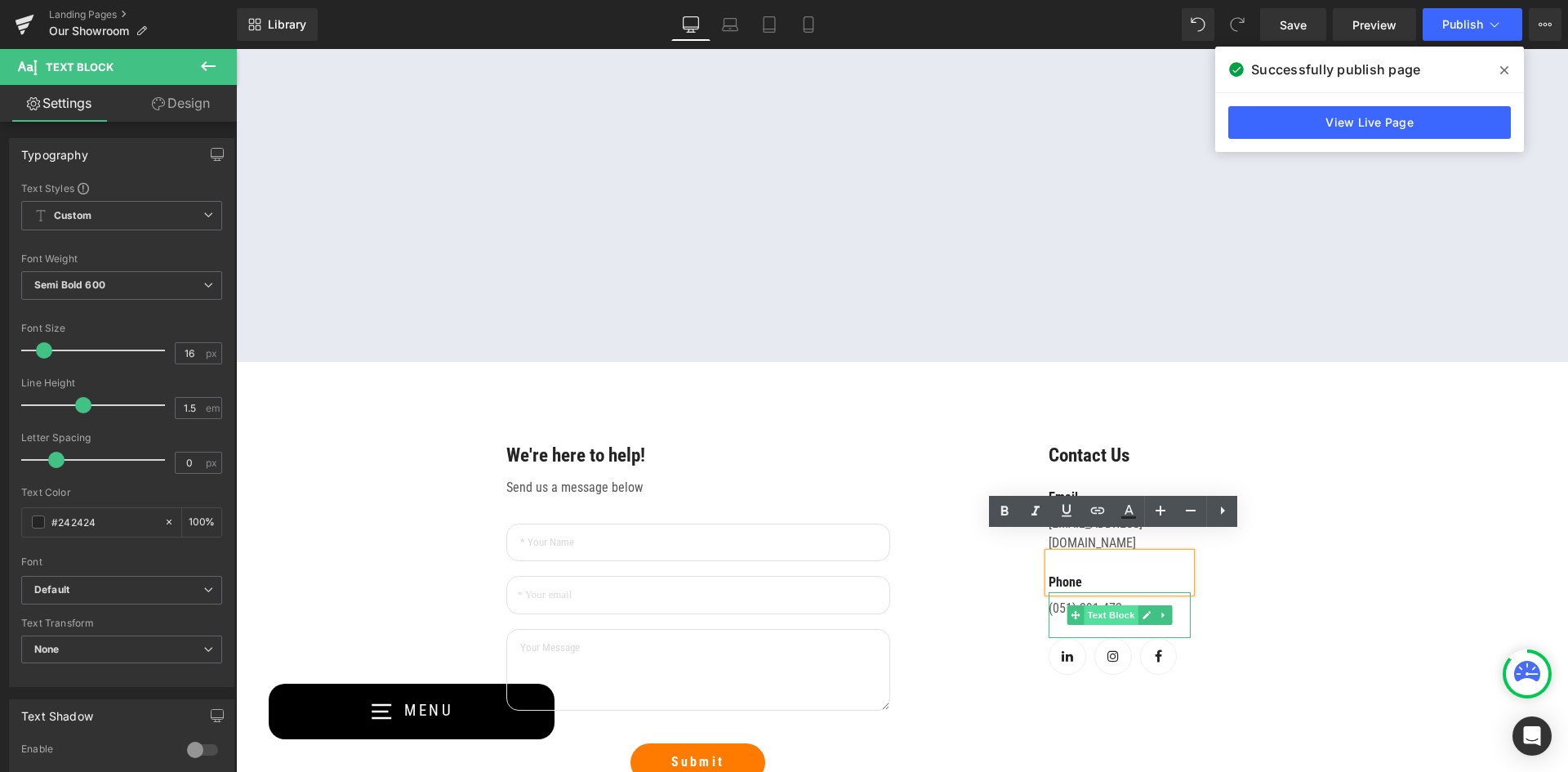
click at [1106, 605] on span "Text Block" at bounding box center [1110, 614] width 54 height 19
click at [982, 582] on div "Contact Us Text Block Email Text Block info@apollofitness.ie Text Block Phone T…" at bounding box center [1119, 563] width 358 height 238
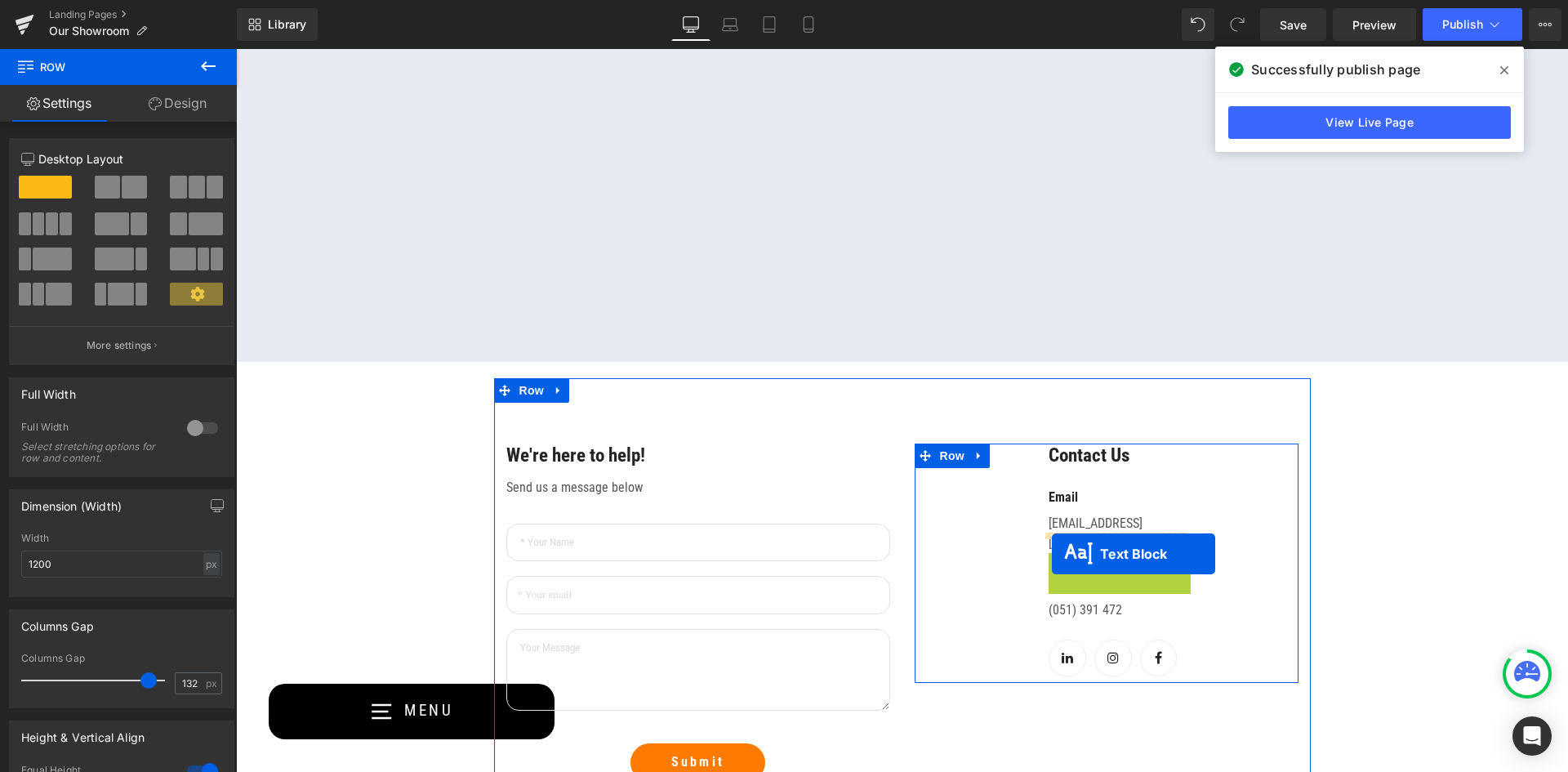
drag, startPoint x: 1071, startPoint y: 553, endPoint x: 1052, endPoint y: 554, distance: 19.0
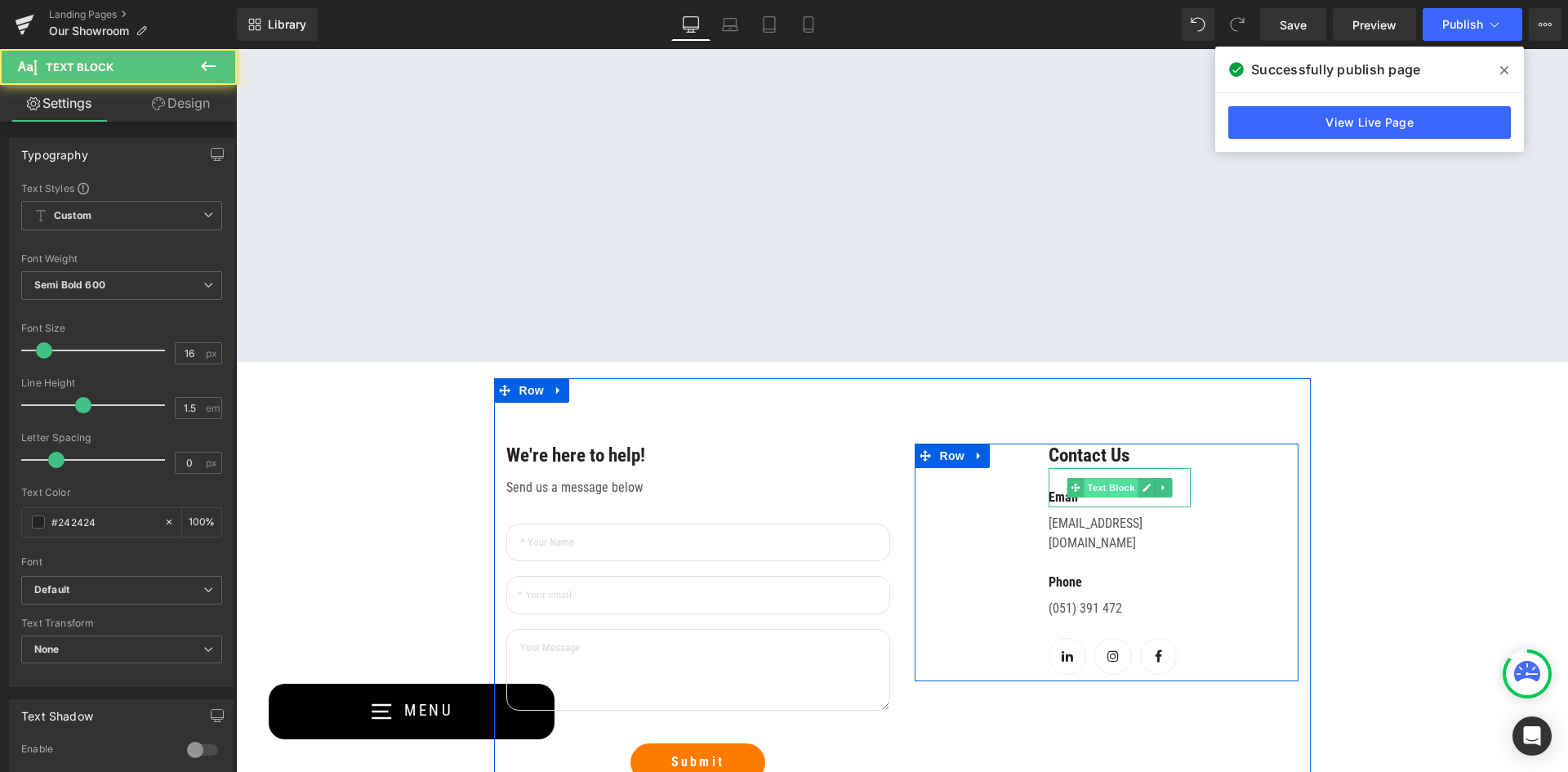
click at [1102, 495] on span "Text Block" at bounding box center [1110, 487] width 54 height 19
click at [1174, 490] on p "Email" at bounding box center [1119, 497] width 142 height 19
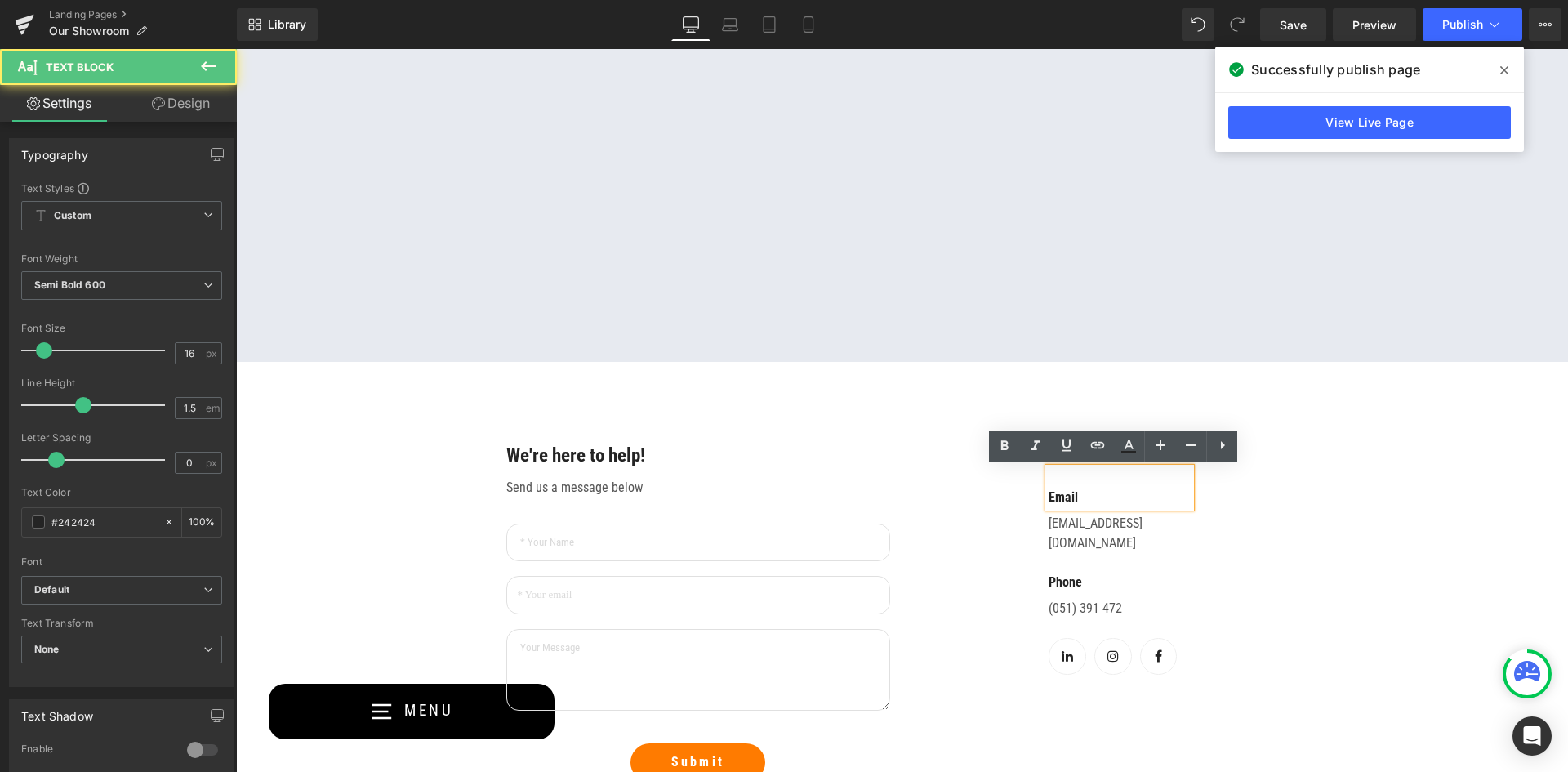
click at [1175, 505] on p "Email" at bounding box center [1119, 497] width 142 height 19
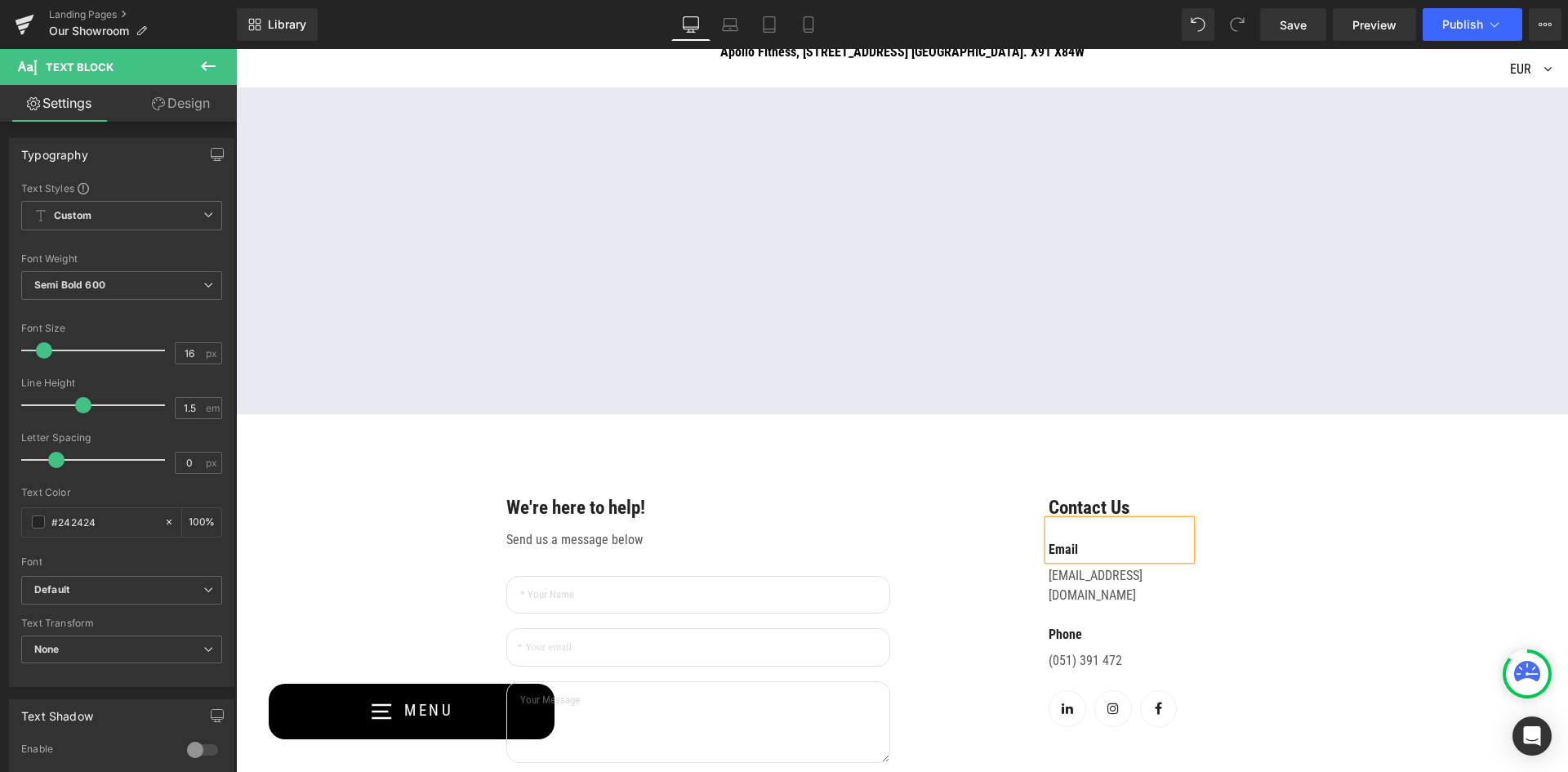
scroll to position [981, 0]
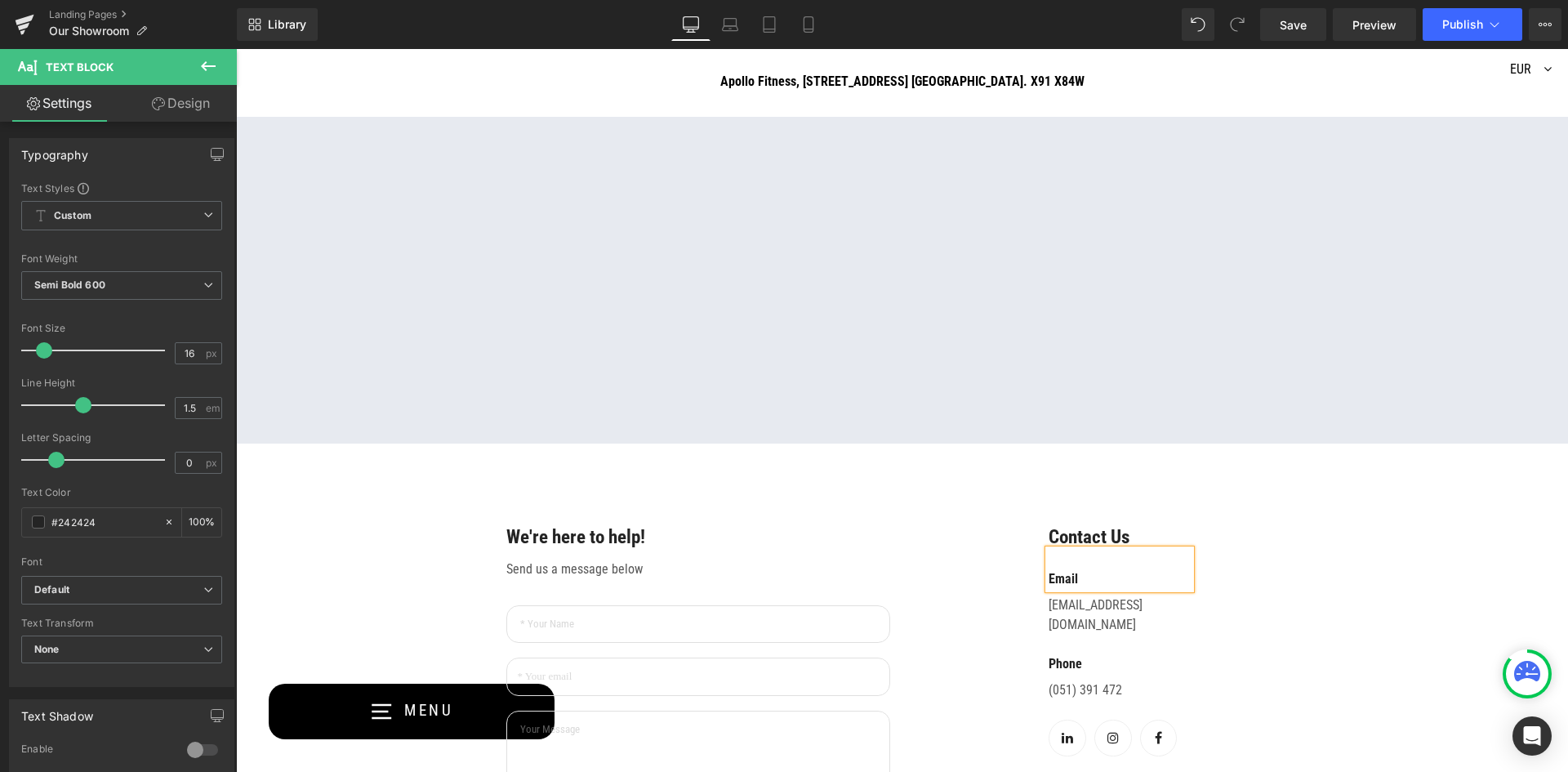
click at [1378, 574] on div "Visit Our Showroom Today Heading Text Block Row Hero Banner Text Block Explore …" at bounding box center [902, 159] width 1332 height 1970
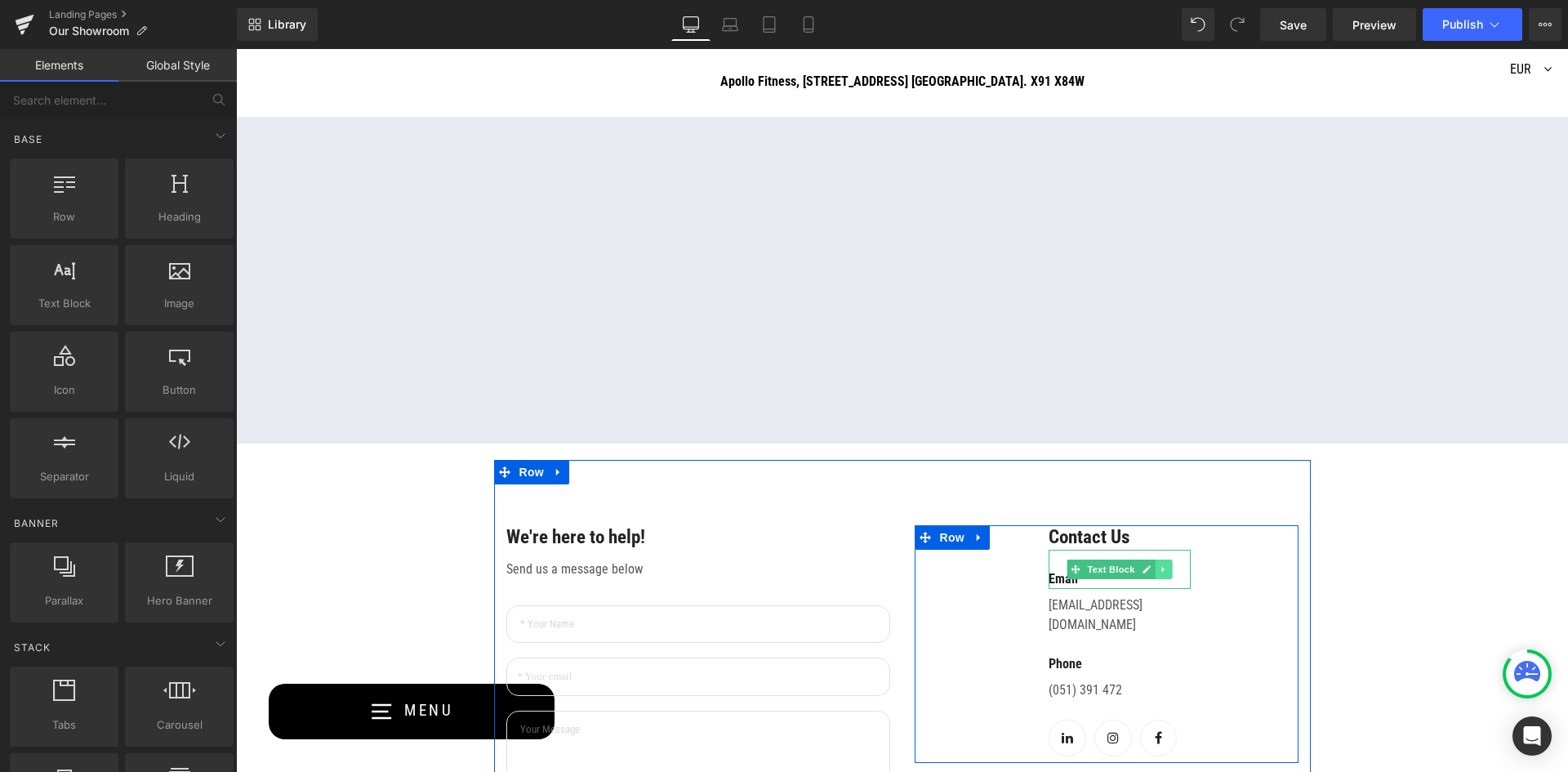
click at [1161, 572] on icon at bounding box center [1163, 570] width 9 height 10
click at [1188, 571] on icon at bounding box center [1189, 569] width 3 height 5
click at [1088, 570] on span "Text Block" at bounding box center [1110, 569] width 54 height 19
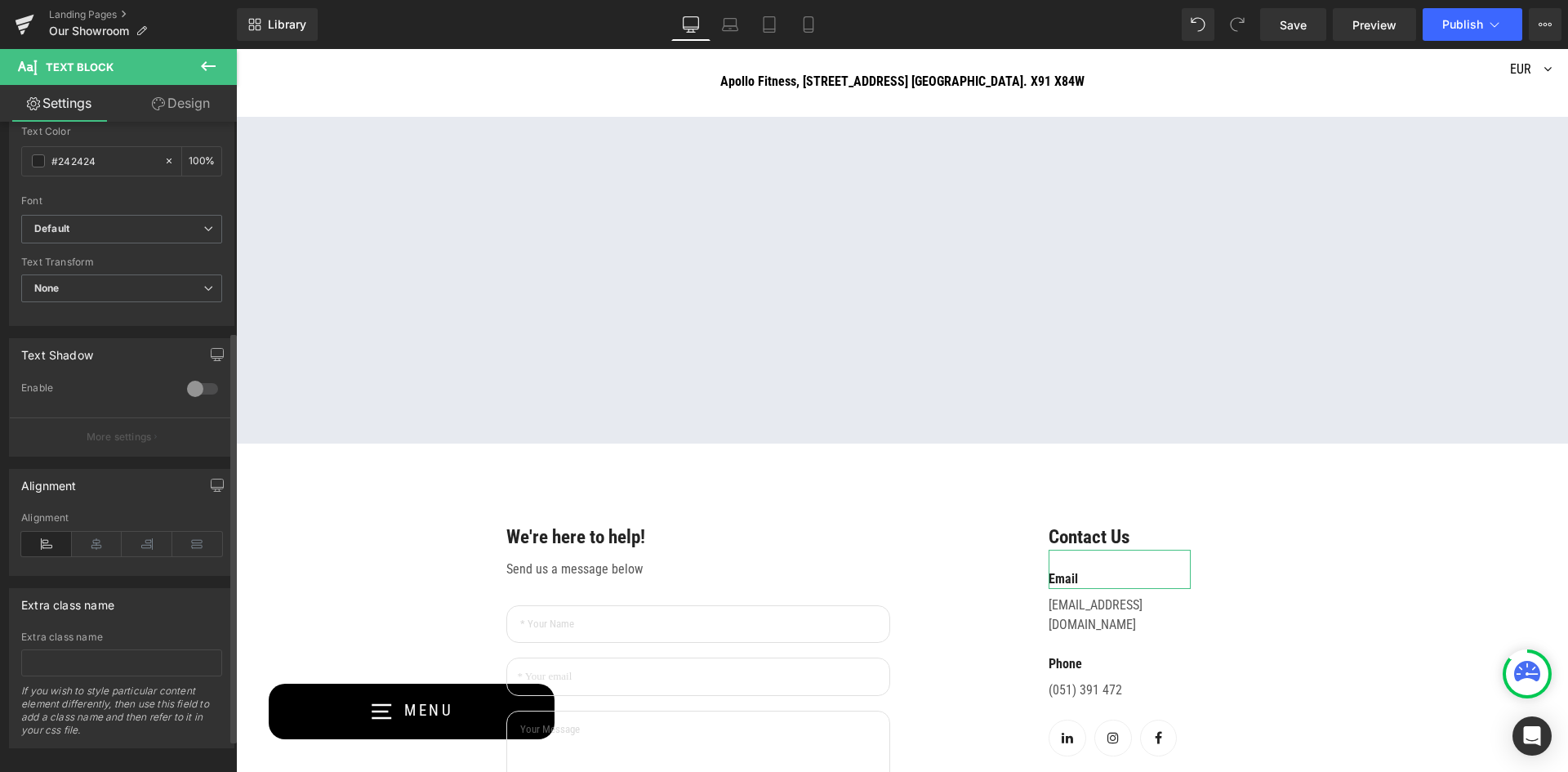
scroll to position [384, 0]
click at [148, 522] on icon at bounding box center [146, 534] width 50 height 25
click at [49, 522] on icon at bounding box center [46, 534] width 50 height 25
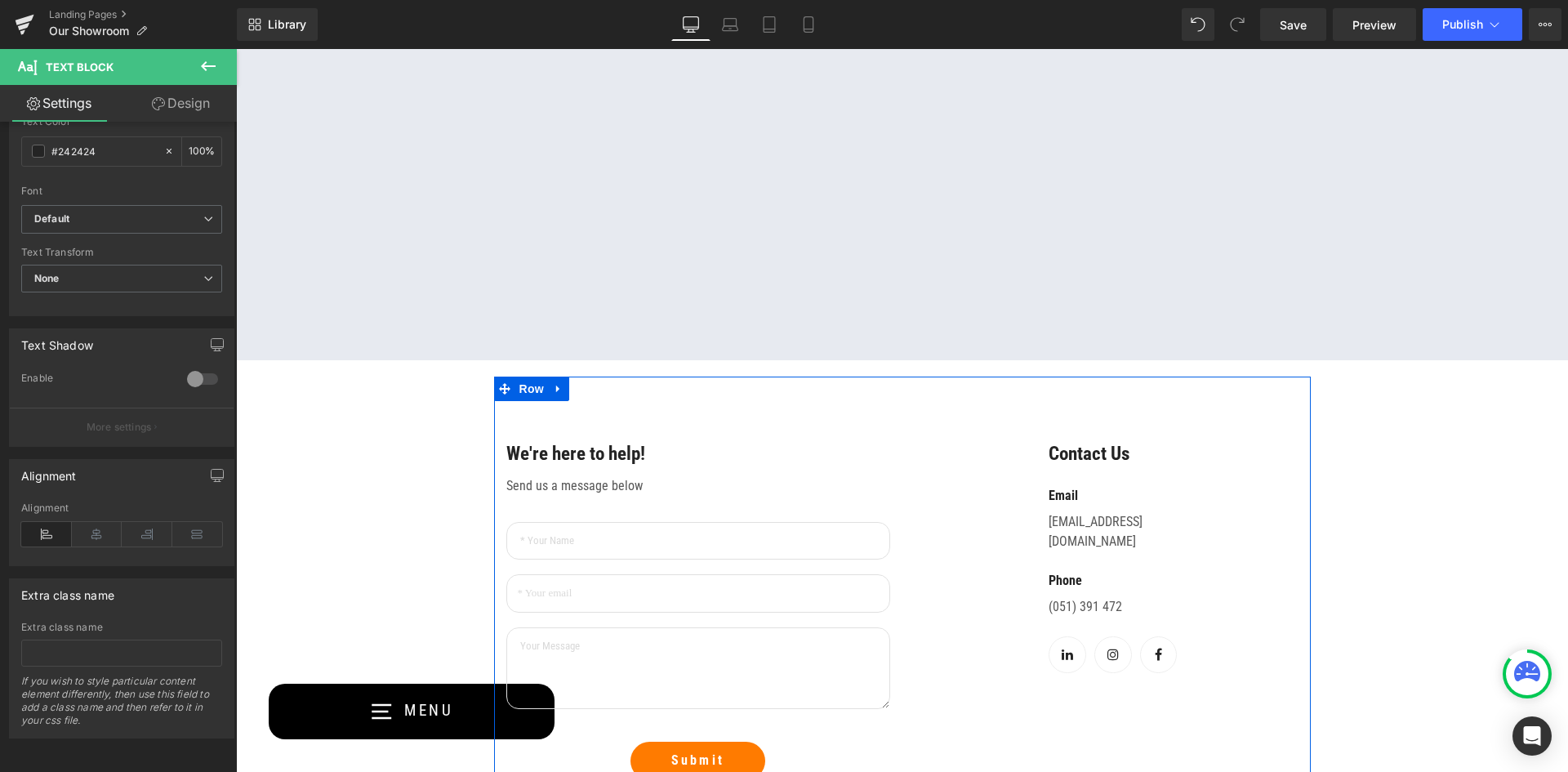
scroll to position [1062, 0]
click at [1290, 495] on div "Contact Us Text Block Email Text Block info@apollofitness.ie Text Block Phone T…" at bounding box center [1106, 563] width 384 height 238
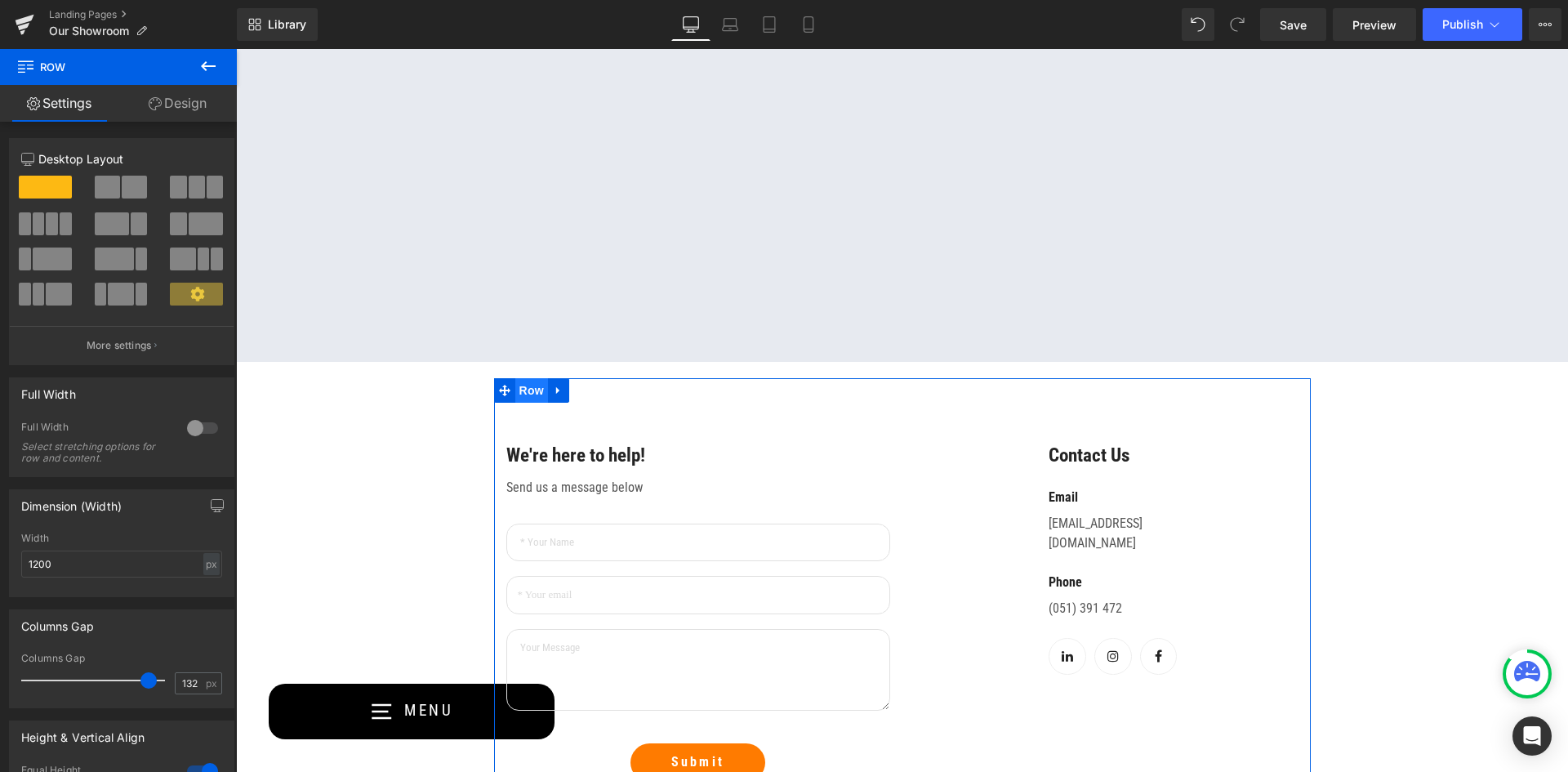
click at [524, 396] on span "Row" at bounding box center [532, 390] width 33 height 25
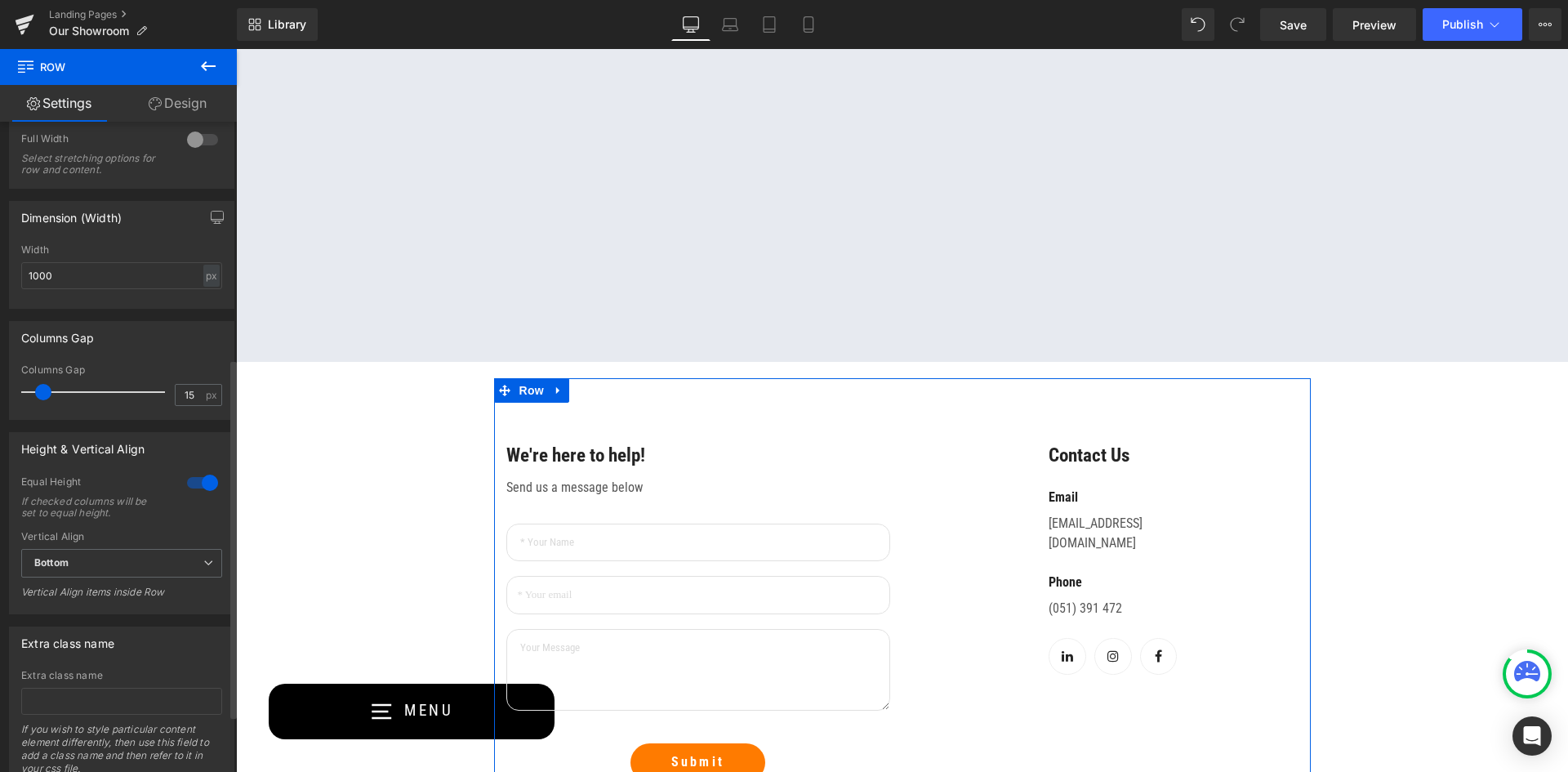
scroll to position [490, 0]
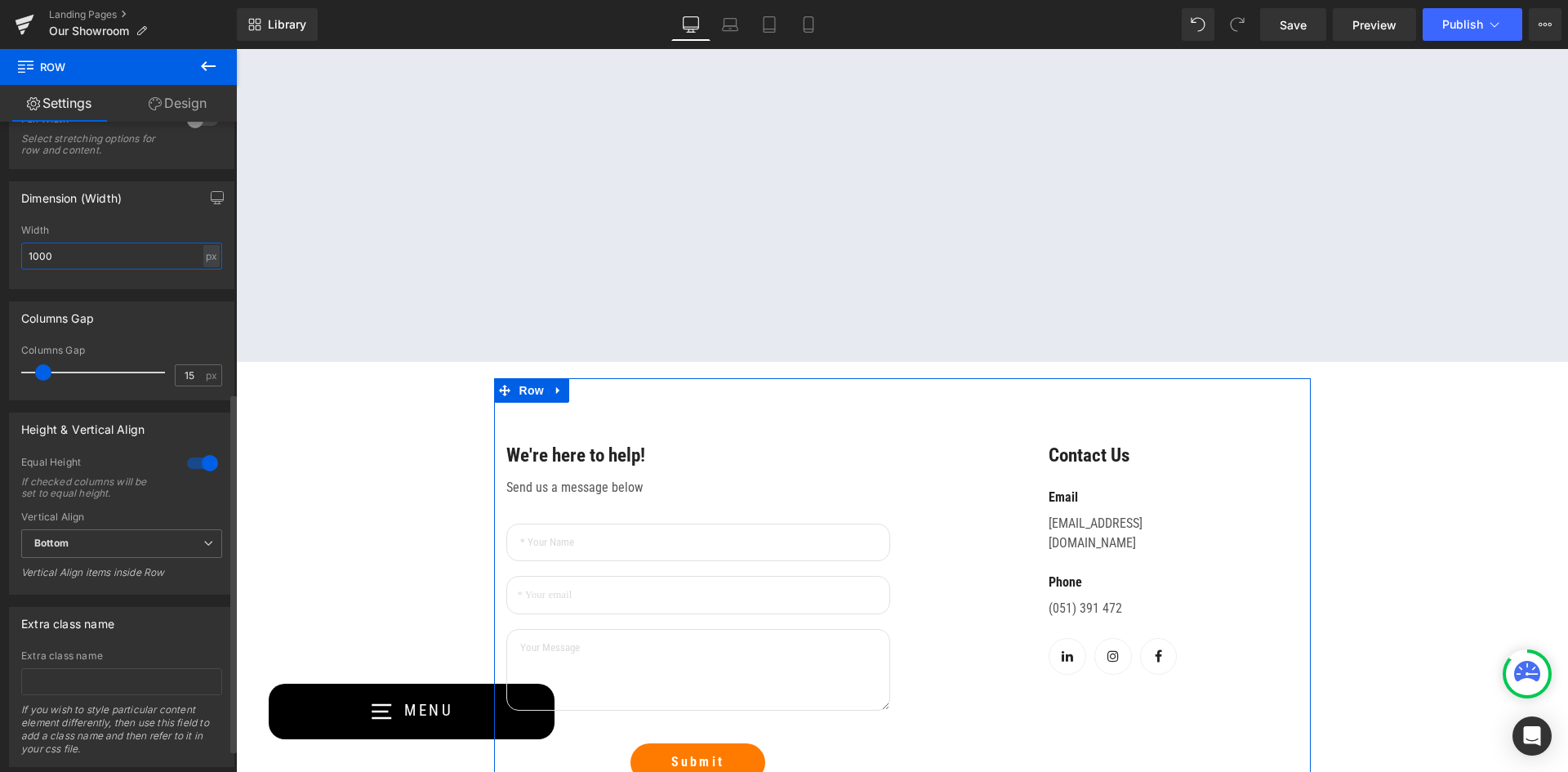
click at [38, 256] on input "1000" at bounding box center [122, 256] width 201 height 27
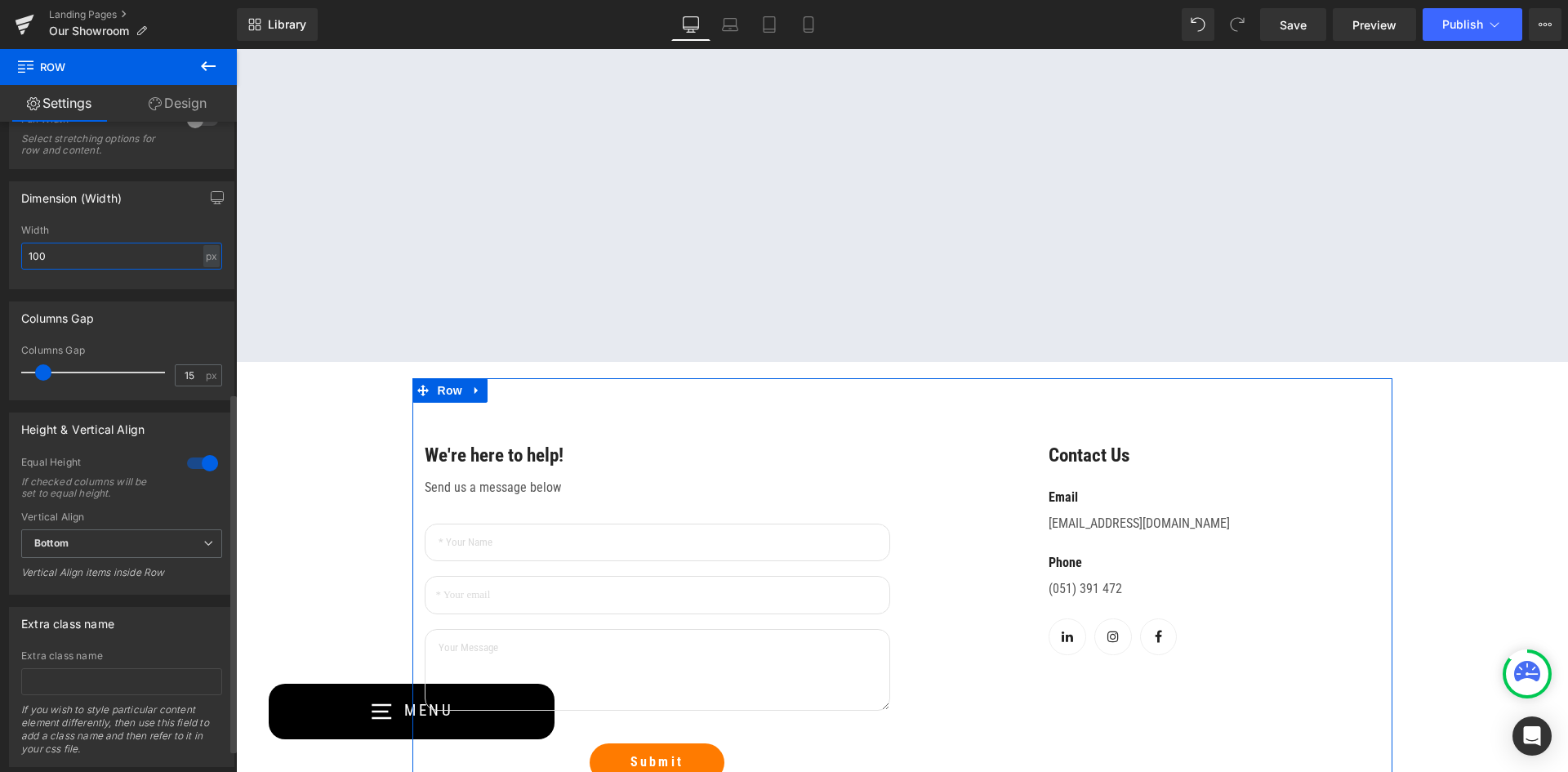
type input "1300"
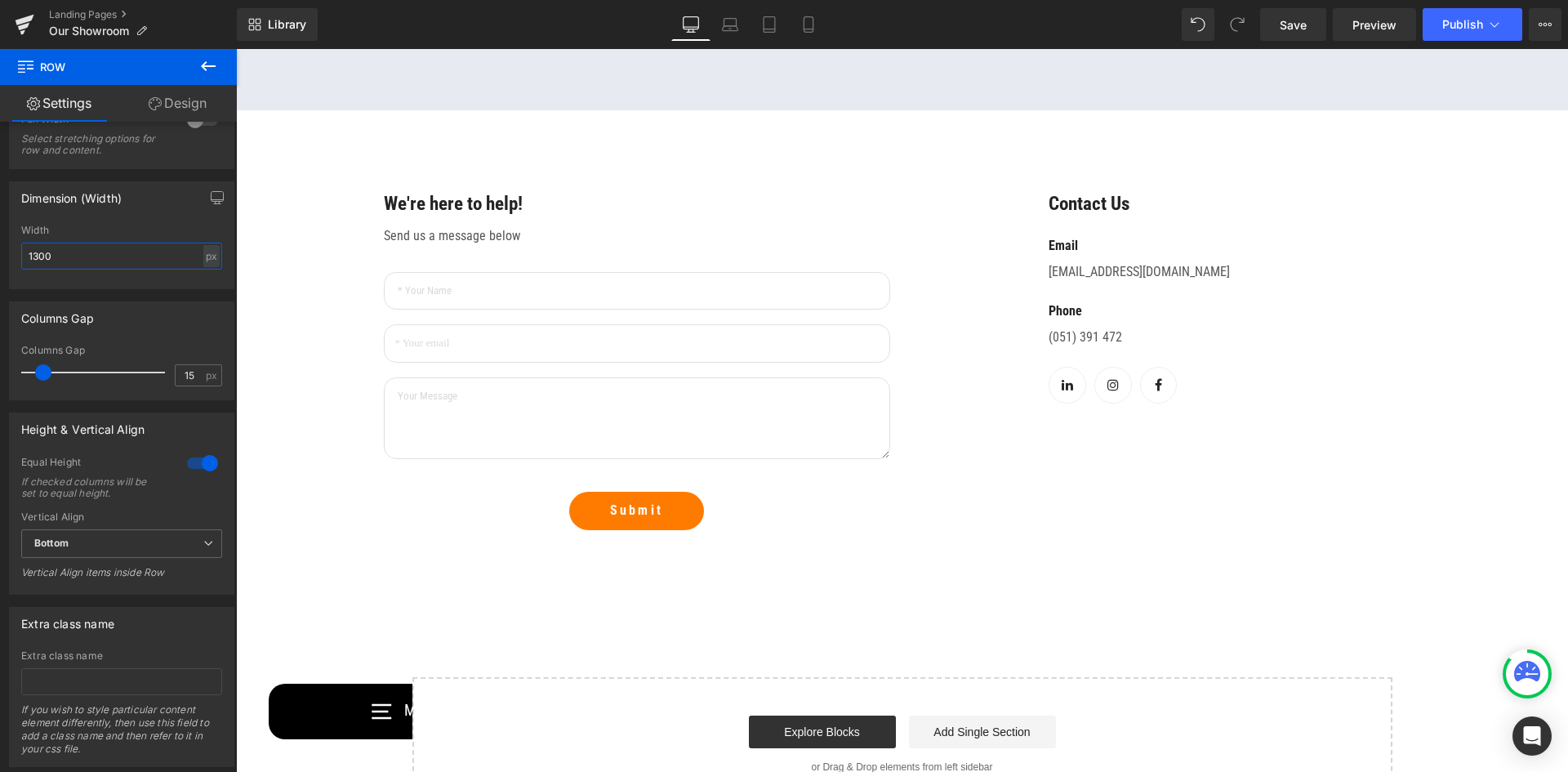
scroll to position [1308, 0]
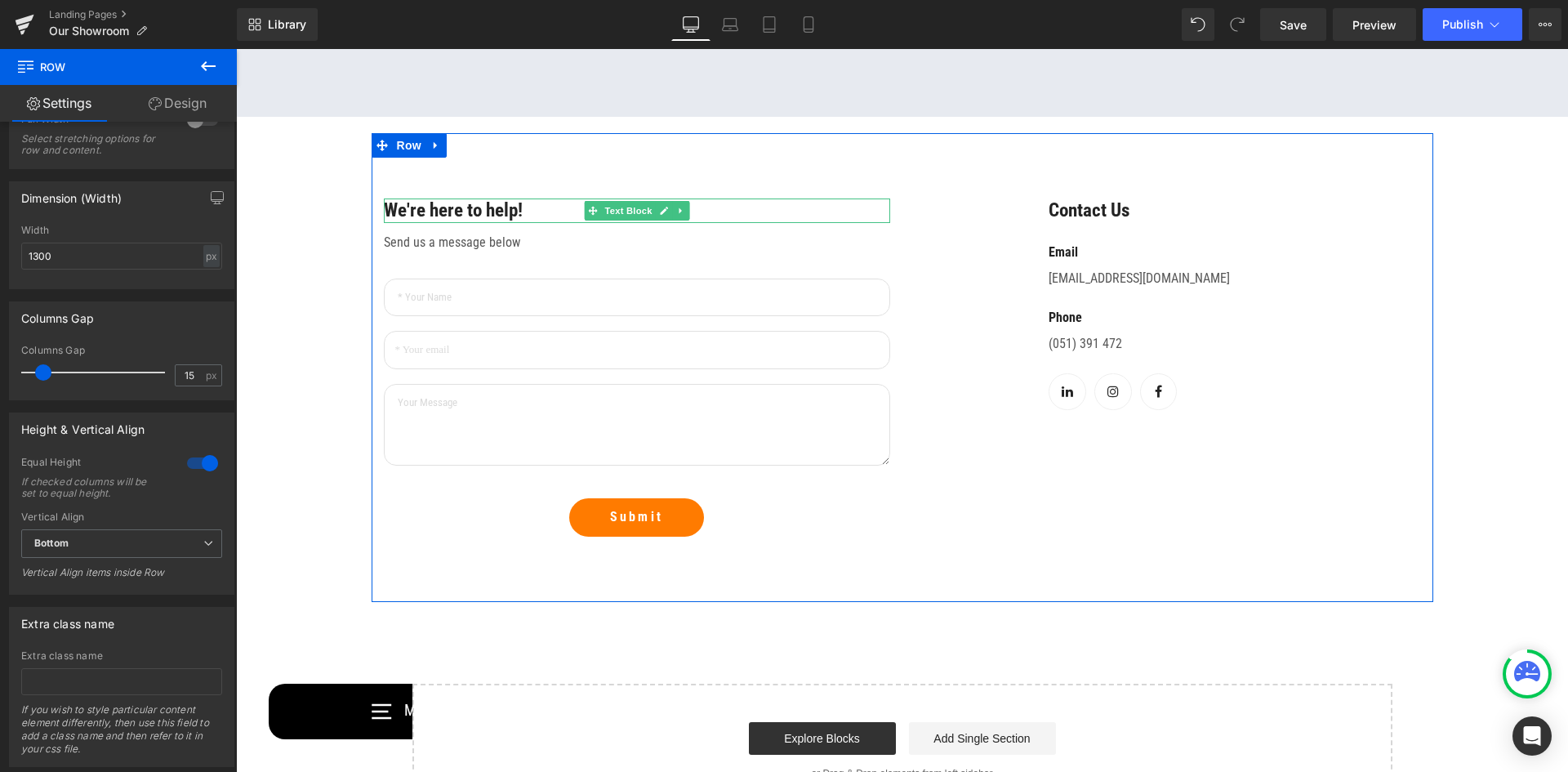
click at [730, 210] on p "We're here to help!" at bounding box center [636, 211] width 506 height 25
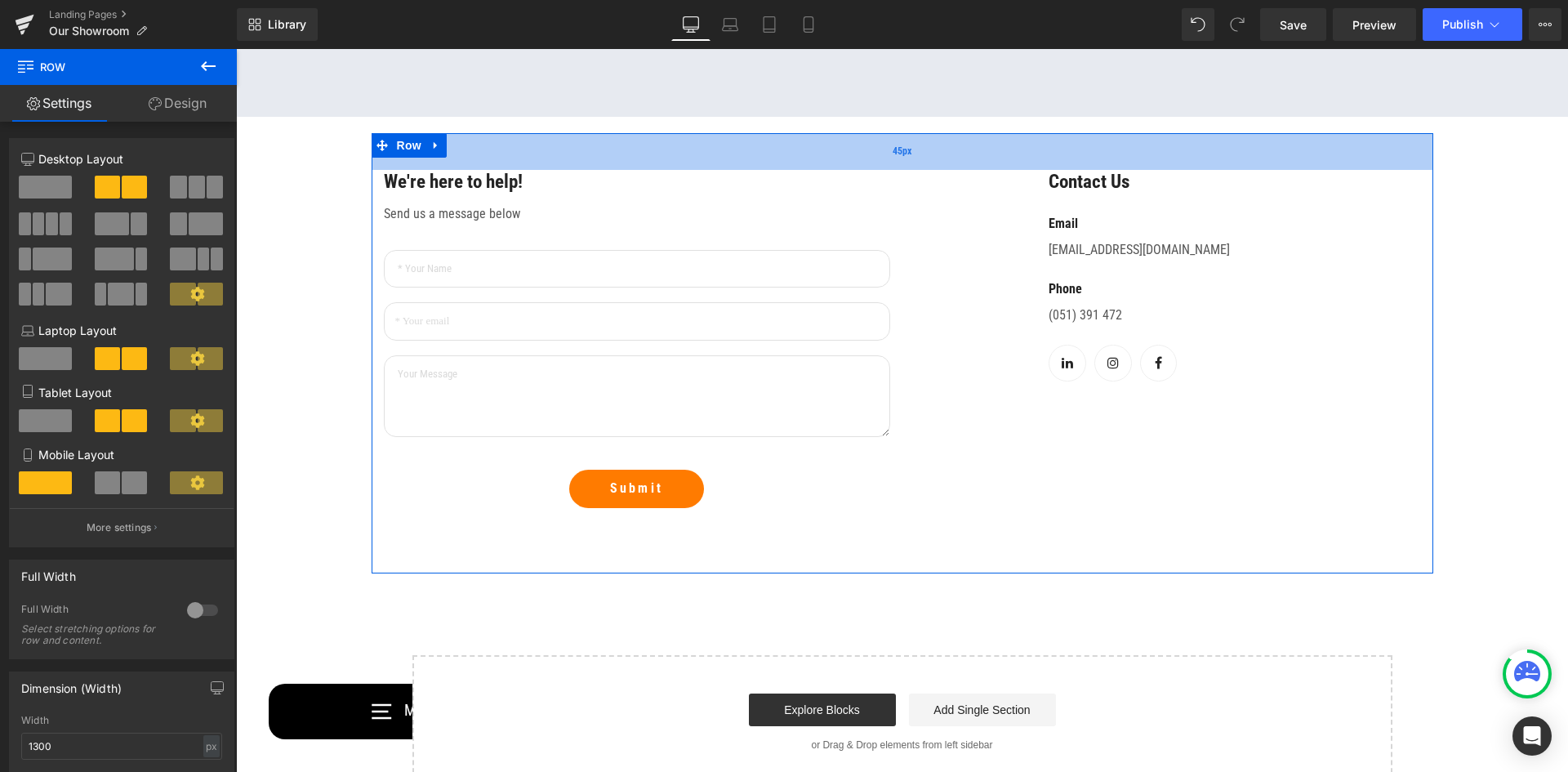
drag, startPoint x: 641, startPoint y: 177, endPoint x: 636, endPoint y: 148, distance: 29.4
click at [636, 148] on div "45px" at bounding box center [903, 151] width 1062 height 37
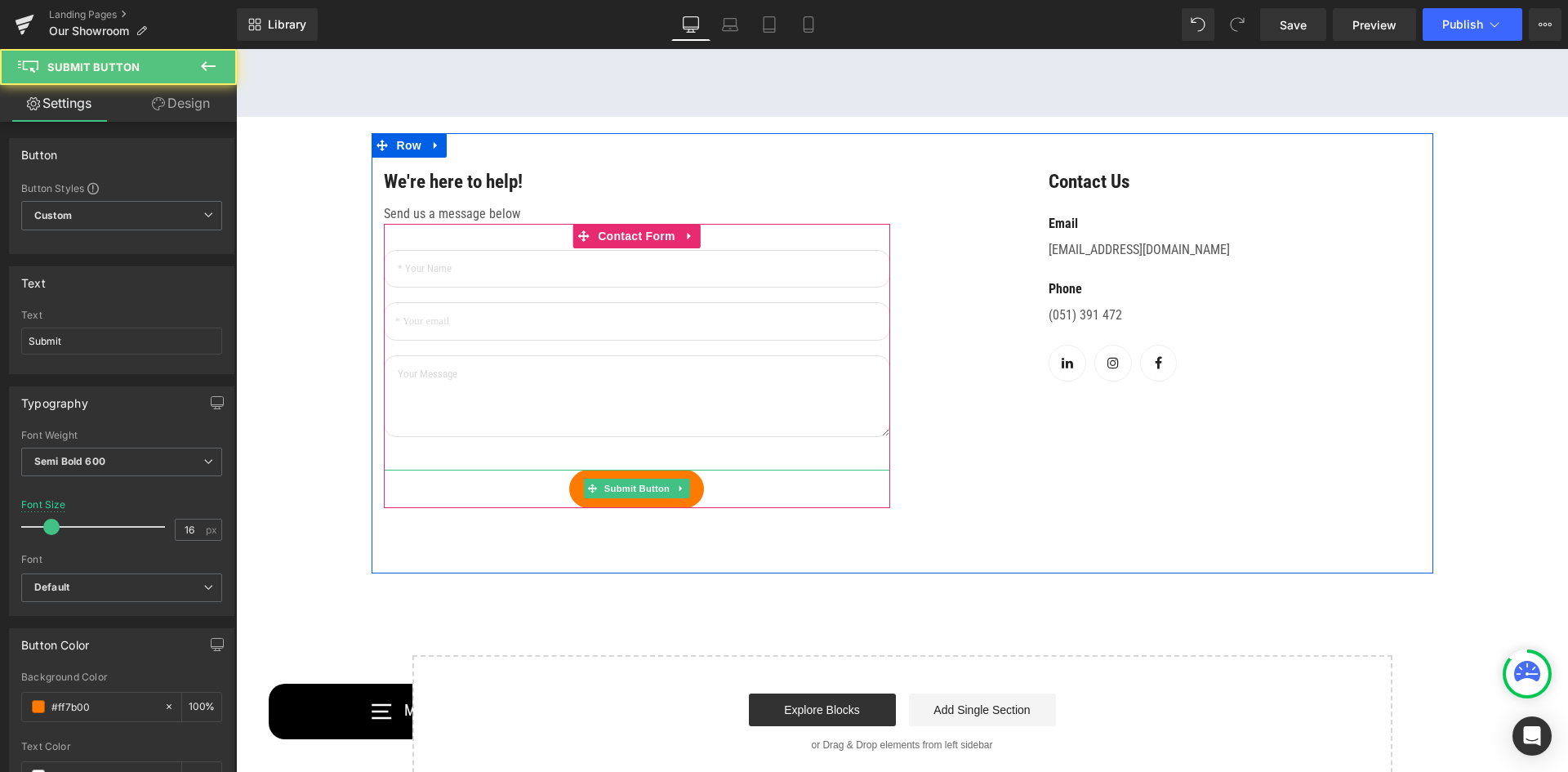
click at [763, 502] on div "Submit" at bounding box center [636, 489] width 506 height 38
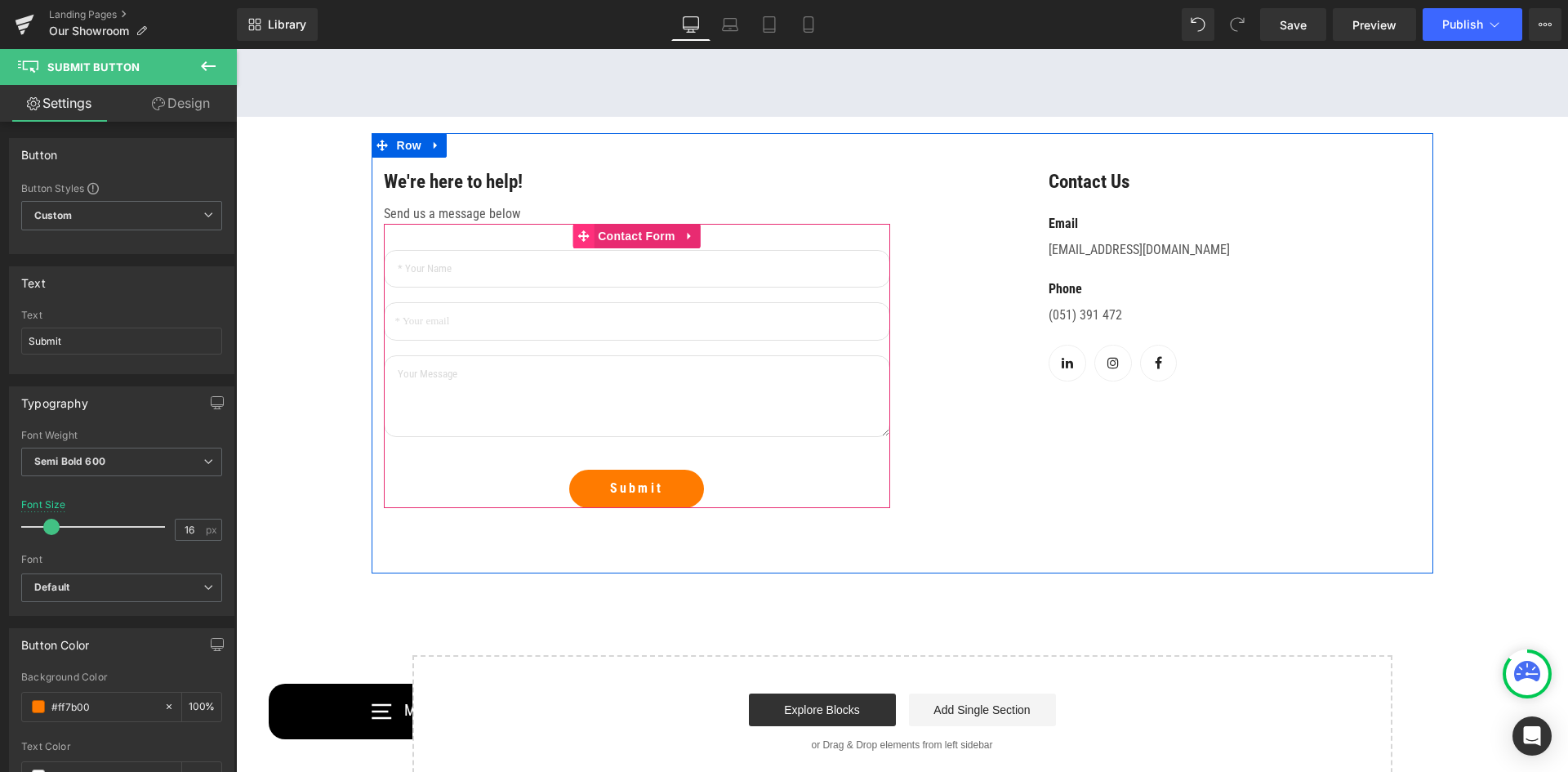
click at [582, 234] on icon at bounding box center [583, 235] width 11 height 12
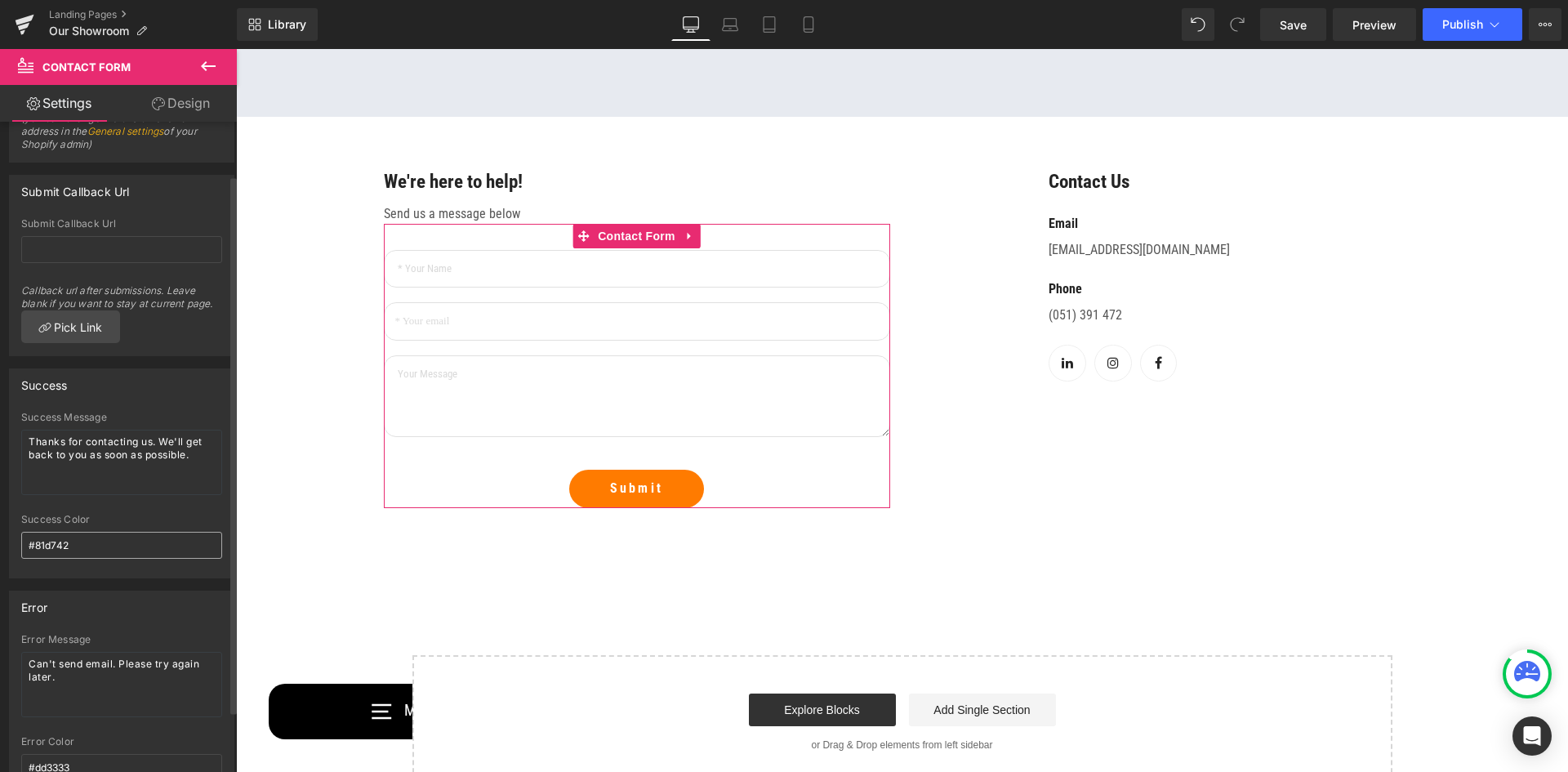
scroll to position [0, 0]
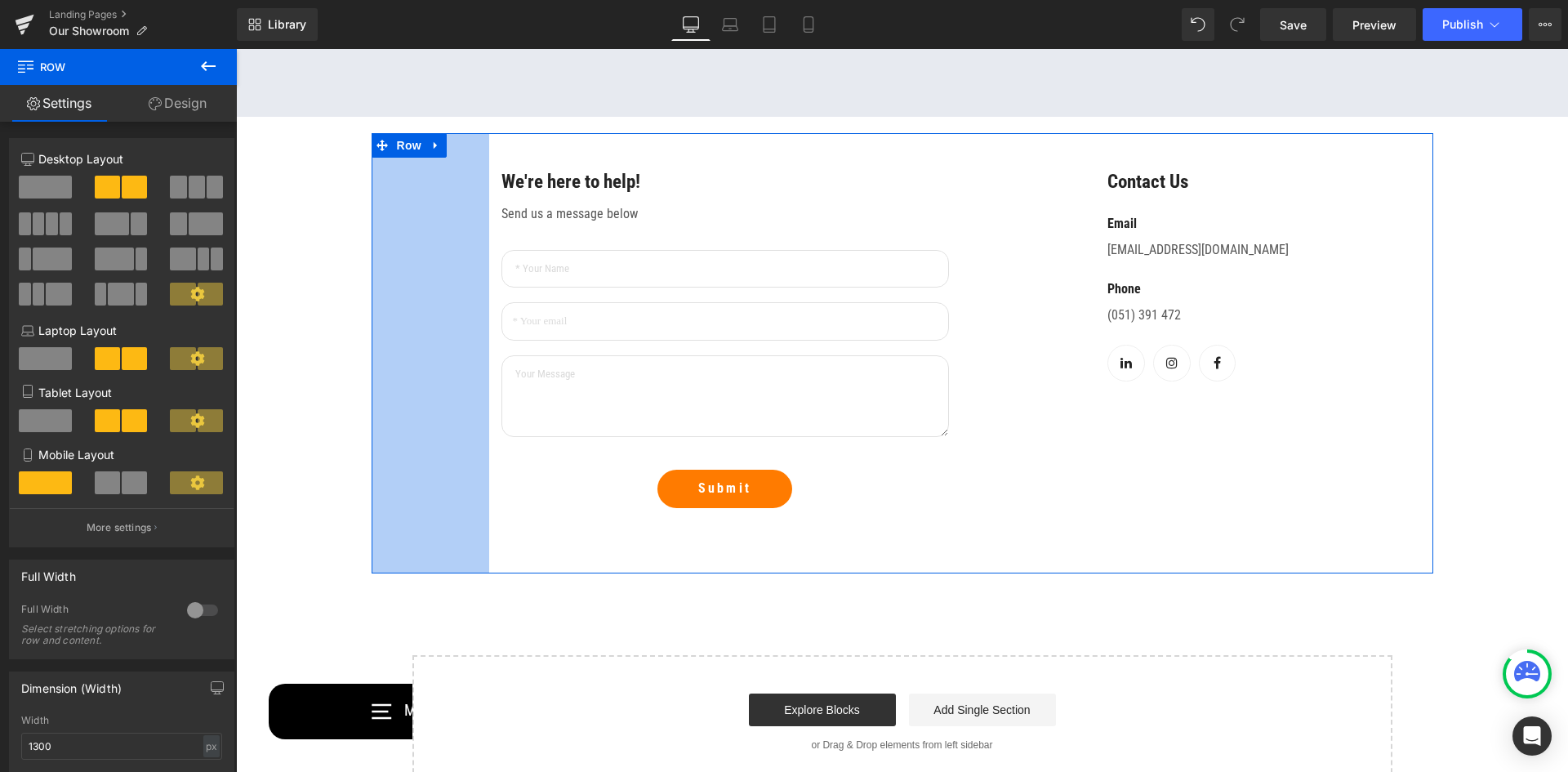
drag, startPoint x: 368, startPoint y: 333, endPoint x: 486, endPoint y: 340, distance: 118.2
click at [486, 340] on div "We're here to help! Text Block Send us a message below Text Block Text Field Em…" at bounding box center [903, 353] width 1062 height 440
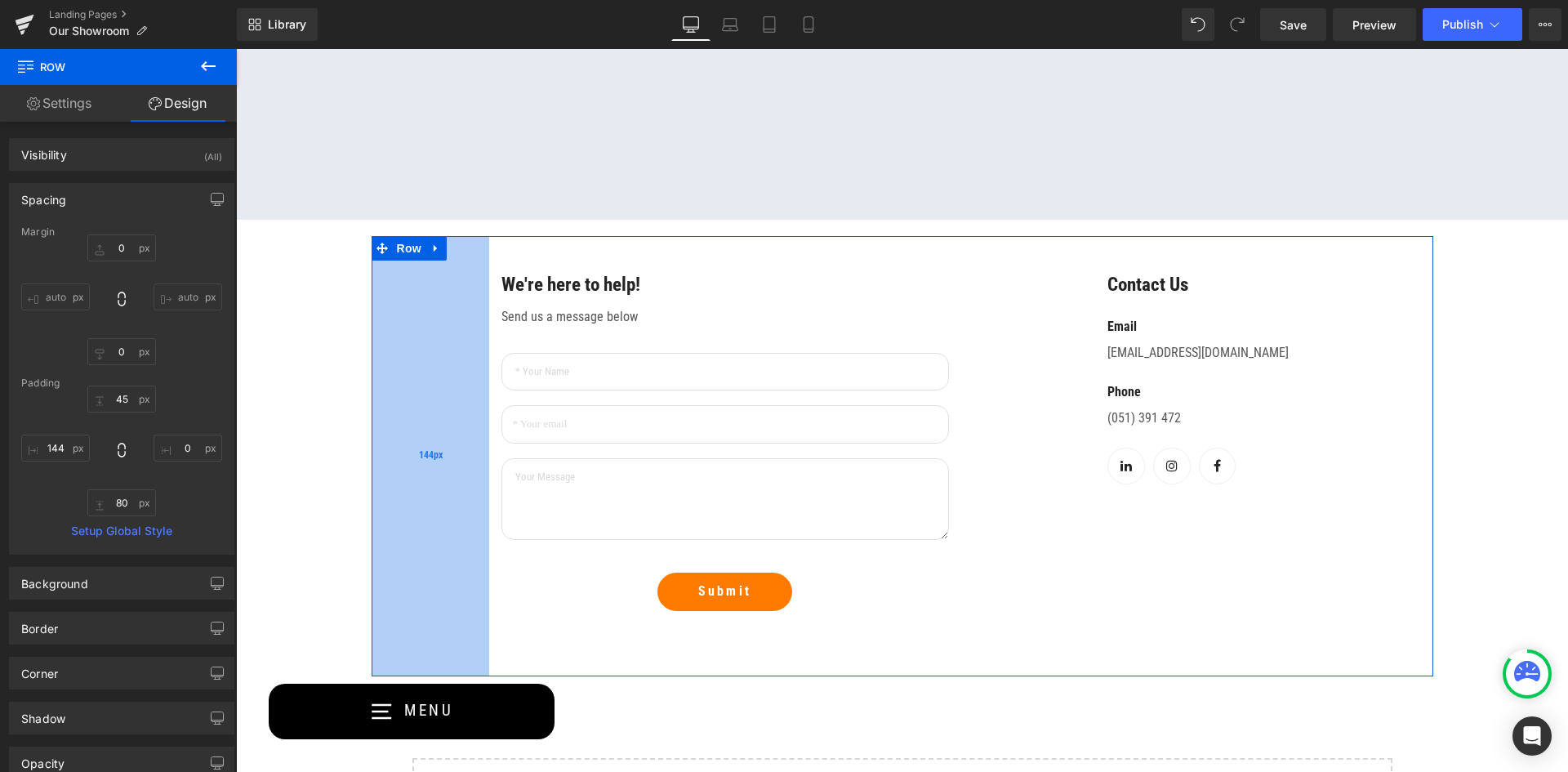
scroll to position [1226, 0]
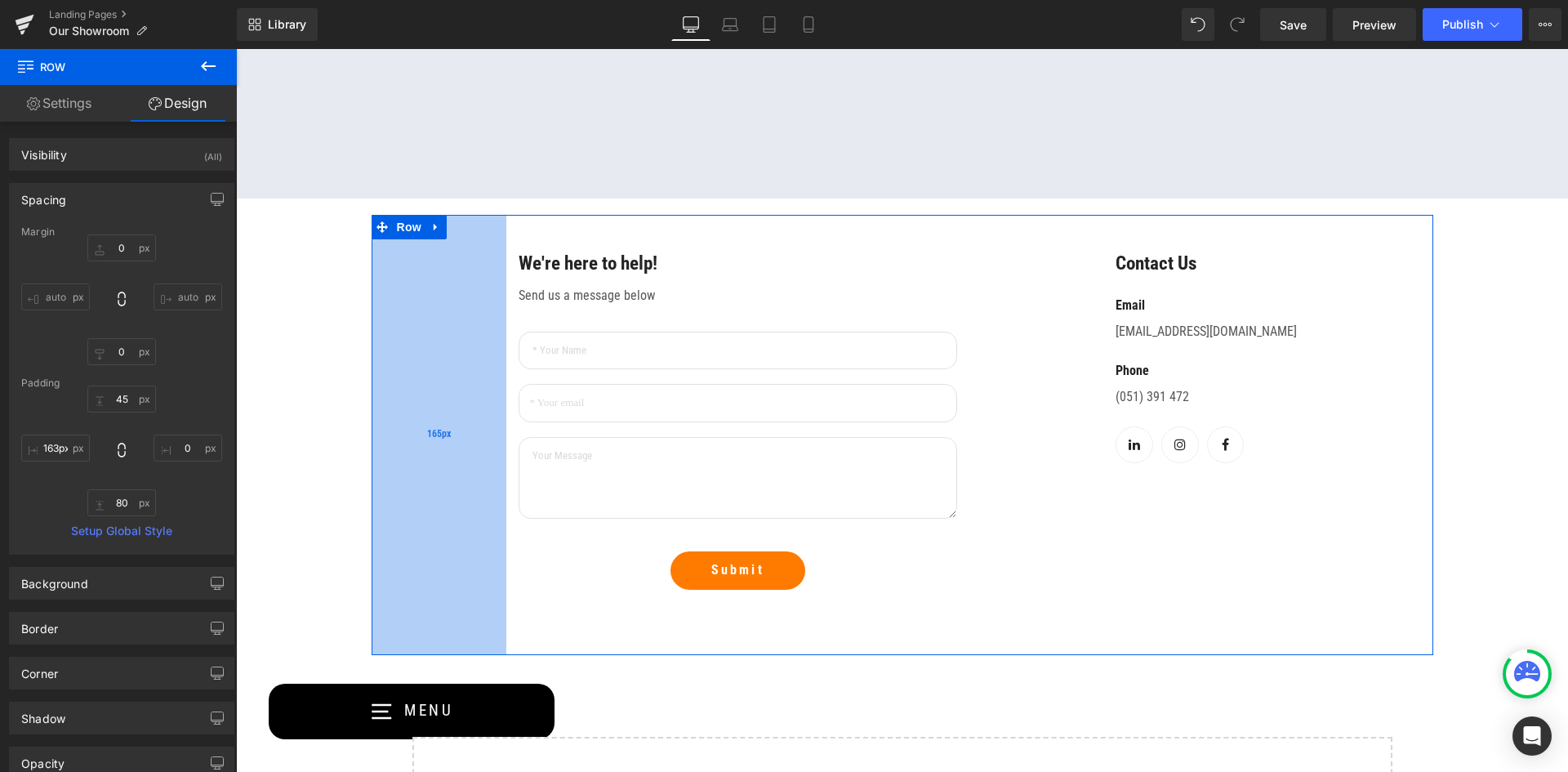
type input "162px"
drag, startPoint x: 480, startPoint y: 475, endPoint x: 494, endPoint y: 474, distance: 14.0
click at [494, 474] on div "162px" at bounding box center [438, 435] width 133 height 440
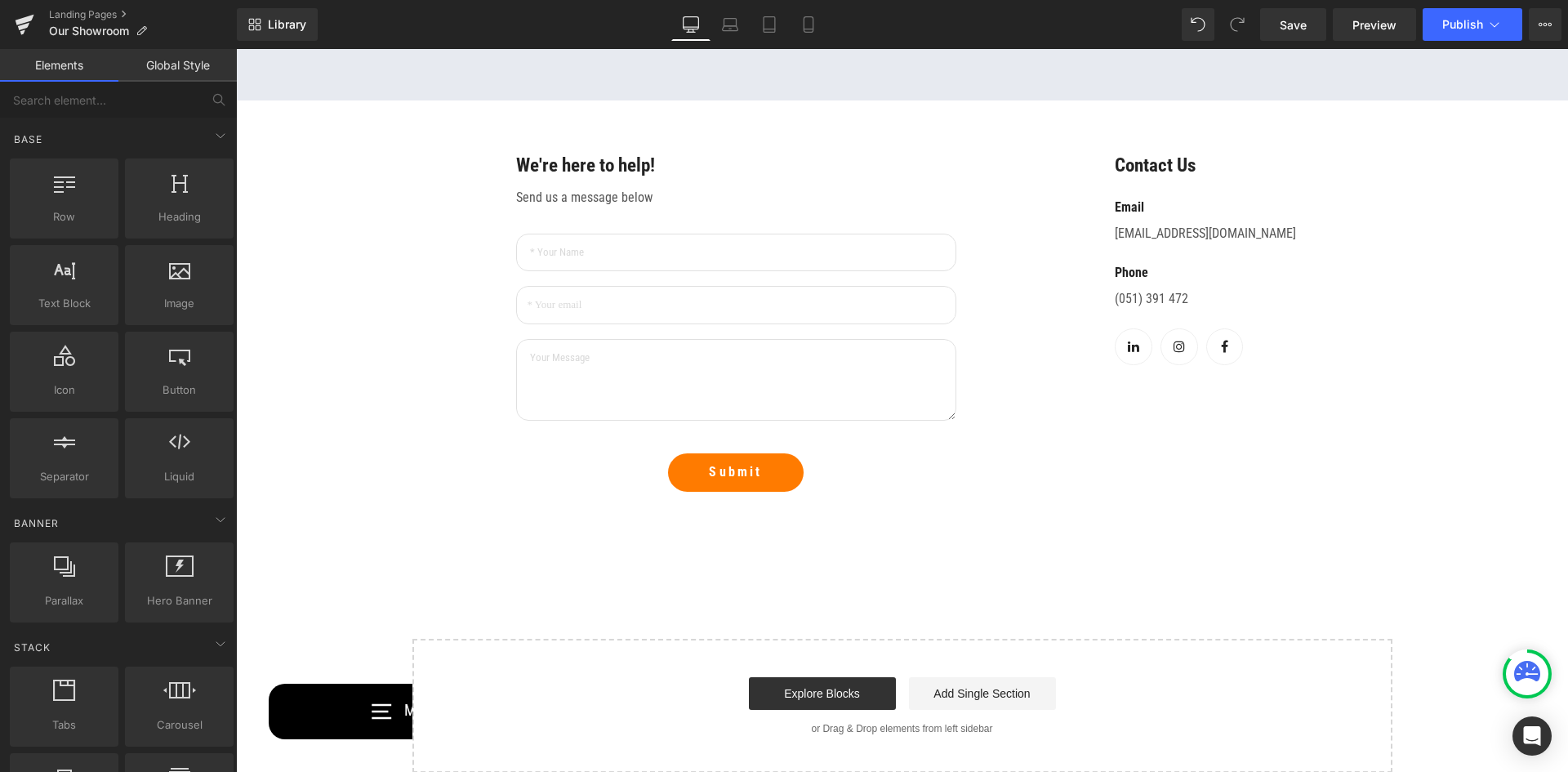
scroll to position [1308, 0]
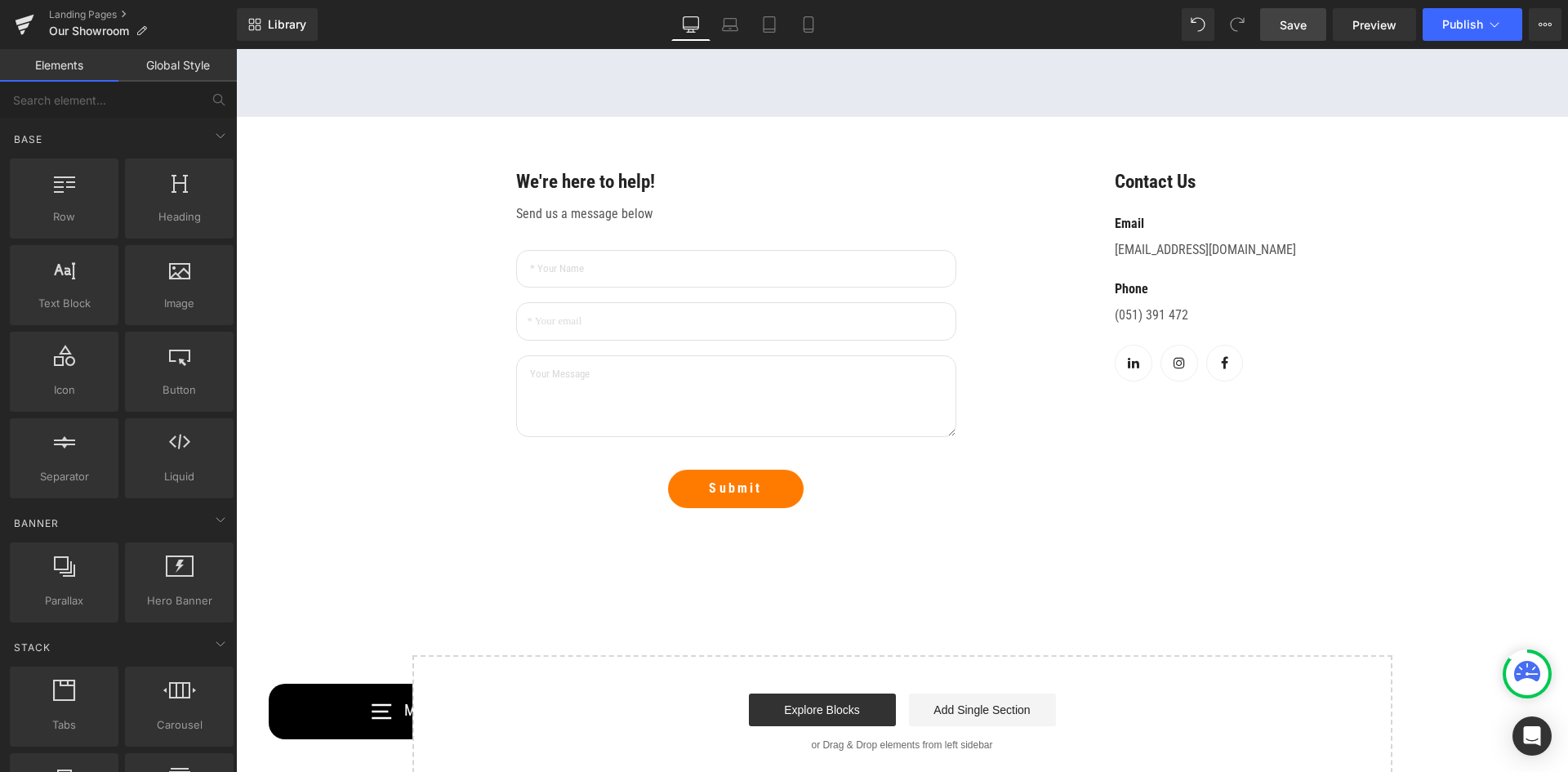
click at [1289, 29] on span "Save" at bounding box center [1292, 25] width 27 height 17
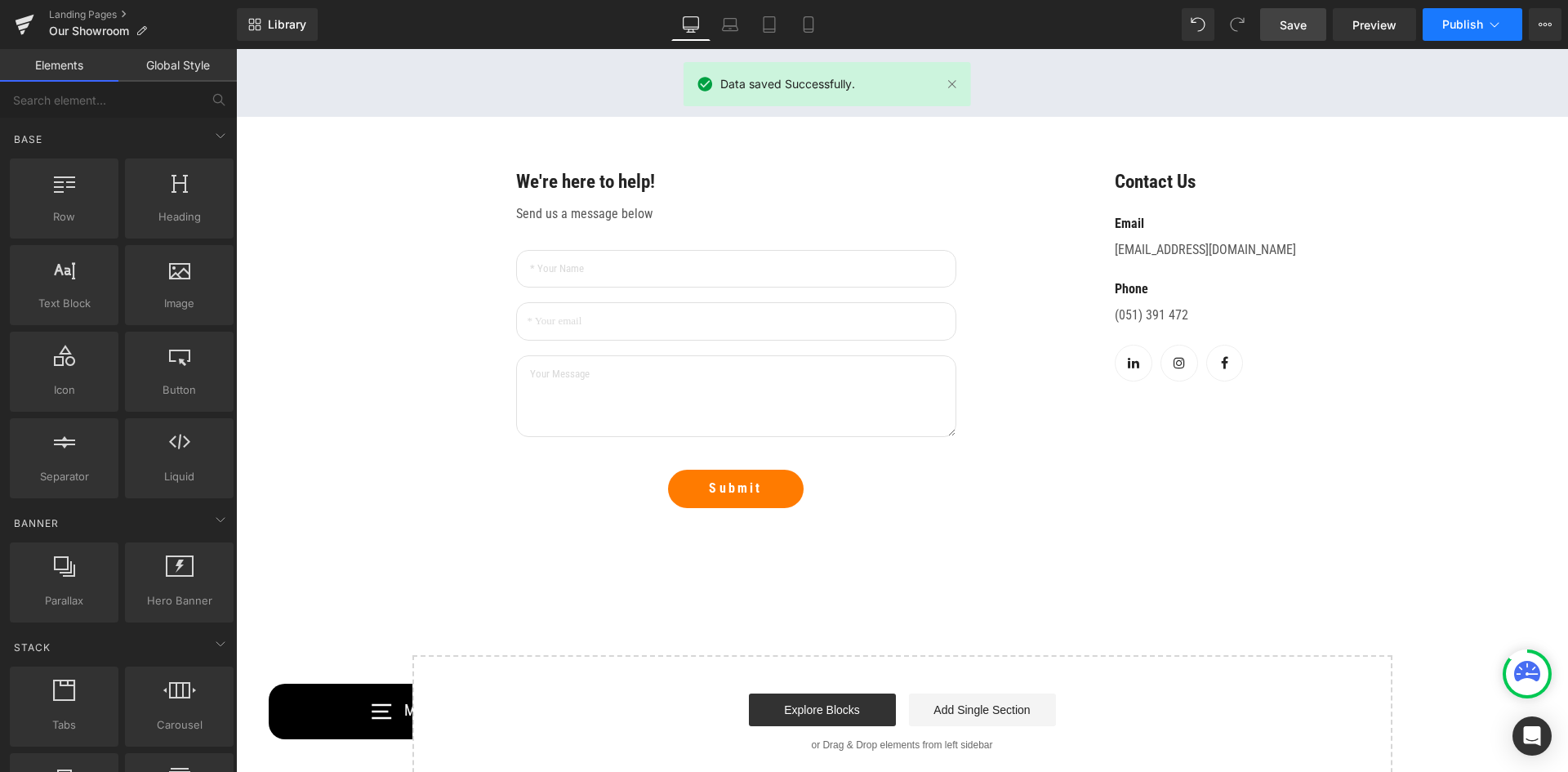
click at [1453, 27] on span "Publish" at bounding box center [1463, 25] width 41 height 13
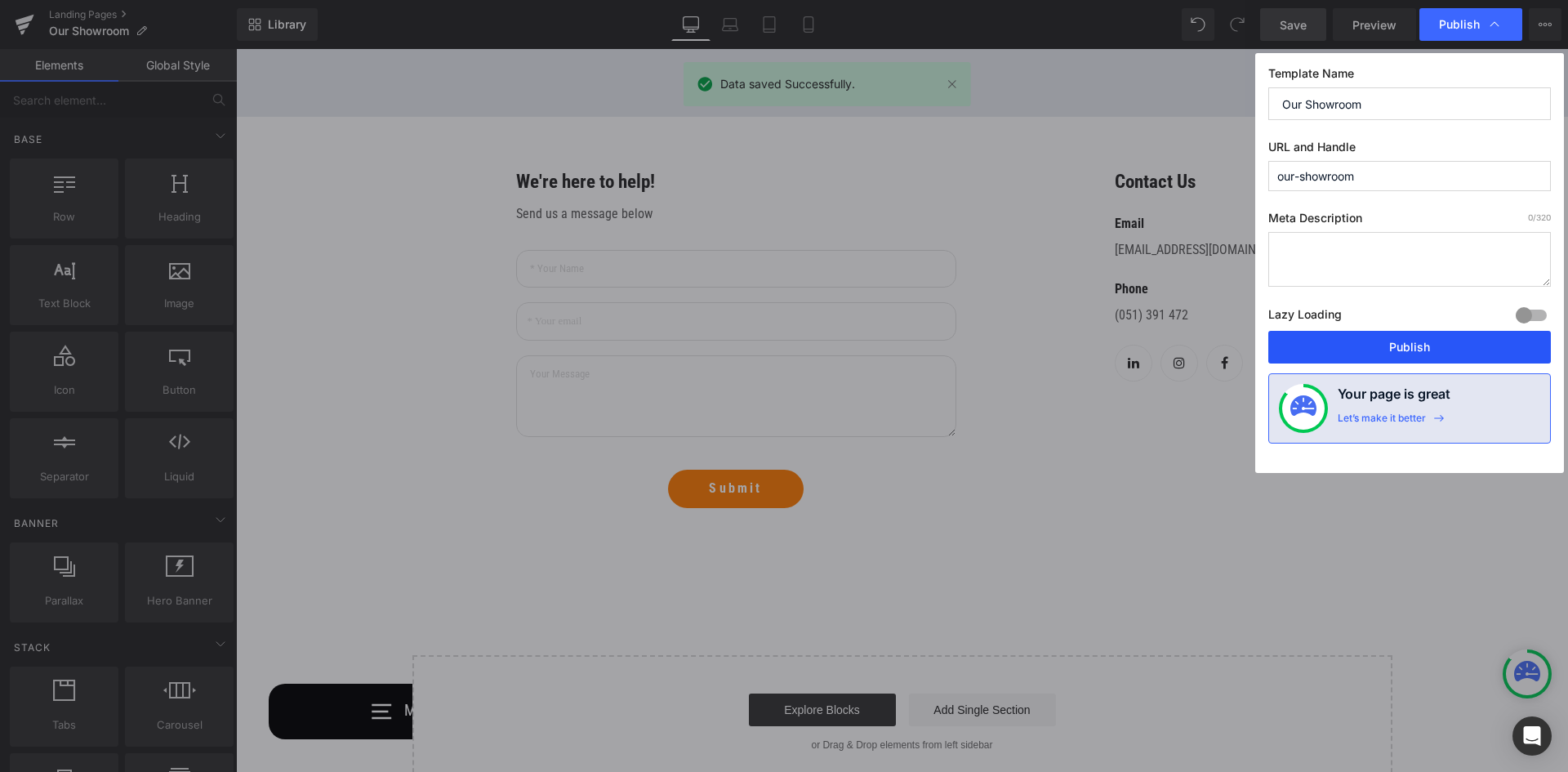
click at [1423, 338] on button "Publish" at bounding box center [1410, 347] width 283 height 33
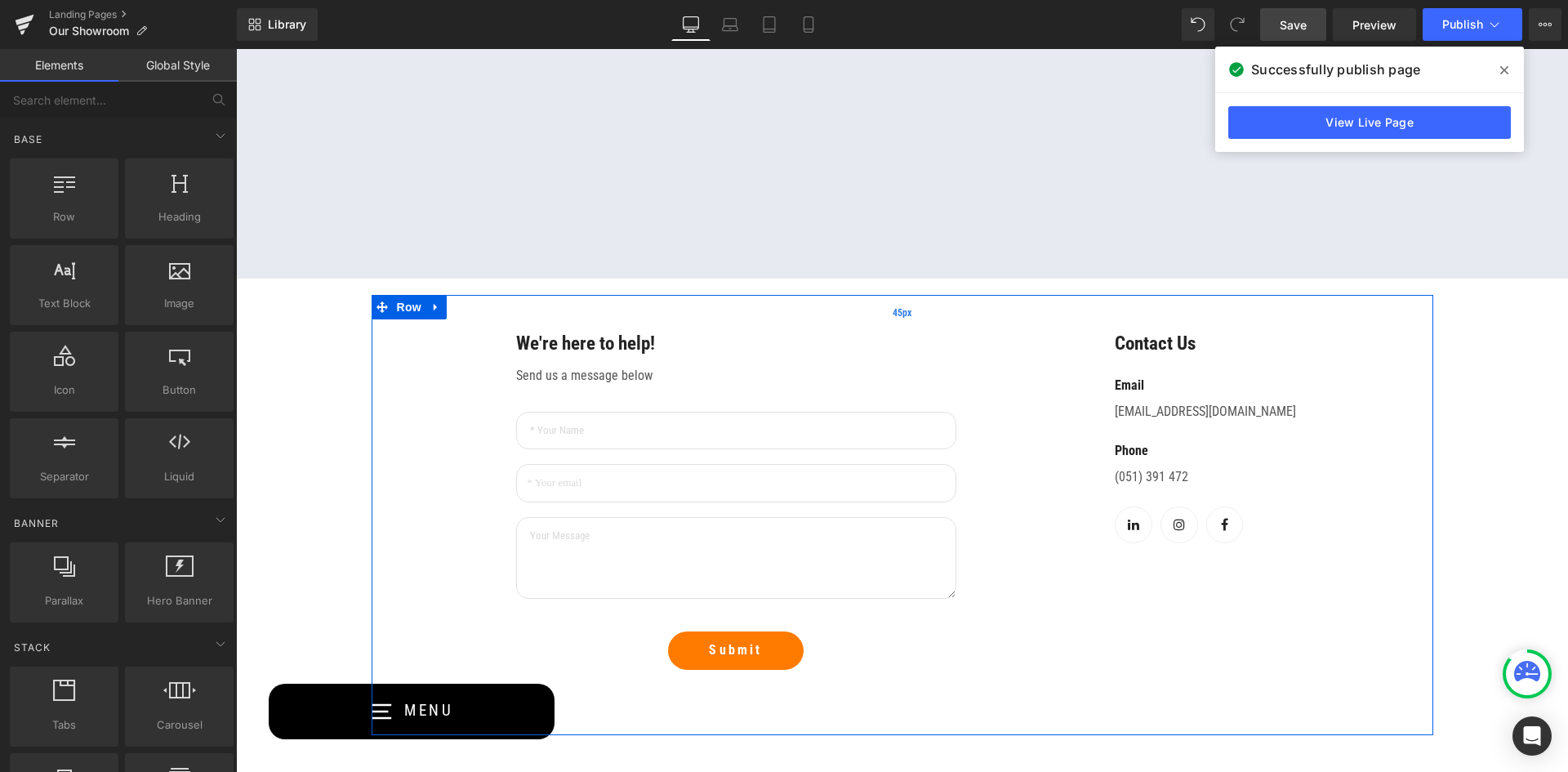
scroll to position [1144, 0]
